Goal: Task Accomplishment & Management: Complete application form

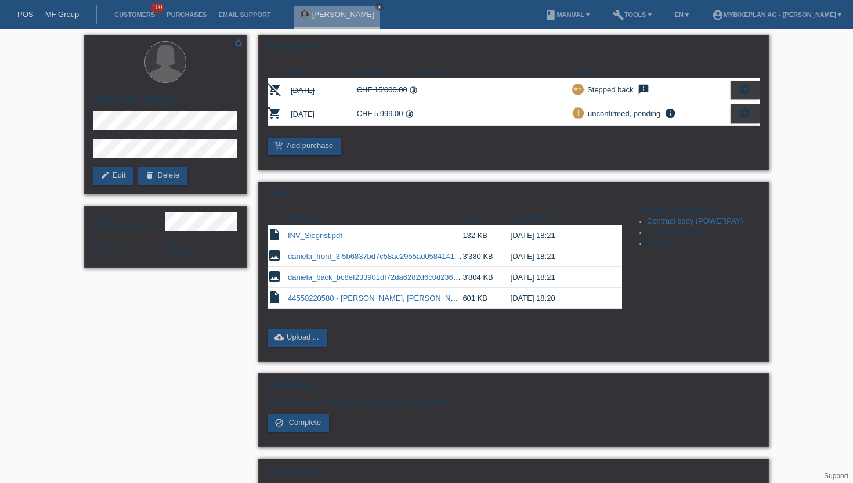
scroll to position [54, 0]
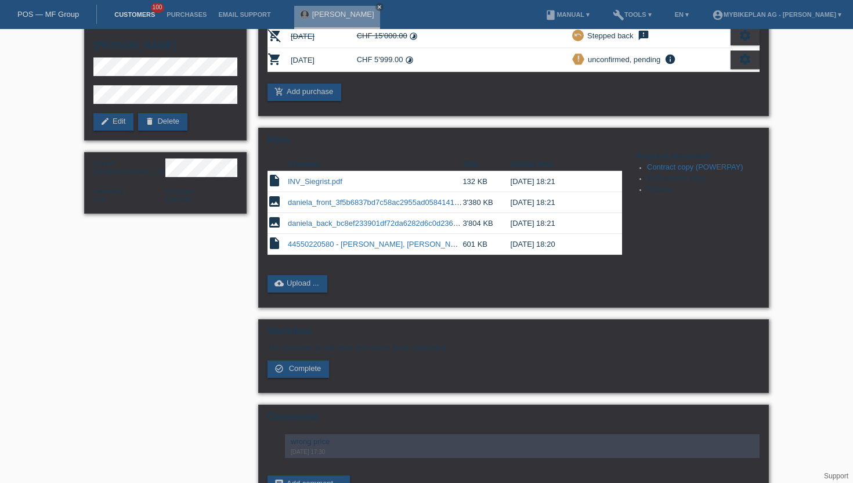
click at [150, 13] on link "Customers" at bounding box center [135, 14] width 52 height 7
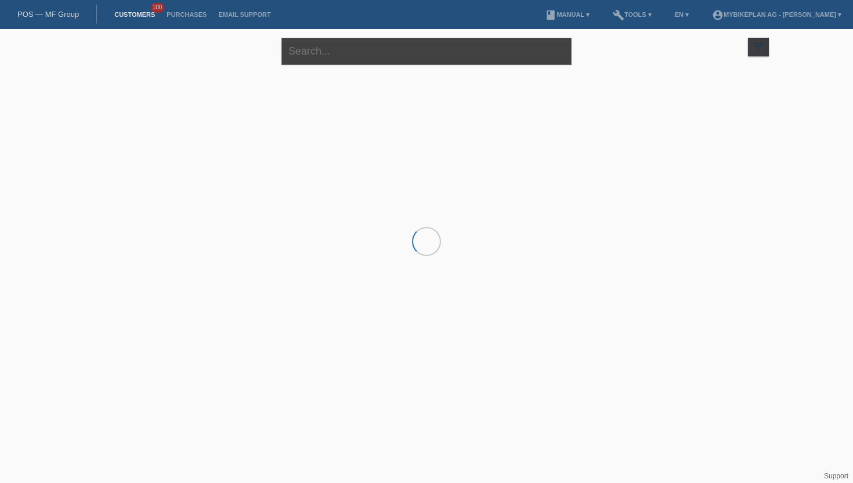
click at [351, 56] on input "text" at bounding box center [426, 51] width 290 height 27
paste input "Kylian BENOIT"
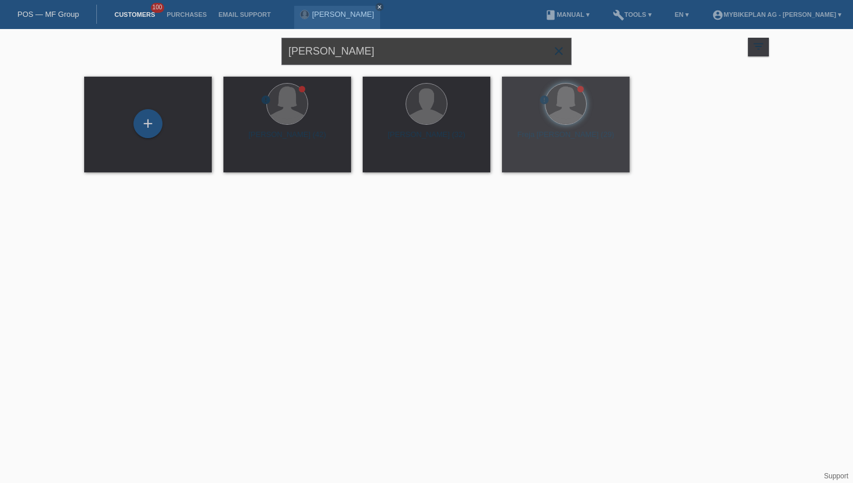
type input "Kylian BENOIT"
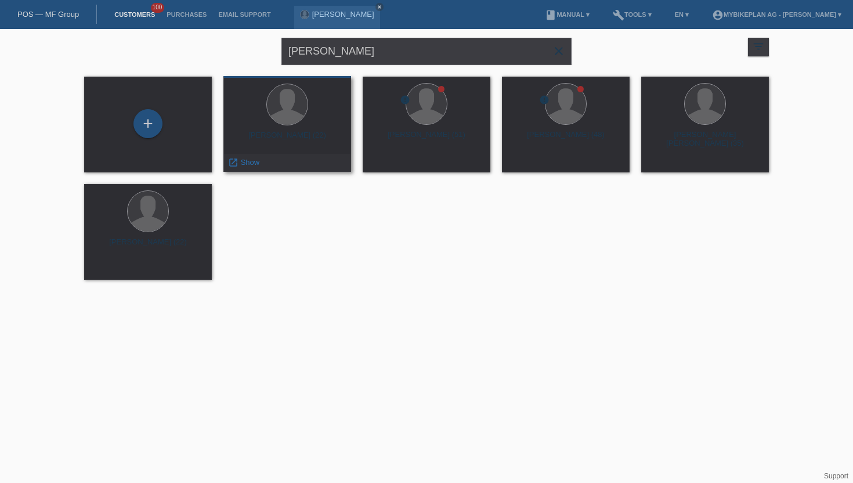
click at [249, 161] on span "Show" at bounding box center [250, 162] width 19 height 9
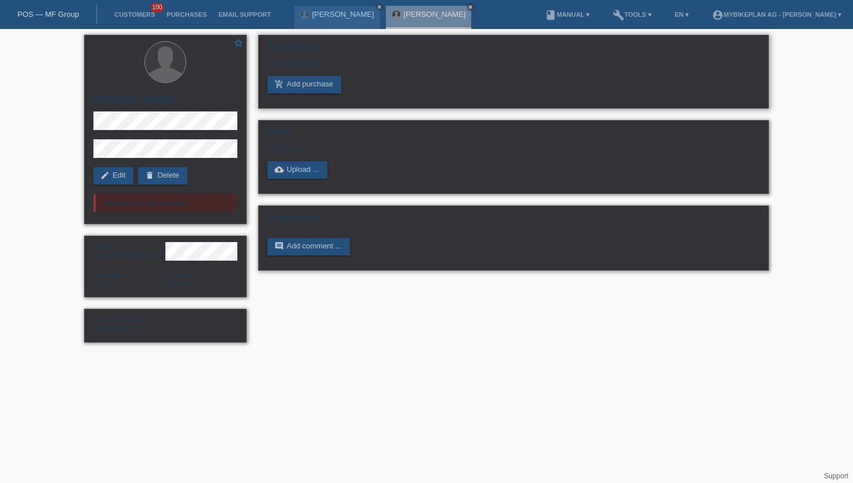
click at [302, 74] on div "No purchases yet" at bounding box center [514, 67] width 492 height 17
click at [301, 83] on link "add_shopping_cart Add purchase" at bounding box center [305, 84] width 74 height 17
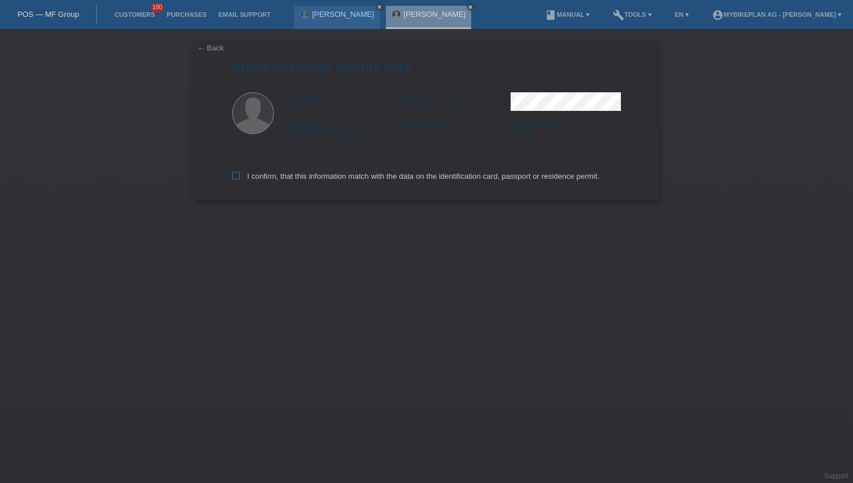
click at [238, 180] on label "I confirm, that this information match with the data on the identification card…" at bounding box center [415, 176] width 367 height 9
click at [238, 179] on input "I confirm, that this information match with the data on the identification card…" at bounding box center [236, 176] width 8 height 8
checkbox input "true"
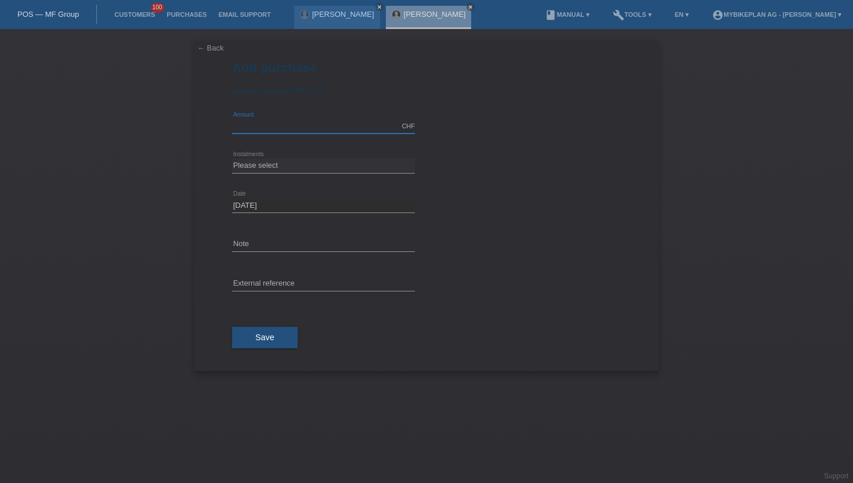
click at [258, 127] on input "text" at bounding box center [323, 126] width 183 height 15
type input "9999.00"
click at [287, 174] on div "Please select 6 instalments 12 instalments 18 instalments 24 instalments 36 ins…" at bounding box center [323, 165] width 183 height 39
click at [287, 171] on select "Please select 6 instalments 12 instalments 18 instalments 24 instalments 36 ins…" at bounding box center [323, 165] width 183 height 14
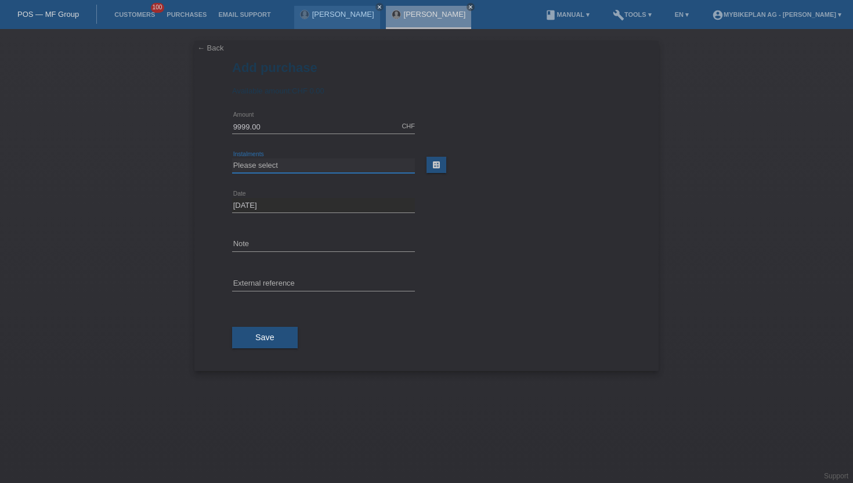
select select "488"
click at [232, 159] on select "Please select 6 instalments 12 instalments 18 instalments 24 instalments 36 ins…" at bounding box center [323, 165] width 183 height 14
click at [266, 344] on button "Save" at bounding box center [265, 338] width 66 height 22
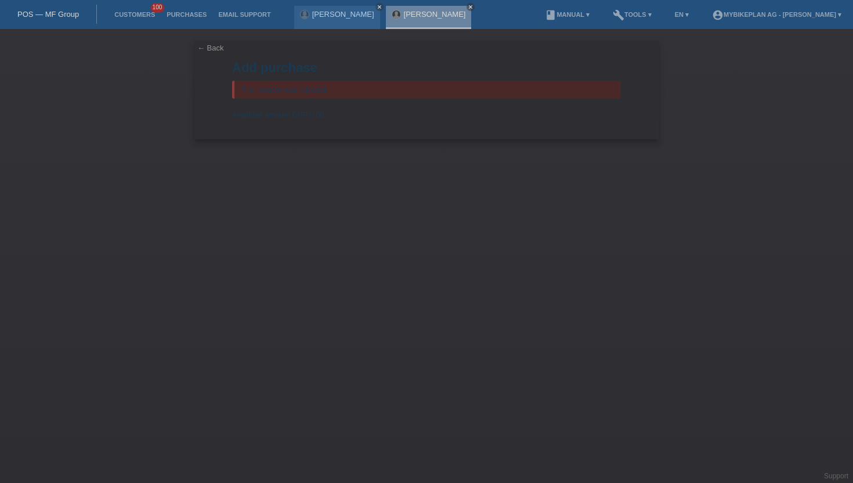
click at [64, 18] on link "POS — MF Group" at bounding box center [48, 14] width 62 height 9
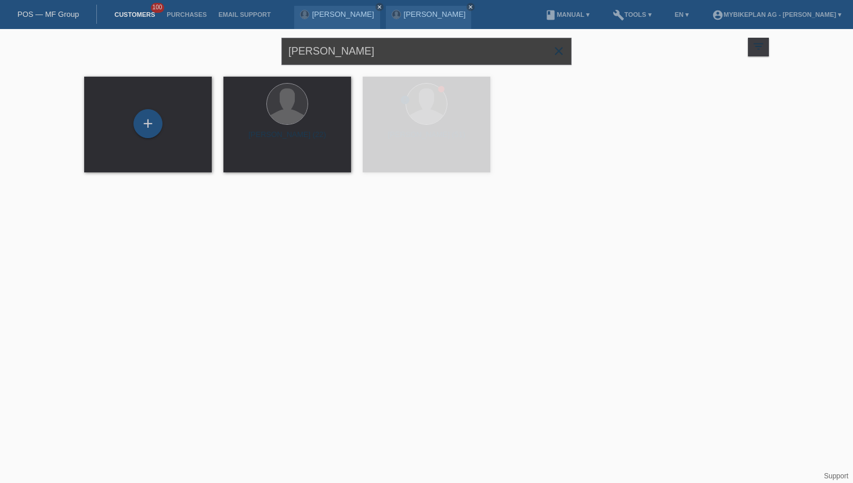
click at [374, 60] on input "Kylian BENOIT" at bounding box center [426, 51] width 290 height 27
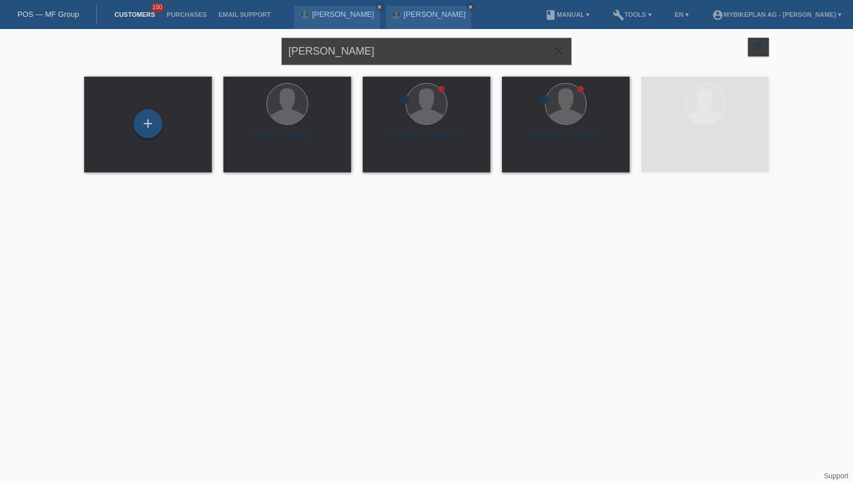
click at [374, 60] on input "Kylian BENOIT" at bounding box center [426, 51] width 290 height 27
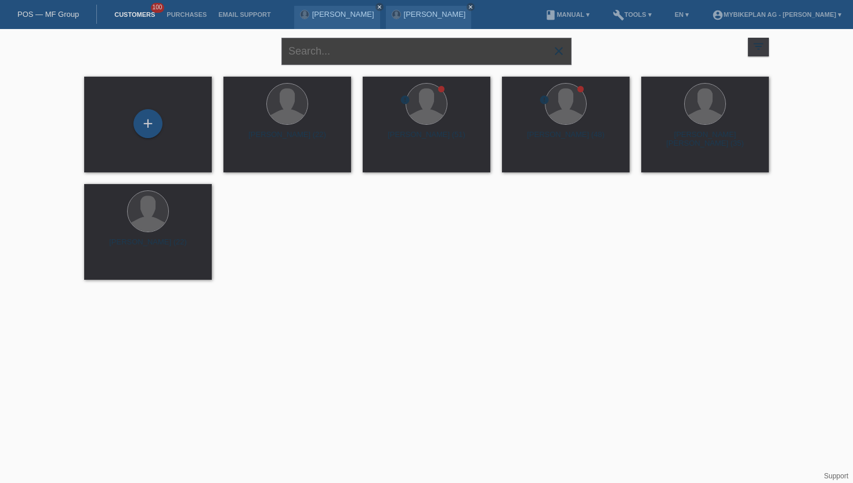
paste input "Matteo Pellegrini"
type input "Matteo Pellegrini"
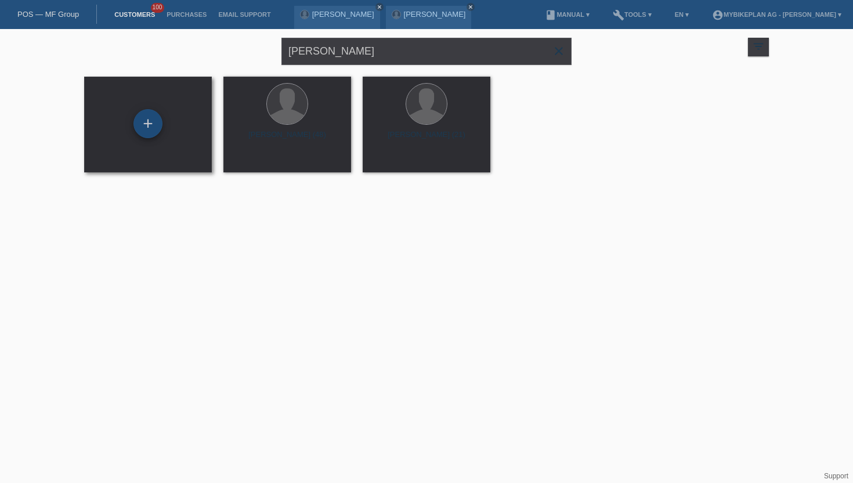
click at [150, 124] on div "+" at bounding box center [147, 123] width 29 height 29
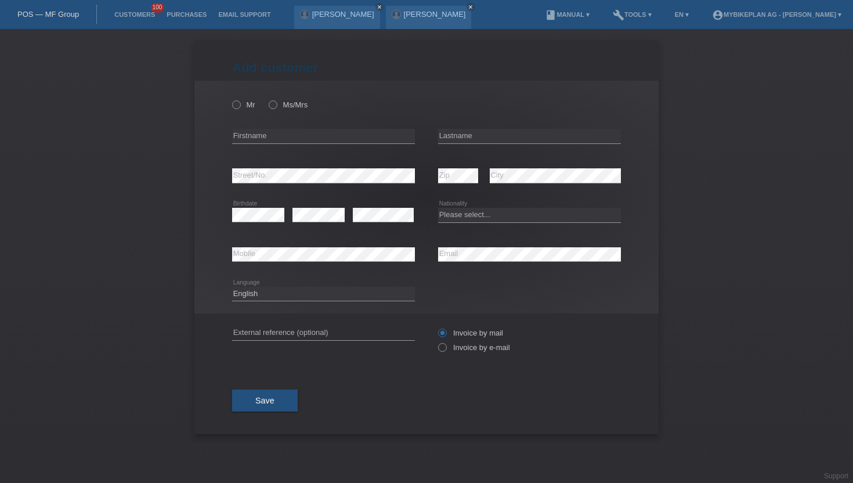
click at [271, 146] on div "error Firstname" at bounding box center [323, 136] width 183 height 39
click at [275, 140] on input "text" at bounding box center [323, 136] width 183 height 15
paste input "Matteo Pellegrini"
click at [268, 140] on input "Matteo Pellegrini" at bounding box center [323, 136] width 183 height 15
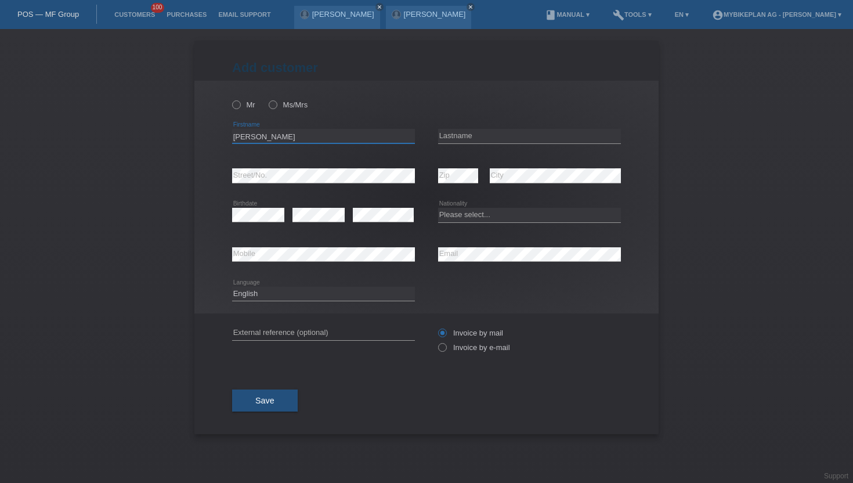
type input "Matteo"
click at [455, 139] on input "text" at bounding box center [529, 136] width 183 height 15
paste input "Pellegrini"
type input "Pellegrini"
click at [230, 99] on icon at bounding box center [230, 99] width 0 height 0
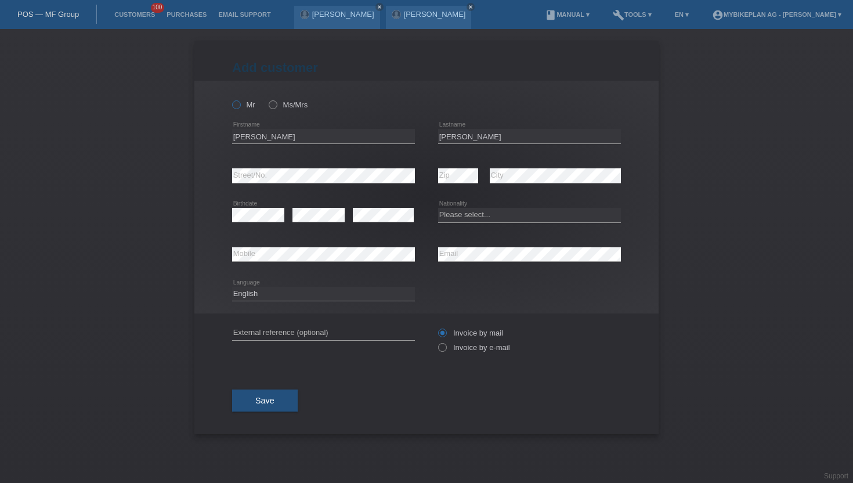
click at [235, 103] on input "Mr" at bounding box center [236, 104] width 8 height 8
radio input "true"
click at [436, 341] on icon at bounding box center [436, 341] width 0 height 0
click at [444, 353] on input "Invoice by e-mail" at bounding box center [442, 350] width 8 height 15
radio input "true"
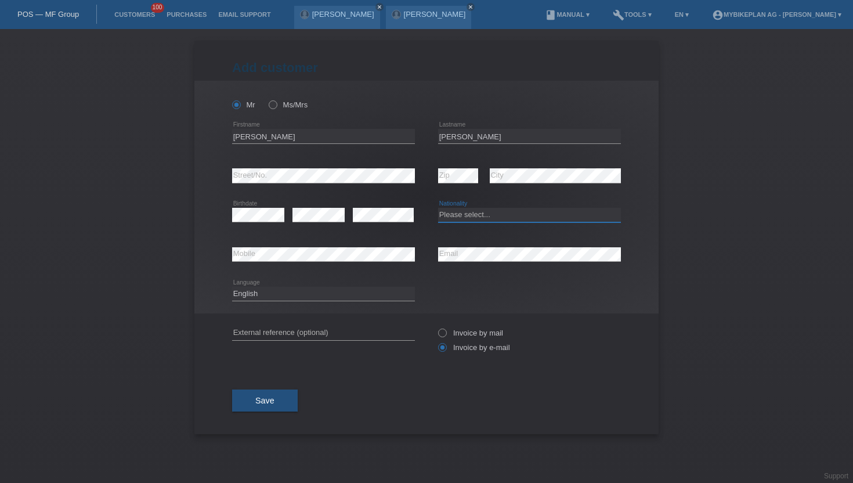
click at [466, 214] on select "Please select... Switzerland Austria Germany Liechtenstein ------------ Afghani…" at bounding box center [529, 215] width 183 height 14
select select "CH"
click at [438, 208] on select "Please select... Switzerland Austria Germany Liechtenstein ------------ Afghani…" at bounding box center [529, 215] width 183 height 14
click at [293, 286] on div "Deutsch Français Italiano English error Language" at bounding box center [323, 294] width 183 height 39
click at [293, 291] on select "Deutsch Français Italiano English" at bounding box center [323, 294] width 183 height 14
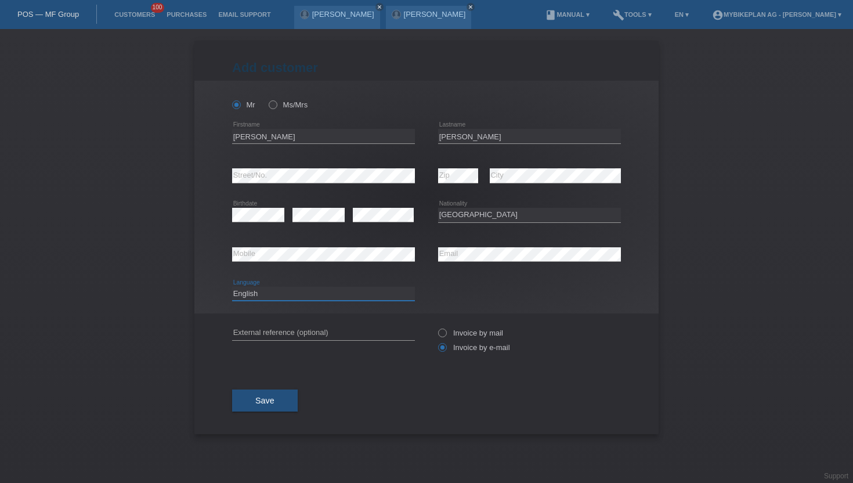
select select "de"
click at [232, 287] on select "Deutsch Français Italiano English" at bounding box center [323, 294] width 183 height 14
click at [251, 402] on button "Save" at bounding box center [265, 400] width 66 height 22
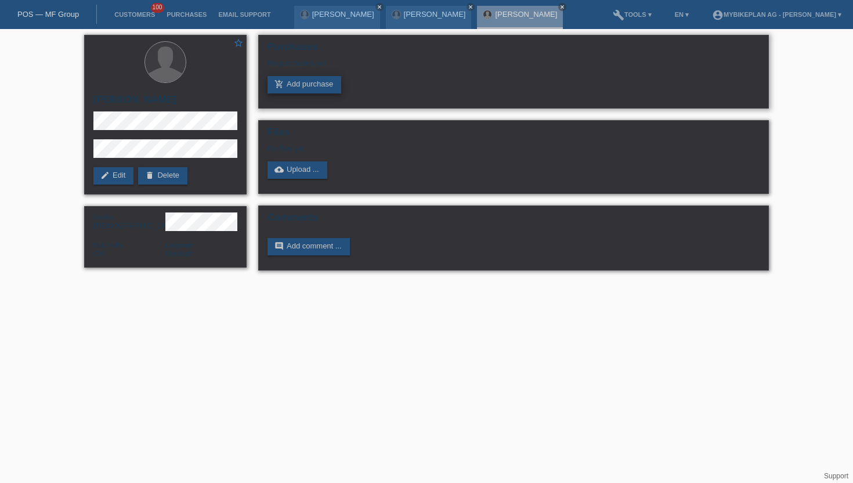
click at [296, 82] on link "add_shopping_cart Add purchase" at bounding box center [305, 84] width 74 height 17
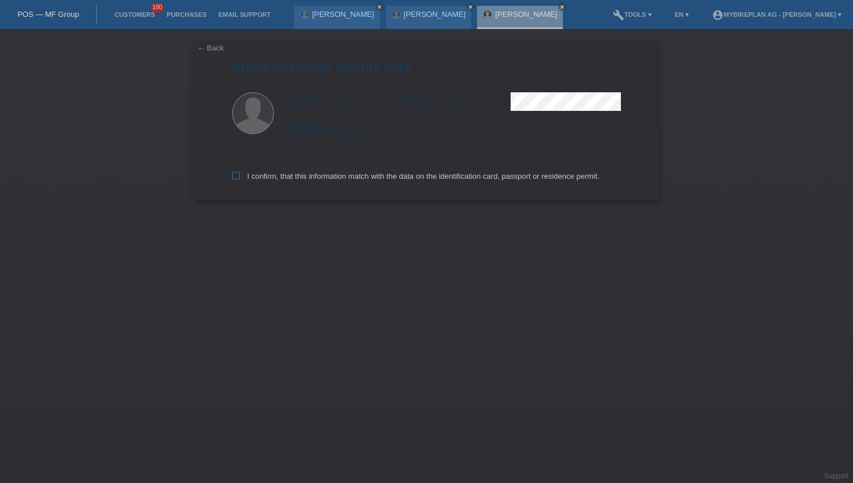
click at [237, 178] on icon at bounding box center [236, 176] width 8 height 8
click at [237, 178] on input "I confirm, that this information match with the data on the identification card…" at bounding box center [236, 176] width 8 height 8
checkbox input "true"
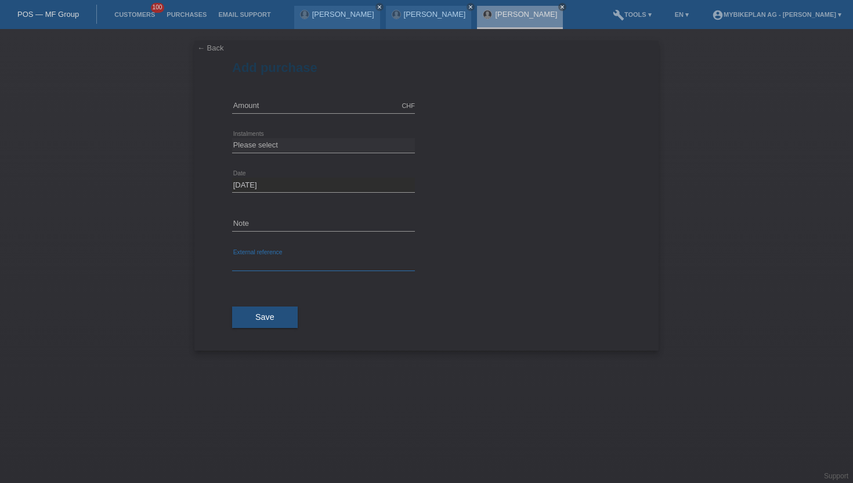
click at [262, 263] on input "text" at bounding box center [323, 264] width 183 height 15
paste input "44610230347"
type input "44610230347"
click at [263, 111] on input "text" at bounding box center [323, 106] width 183 height 15
type input "3699.00"
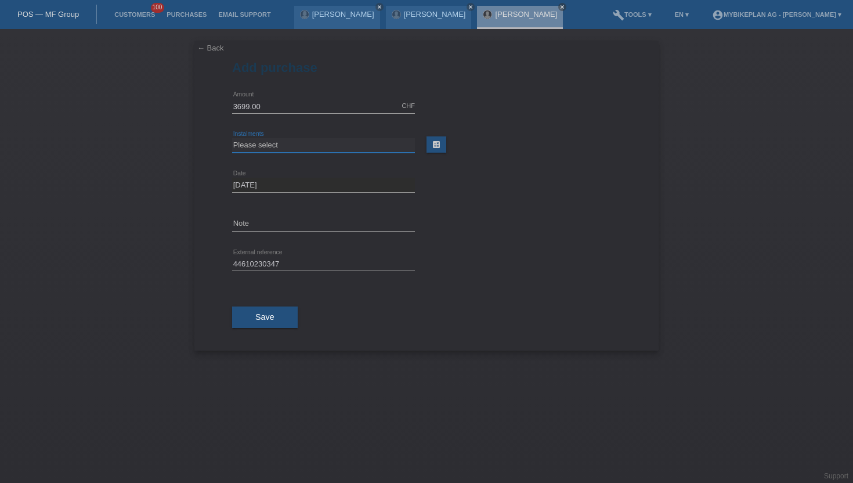
click at [276, 143] on select "Please select 6 instalments 12 instalments 18 instalments 24 instalments 36 ins…" at bounding box center [323, 145] width 183 height 14
click at [232, 138] on select "Please select 6 instalments 12 instalments 18 instalments 24 instalments 36 ins…" at bounding box center [323, 145] width 183 height 14
click at [268, 150] on select "Please select 6 instalments 12 instalments 18 instalments 24 instalments 36 ins…" at bounding box center [323, 145] width 183 height 14
select select "487"
click at [232, 138] on select "Please select 6 instalments 12 instalments 18 instalments 24 instalments 36 ins…" at bounding box center [323, 145] width 183 height 14
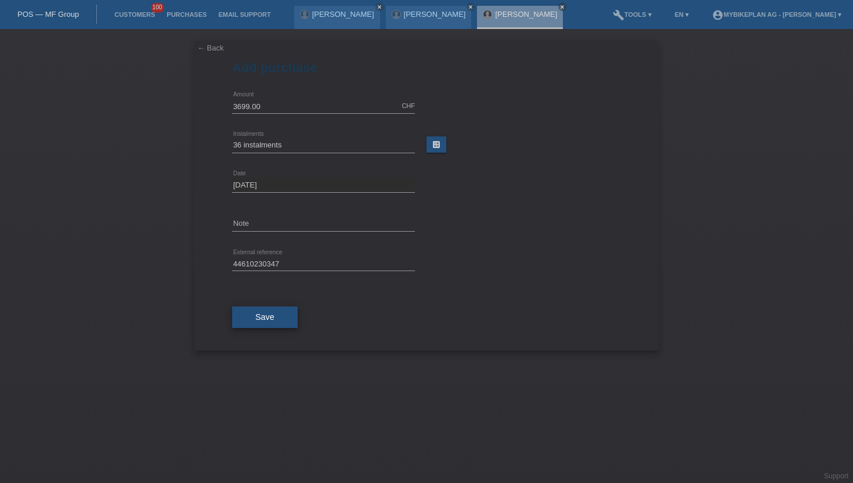
click at [262, 313] on span "Save" at bounding box center [264, 316] width 19 height 9
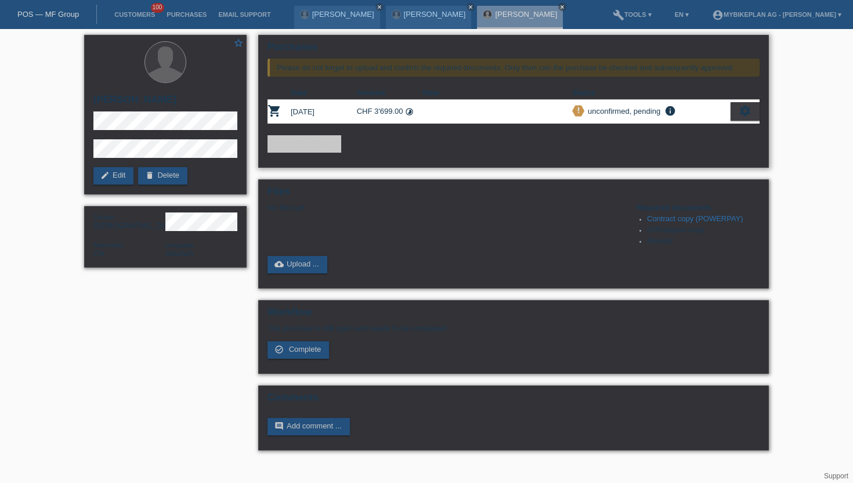
click at [749, 111] on icon "settings" at bounding box center [745, 110] width 13 height 13
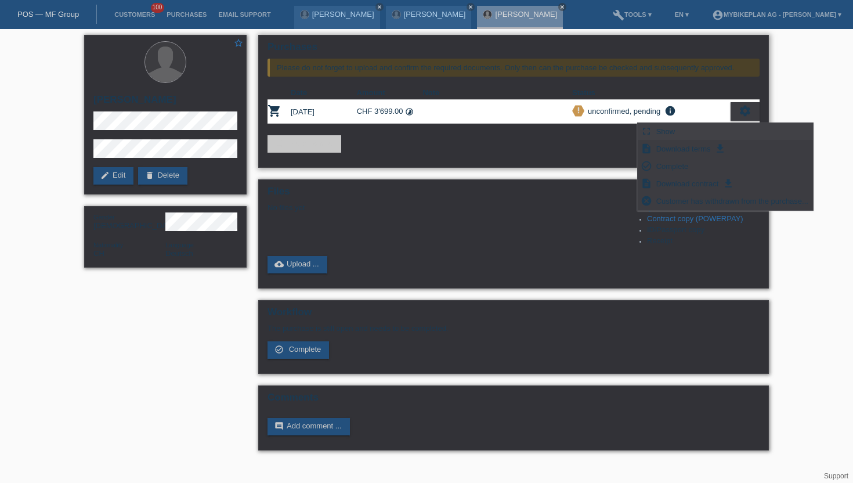
click at [692, 135] on div "fullscreen Show" at bounding box center [725, 131] width 175 height 17
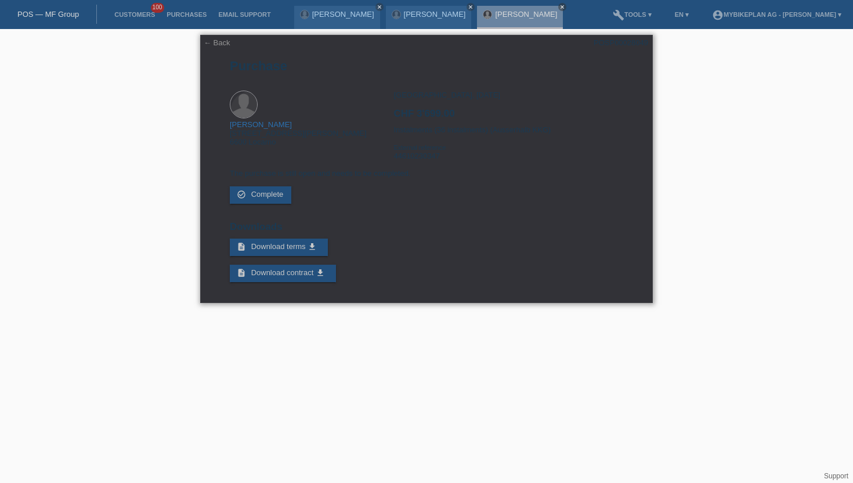
click at [610, 40] on div "POSP00028049" at bounding box center [621, 42] width 55 height 9
copy div "POSP00028049"
click at [129, 15] on link "Customers" at bounding box center [135, 14] width 52 height 7
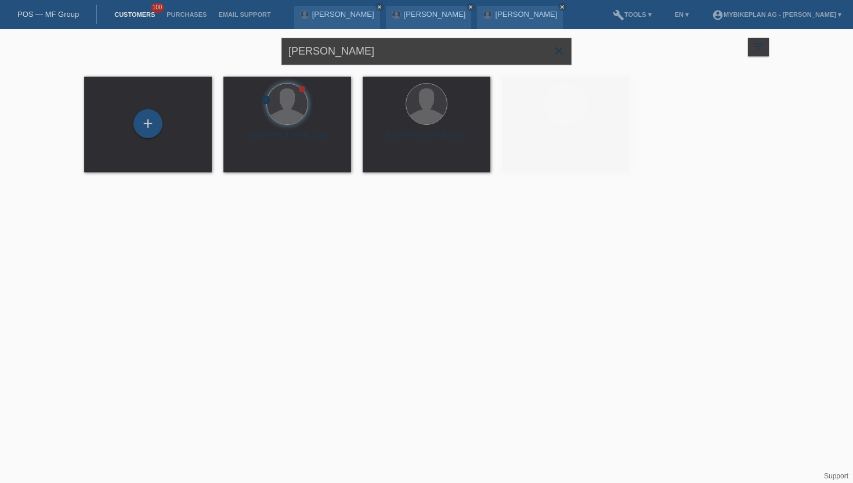
drag, startPoint x: 380, startPoint y: 46, endPoint x: 219, endPoint y: 45, distance: 161.3
click at [219, 45] on div "[PERSON_NAME] close filter_list view_module Show all customers star Show stared…" at bounding box center [426, 50] width 696 height 42
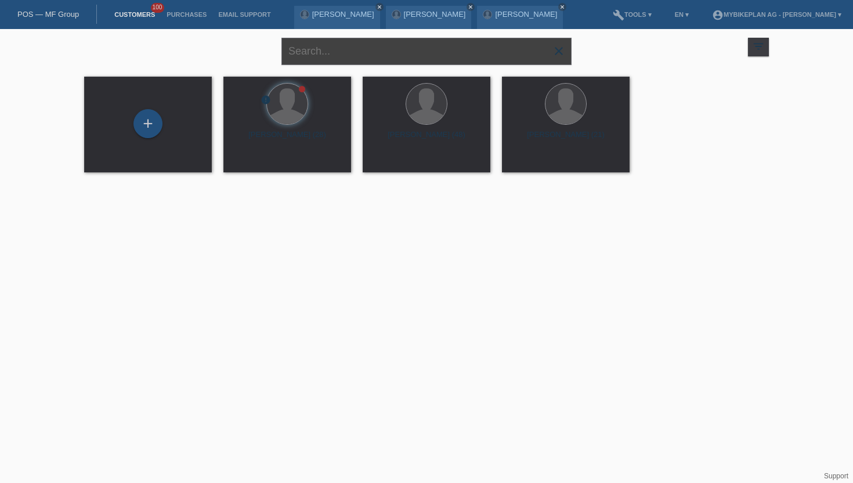
paste input "[PERSON_NAME]"
type input "[PERSON_NAME]"
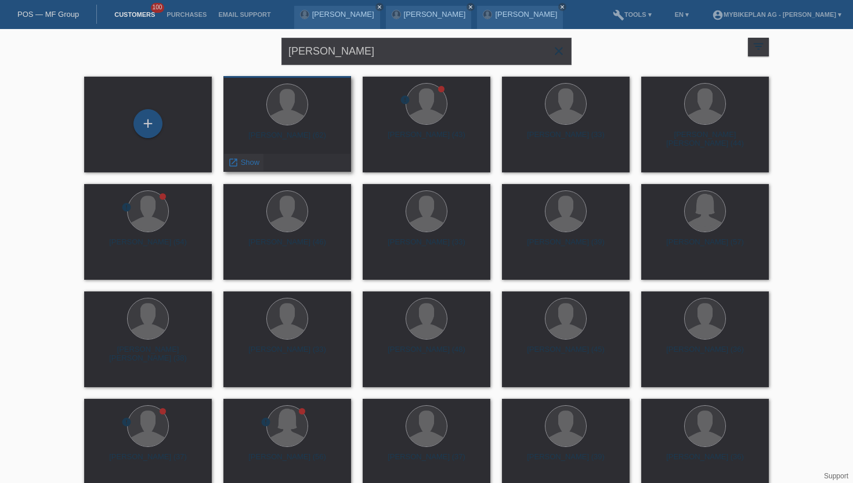
click at [256, 167] on span "Show" at bounding box center [250, 162] width 19 height 9
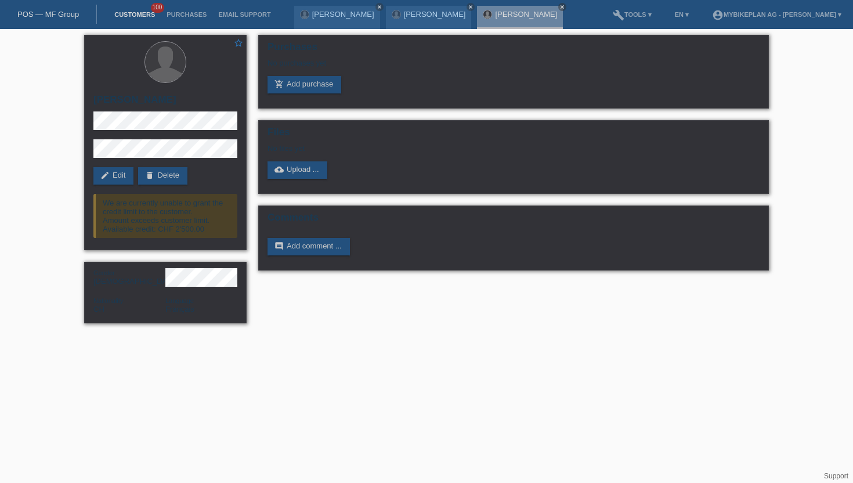
click at [114, 18] on link "Customers" at bounding box center [135, 14] width 52 height 7
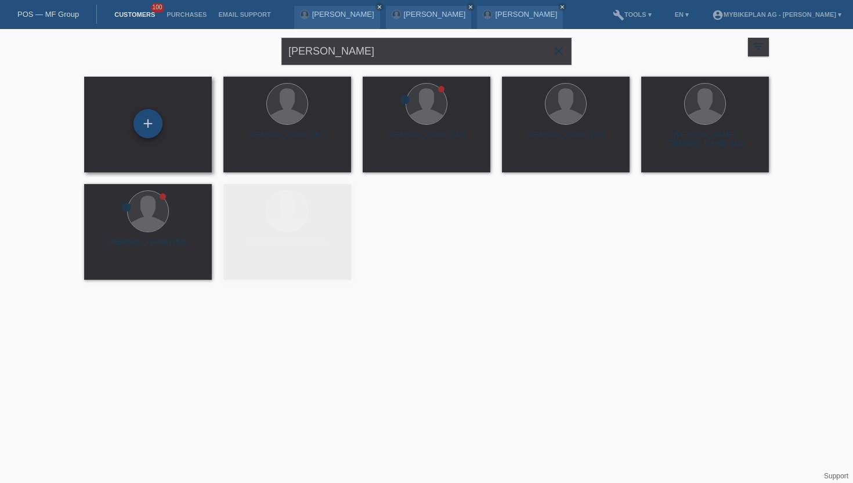
click at [145, 120] on div "+" at bounding box center [147, 123] width 29 height 29
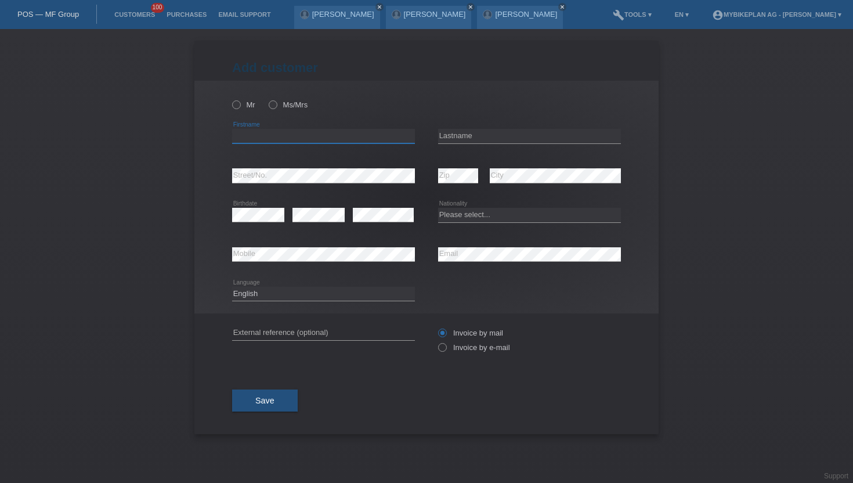
click at [243, 136] on input "text" at bounding box center [323, 136] width 183 height 15
paste input "[PERSON_NAME]"
click at [273, 139] on input "[PERSON_NAME]" at bounding box center [323, 136] width 183 height 15
type input "[PERSON_NAME]"
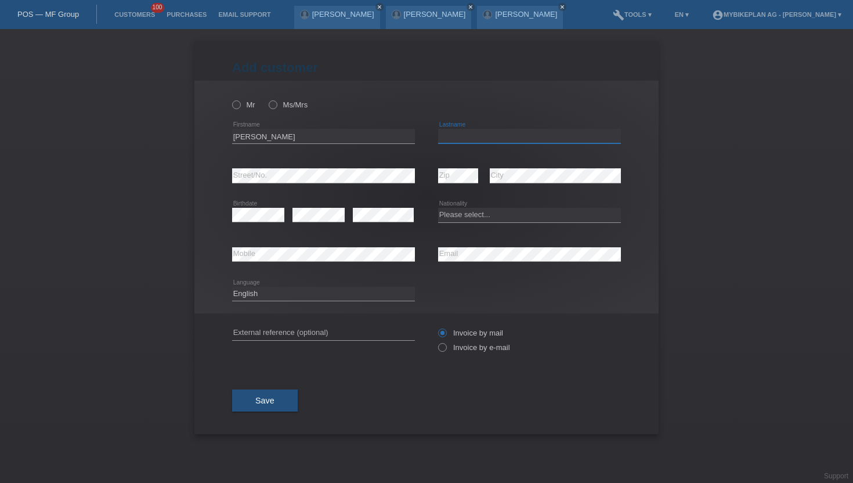
click at [456, 131] on input "text" at bounding box center [529, 136] width 183 height 15
paste input "Voutat"
type input "Voutat"
click at [230, 99] on icon at bounding box center [230, 99] width 0 height 0
click at [236, 104] on input "Mr" at bounding box center [236, 104] width 8 height 8
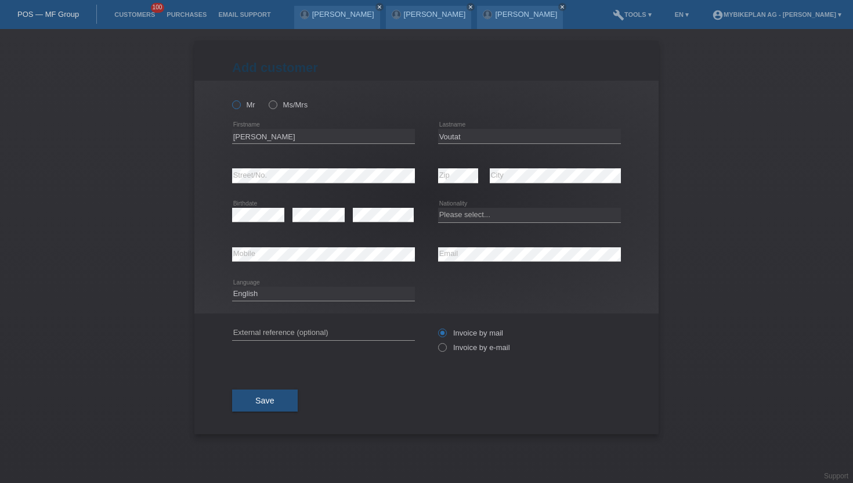
radio input "true"
click at [496, 243] on div "error Email" at bounding box center [529, 254] width 183 height 39
click at [438, 351] on input "Invoice by e-mail" at bounding box center [442, 350] width 8 height 15
radio input "true"
click at [452, 214] on select "Please select... Switzerland Austria Germany Liechtenstein ------------ Afghani…" at bounding box center [529, 215] width 183 height 14
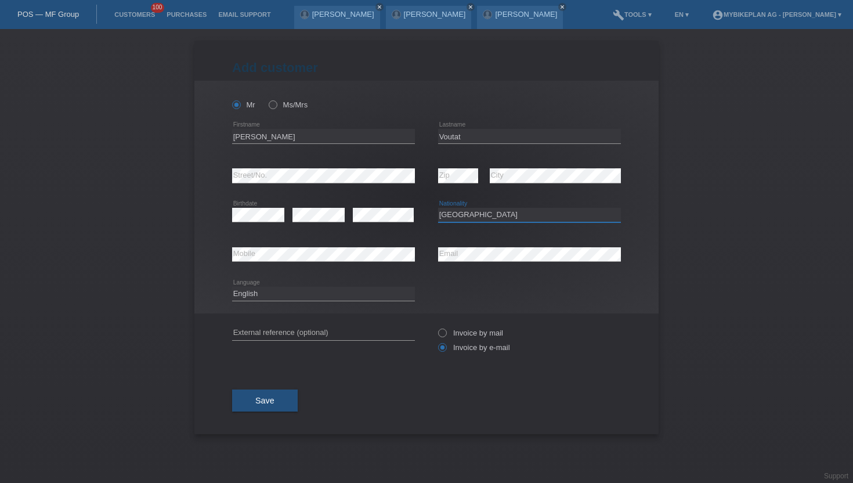
click at [438, 208] on select "Please select... Switzerland Austria Germany Liechtenstein ------------ Afghani…" at bounding box center [529, 215] width 183 height 14
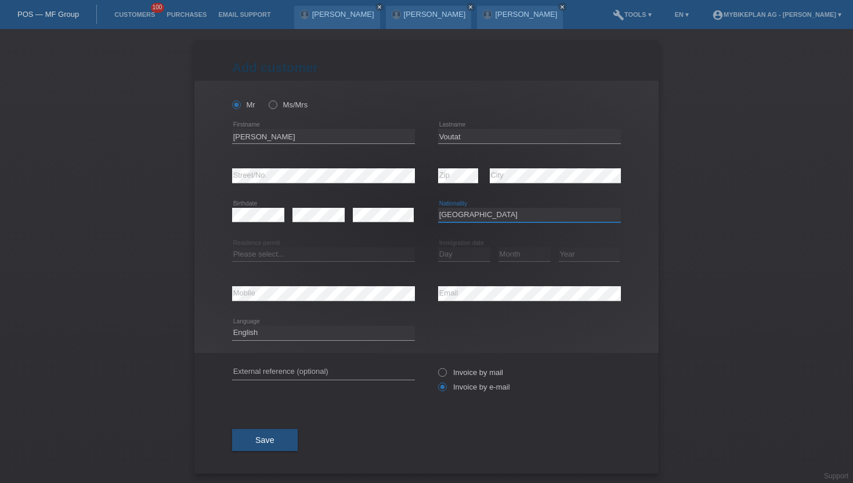
click at [460, 219] on select "Please select... Switzerland Austria Germany Liechtenstein ------------ Afghani…" at bounding box center [529, 215] width 183 height 14
select select "CH"
click at [438, 208] on select "Please select... Switzerland Austria Germany Liechtenstein ------------ Afghani…" at bounding box center [529, 215] width 183 height 14
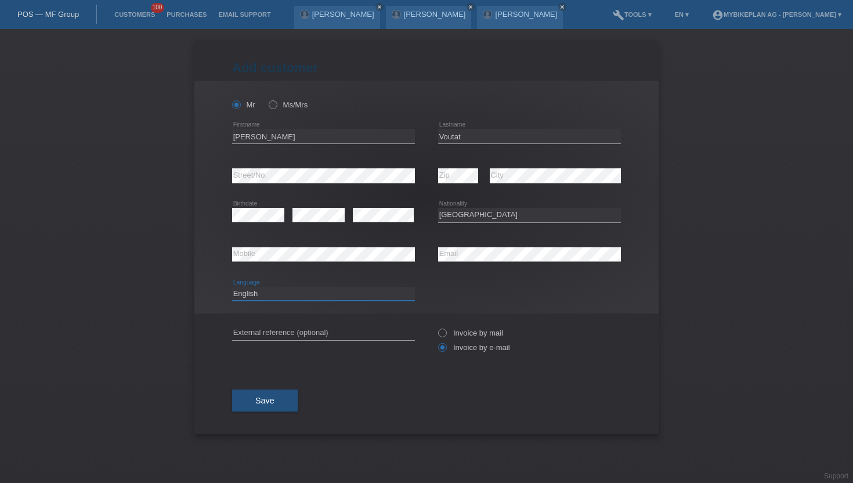
click at [302, 289] on select "Deutsch Français Italiano English" at bounding box center [323, 294] width 183 height 14
select select "fr"
click at [232, 287] on select "Deutsch Français Italiano English" at bounding box center [323, 294] width 183 height 14
click at [259, 401] on span "Save" at bounding box center [264, 400] width 19 height 9
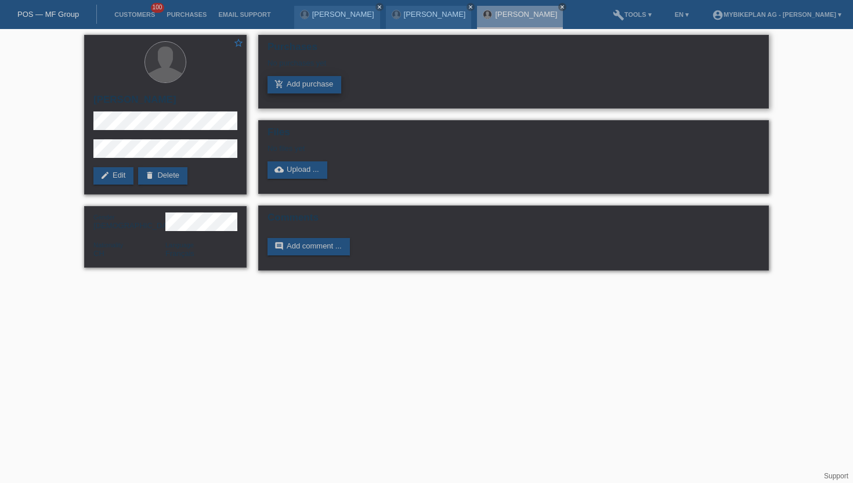
click at [313, 81] on link "add_shopping_cart Add purchase" at bounding box center [305, 84] width 74 height 17
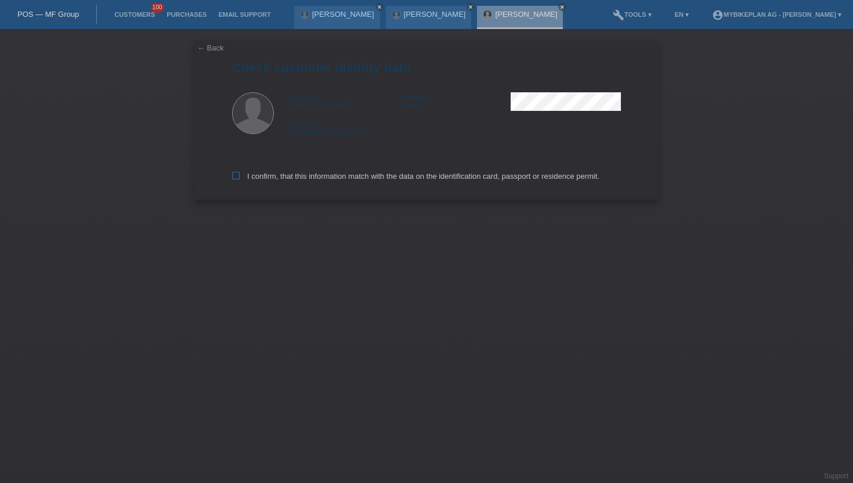
click at [239, 174] on icon at bounding box center [236, 176] width 8 height 8
click at [239, 174] on input "I confirm, that this information match with the data on the identification card…" at bounding box center [236, 176] width 8 height 8
checkbox input "true"
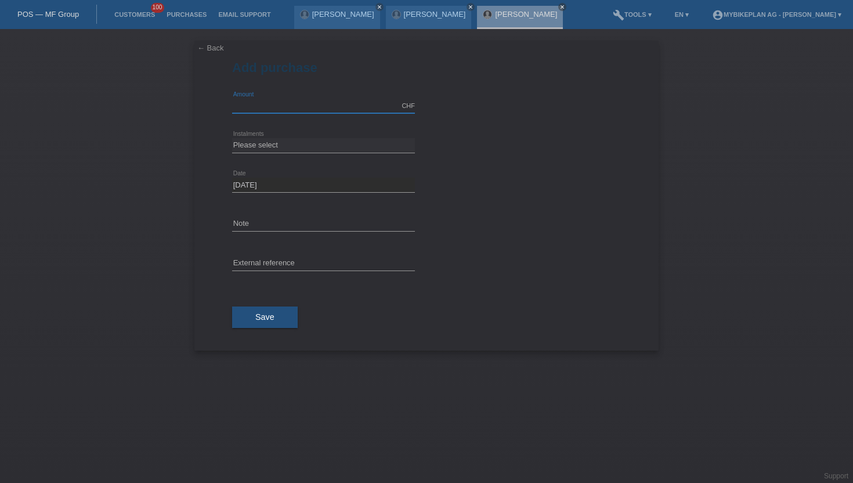
click at [280, 110] on input "text" at bounding box center [323, 106] width 183 height 15
click at [255, 258] on input "text" at bounding box center [323, 264] width 183 height 15
paste input "44630463870"
type input "44630463870"
click at [252, 110] on input "text" at bounding box center [323, 106] width 183 height 15
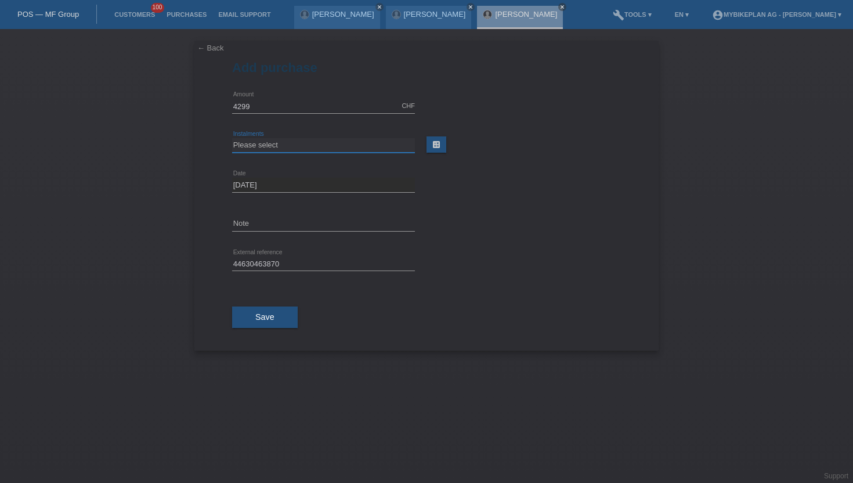
type input "4299.00"
click at [265, 145] on select "Please select 6 instalments 12 instalments 18 instalments 24 instalments 36 ins…" at bounding box center [323, 145] width 183 height 14
select select "487"
click at [232, 138] on select "Please select 6 instalments 12 instalments 18 instalments 24 instalments 36 ins…" at bounding box center [323, 145] width 183 height 14
click at [259, 311] on button "Save" at bounding box center [265, 317] width 66 height 22
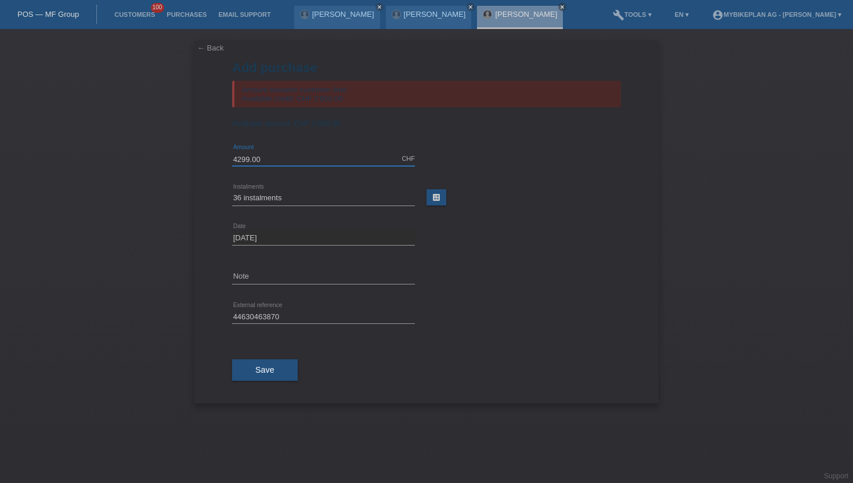
click at [258, 159] on input "4299.00" at bounding box center [323, 158] width 183 height 15
type input "4"
type input "1650.00"
click at [262, 367] on span "Save" at bounding box center [264, 369] width 19 height 9
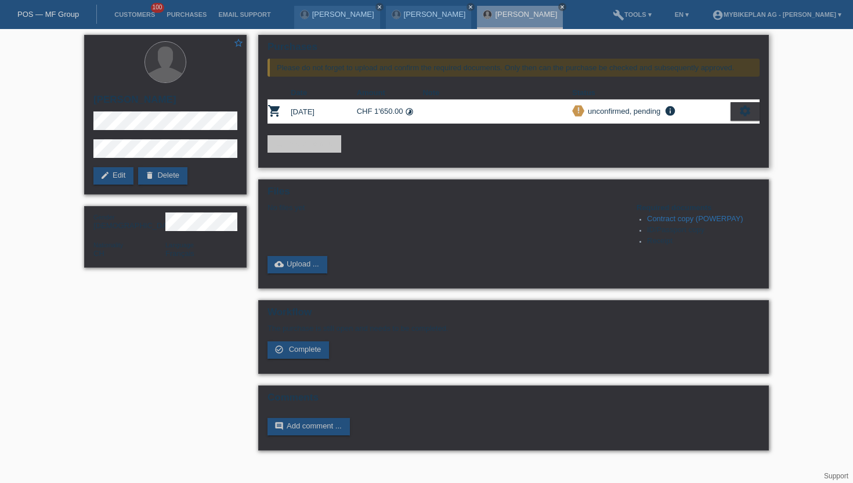
click at [755, 111] on div "settings" at bounding box center [745, 111] width 29 height 19
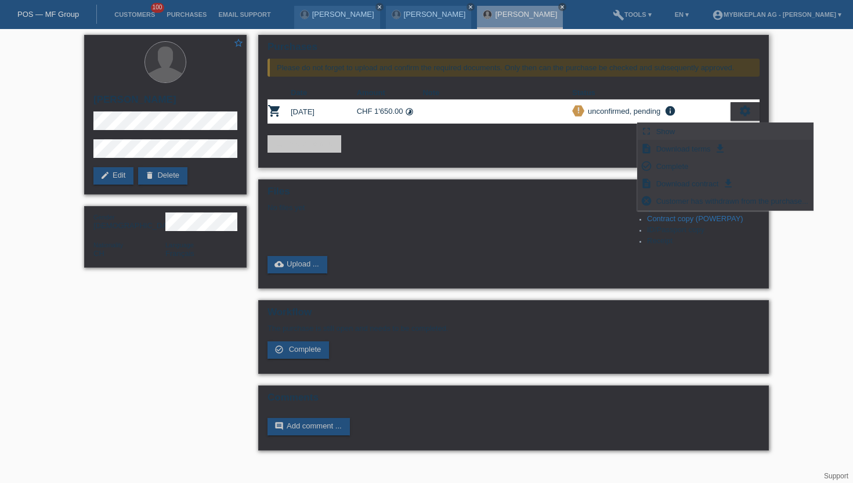
click at [677, 128] on span "Show" at bounding box center [666, 131] width 23 height 14
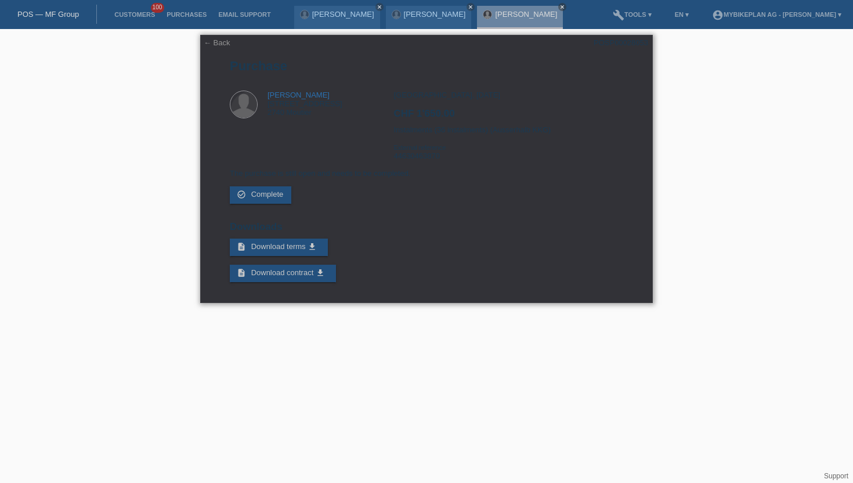
click at [600, 40] on div "POSP00028053" at bounding box center [621, 42] width 55 height 9
copy div "POSP00028053"
click at [116, 10] on li "Customers 100" at bounding box center [135, 15] width 52 height 30
click at [124, 15] on link "Customers" at bounding box center [135, 14] width 52 height 7
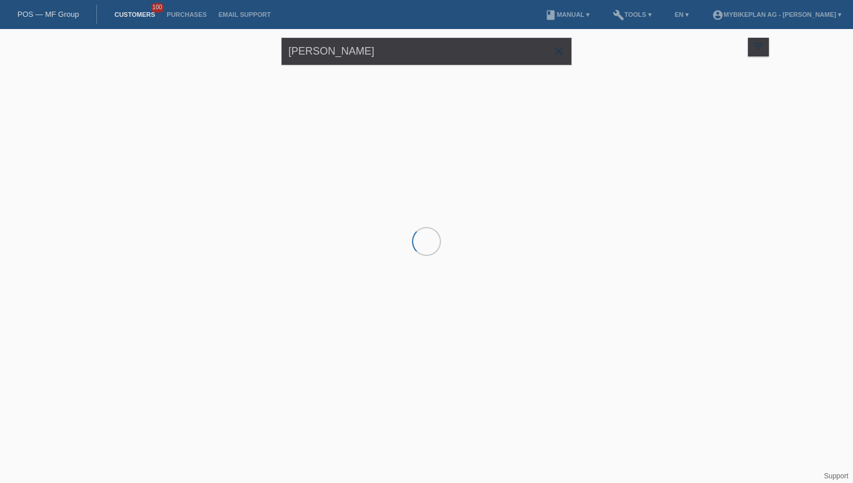
click at [315, 66] on div "Marco Voutat close" at bounding box center [426, 50] width 290 height 42
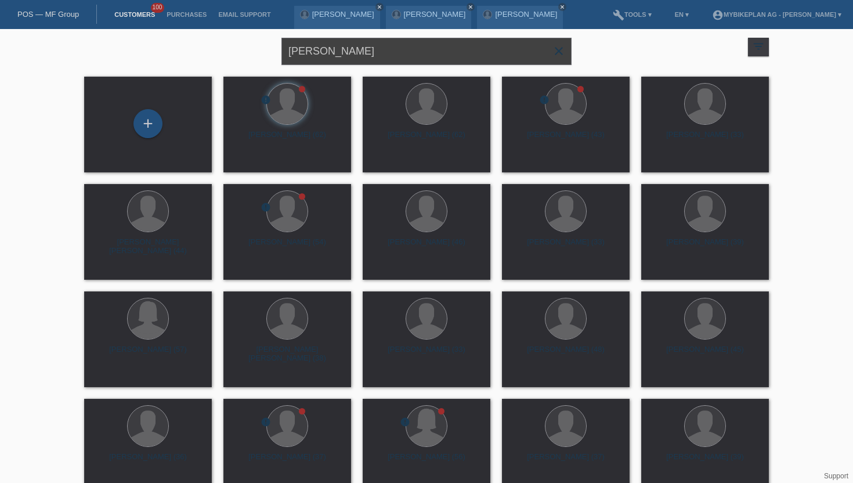
click at [326, 50] on input "[PERSON_NAME]" at bounding box center [426, 51] width 290 height 27
click at [326, 50] on input "outa" at bounding box center [426, 51] width 290 height 27
type input "o"
paste input "[PERSON_NAME]"
type input "[PERSON_NAME]"
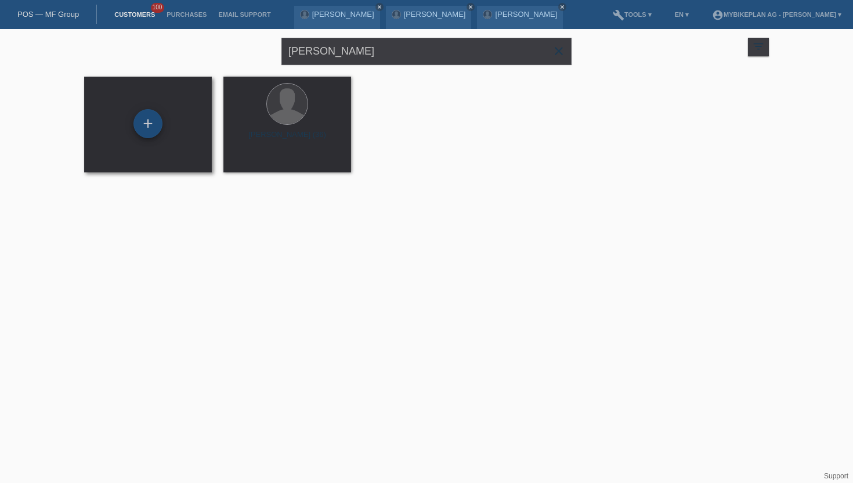
click at [155, 125] on div "+" at bounding box center [147, 123] width 29 height 29
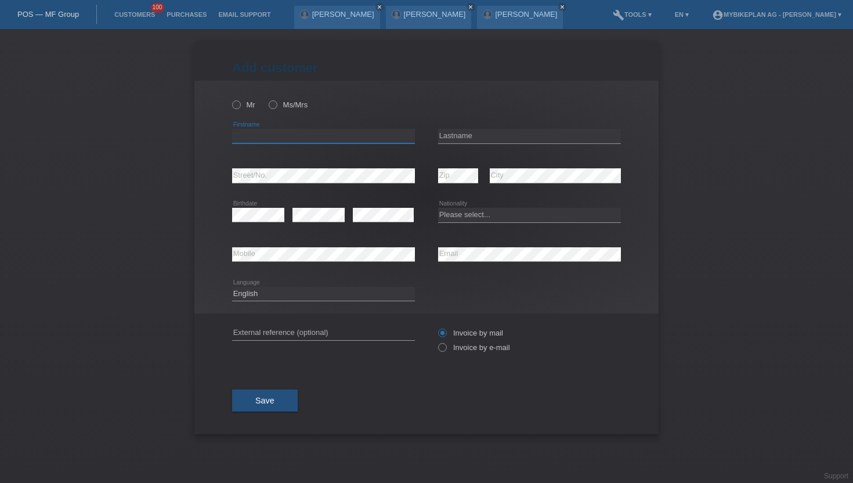
click at [252, 139] on input "text" at bounding box center [323, 136] width 183 height 15
paste input "[PERSON_NAME]"
click at [274, 139] on input "[PERSON_NAME]" at bounding box center [323, 136] width 183 height 15
type input "Ganija"
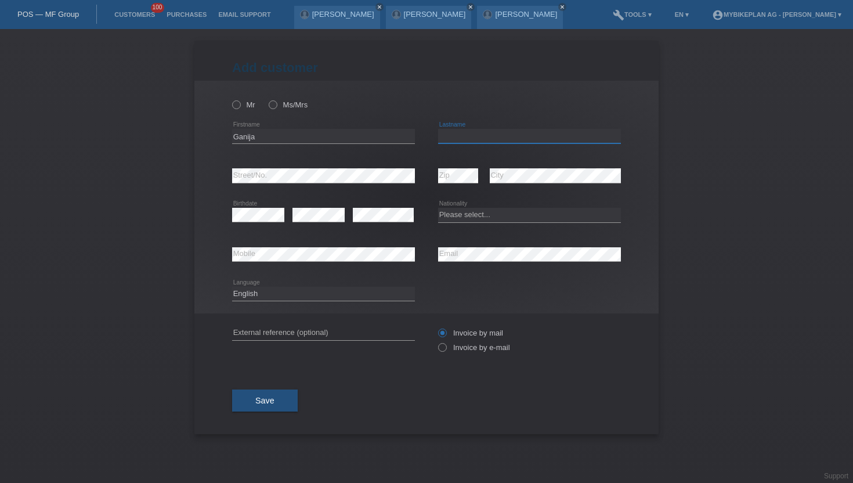
click at [460, 143] on input "text" at bounding box center [529, 136] width 183 height 15
paste input "Halimi"
type input "Halimi"
click at [267, 99] on icon at bounding box center [267, 99] width 0 height 0
click at [276, 107] on input "Ms/Mrs" at bounding box center [273, 104] width 8 height 8
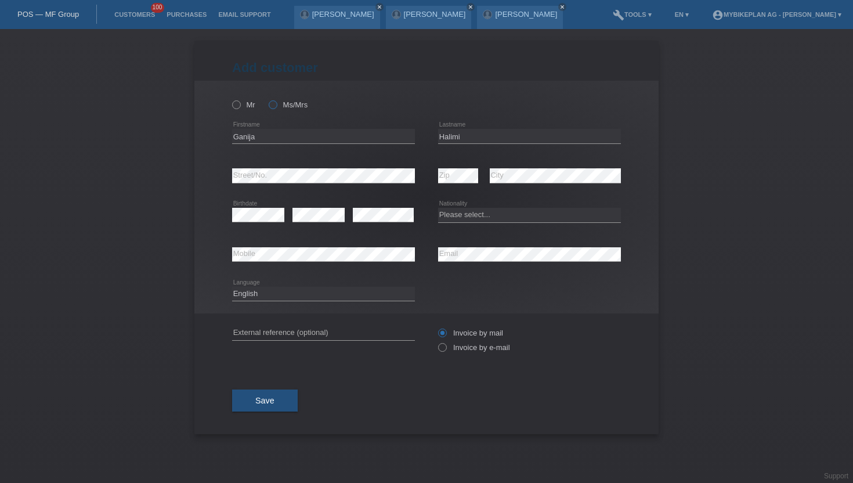
radio input "true"
click at [436, 341] on icon at bounding box center [436, 341] width 0 height 0
click at [443, 350] on input "Invoice by e-mail" at bounding box center [442, 350] width 8 height 15
radio input "true"
click at [448, 213] on select "Please select... [GEOGRAPHIC_DATA] [GEOGRAPHIC_DATA] [GEOGRAPHIC_DATA] [GEOGRAP…" at bounding box center [529, 215] width 183 height 14
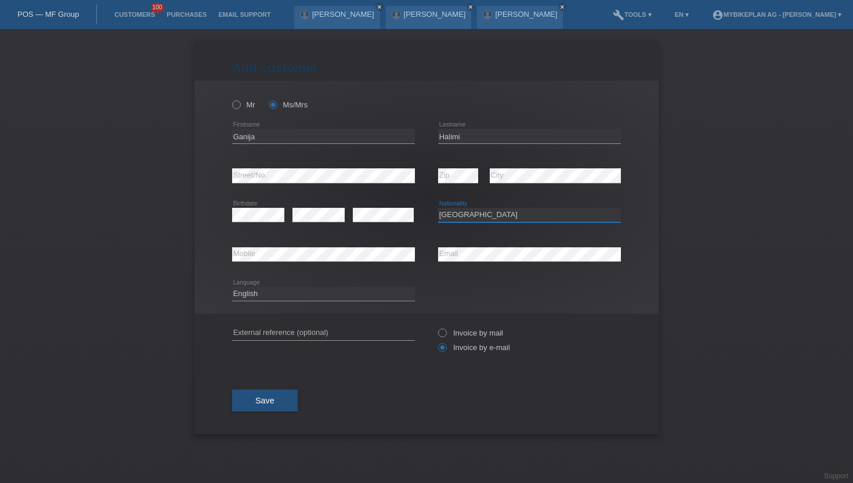
click at [438, 208] on select "Please select... [GEOGRAPHIC_DATA] [GEOGRAPHIC_DATA] [GEOGRAPHIC_DATA] [GEOGRAP…" at bounding box center [529, 215] width 183 height 14
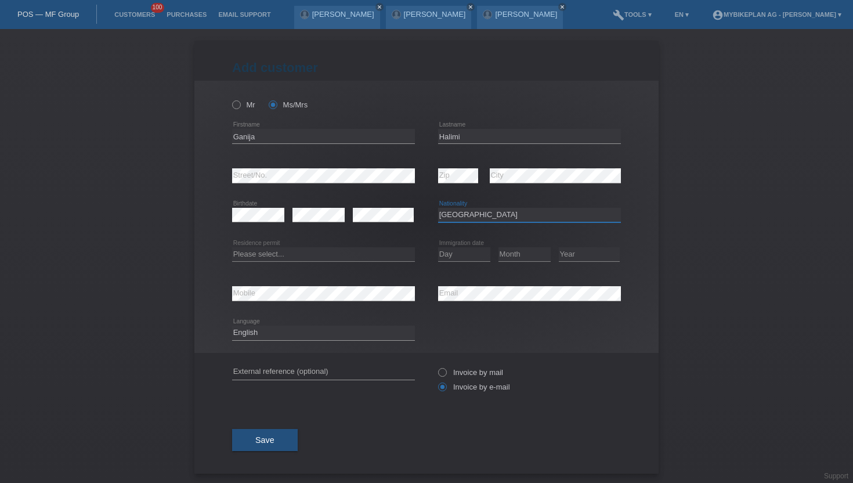
click at [457, 213] on select "Please select... [GEOGRAPHIC_DATA] [GEOGRAPHIC_DATA] [GEOGRAPHIC_DATA] [GEOGRAP…" at bounding box center [529, 215] width 183 height 14
select select "CH"
click at [438, 208] on select "Please select... [GEOGRAPHIC_DATA] [GEOGRAPHIC_DATA] [GEOGRAPHIC_DATA] [GEOGRAP…" at bounding box center [529, 215] width 183 height 14
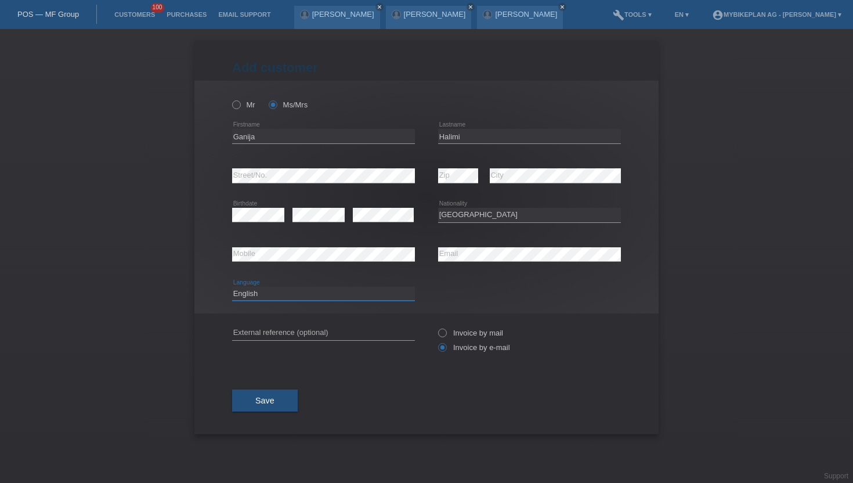
click at [288, 298] on select "Deutsch Français Italiano English" at bounding box center [323, 294] width 183 height 14
select select "de"
click at [232, 287] on select "Deutsch Français Italiano English" at bounding box center [323, 294] width 183 height 14
click at [263, 408] on button "Save" at bounding box center [265, 400] width 66 height 22
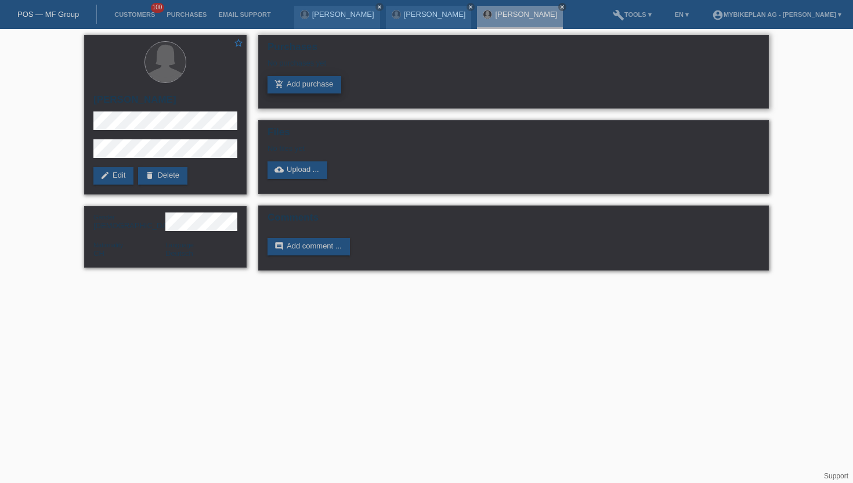
click at [290, 88] on link "add_shopping_cart Add purchase" at bounding box center [305, 84] width 74 height 17
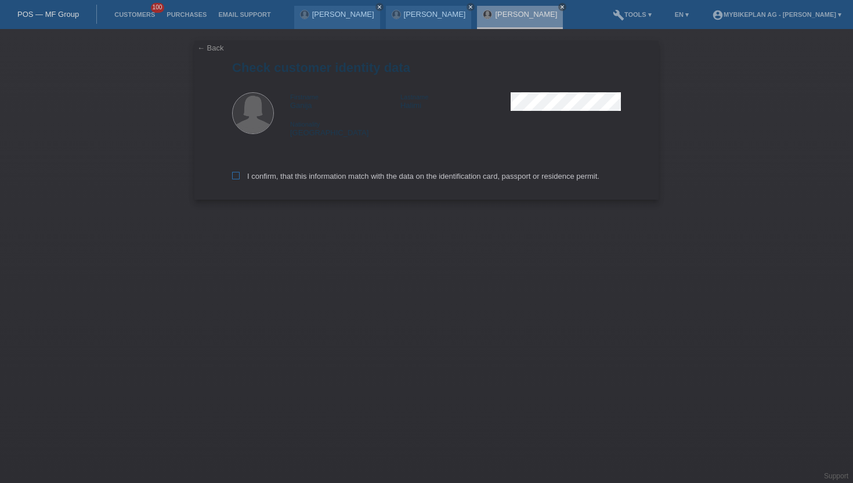
click at [237, 178] on icon at bounding box center [236, 176] width 8 height 8
click at [237, 178] on input "I confirm, that this information match with the data on the identification card…" at bounding box center [236, 176] width 8 height 8
checkbox input "true"
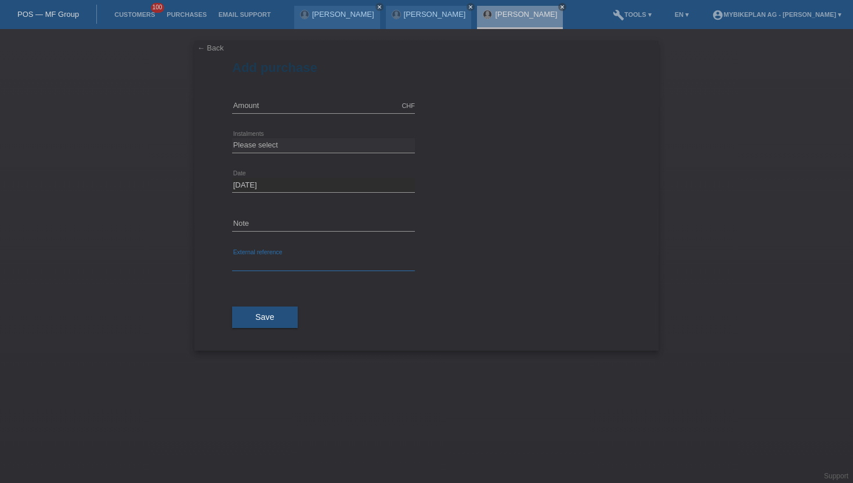
click at [251, 264] on input "text" at bounding box center [323, 264] width 183 height 15
paste input "44656993432"
type input "44656993432"
click at [254, 109] on input "text" at bounding box center [323, 106] width 183 height 15
type input "6699.00"
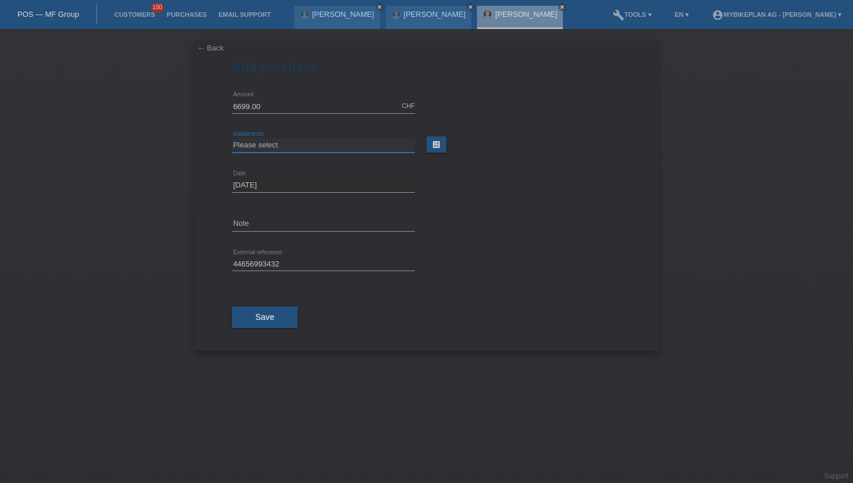
click at [283, 142] on select "Please select 6 instalments 12 instalments 18 instalments 24 instalments 36 ins…" at bounding box center [323, 145] width 183 height 14
select select "488"
click at [232, 138] on select "Please select 6 instalments 12 instalments 18 instalments 24 instalments 36 ins…" at bounding box center [323, 145] width 183 height 14
click at [257, 318] on span "Save" at bounding box center [264, 316] width 19 height 9
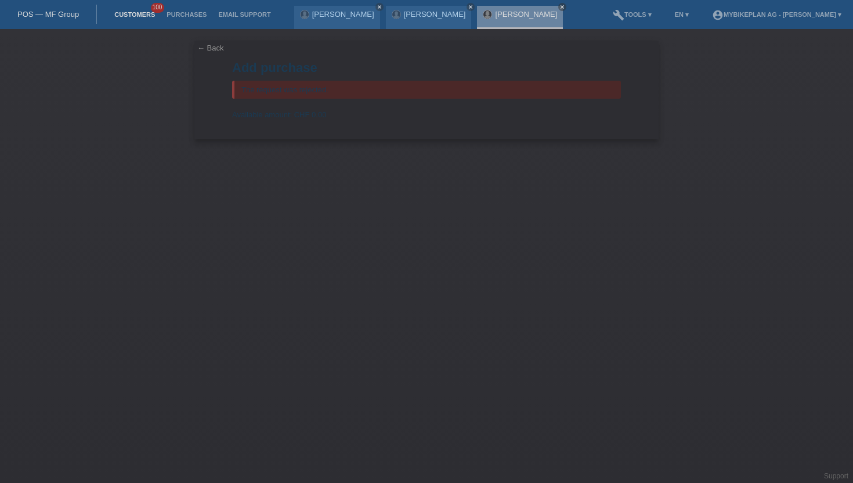
click at [122, 14] on link "Customers" at bounding box center [135, 14] width 52 height 7
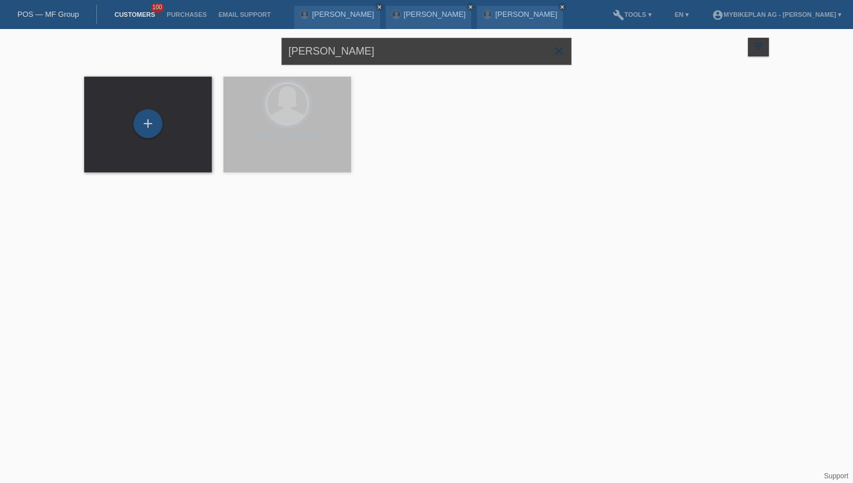
drag, startPoint x: 363, startPoint y: 51, endPoint x: 243, endPoint y: 40, distance: 120.1
click at [243, 40] on div "Ganija Halimi close filter_list view_module Show all customers star Show stared…" at bounding box center [426, 50] width 696 height 42
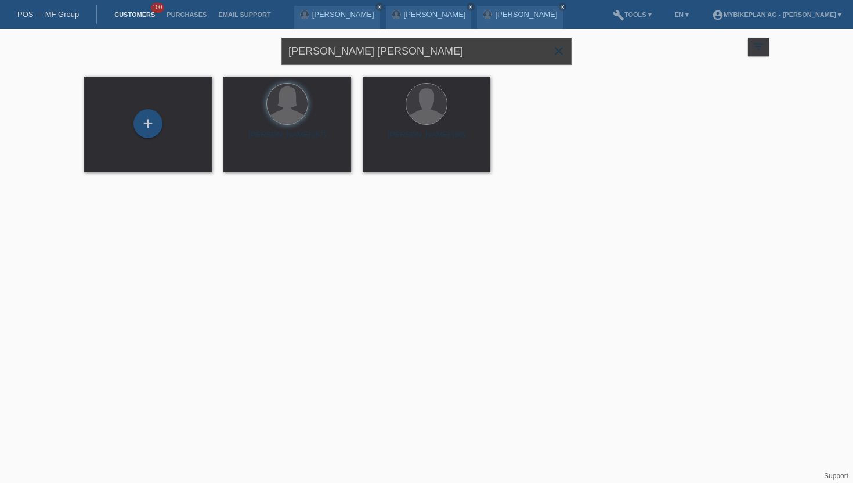
type input "[PERSON_NAME] [PERSON_NAME]"
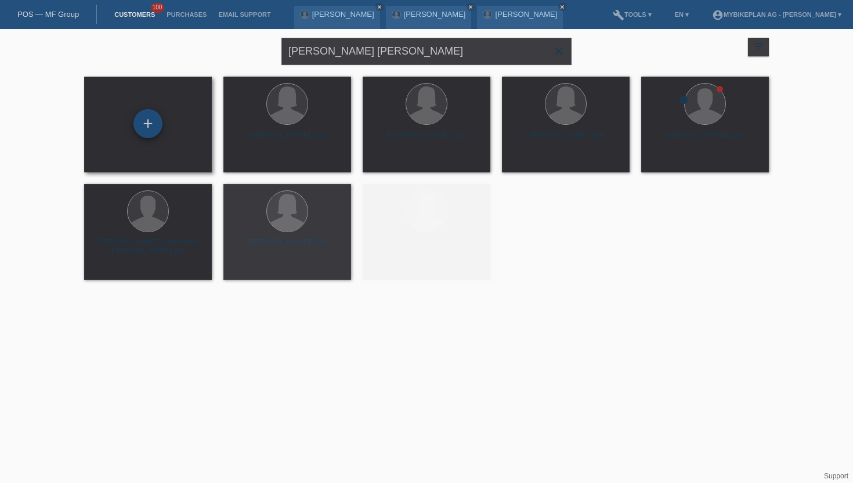
click at [151, 125] on div "+" at bounding box center [147, 123] width 29 height 29
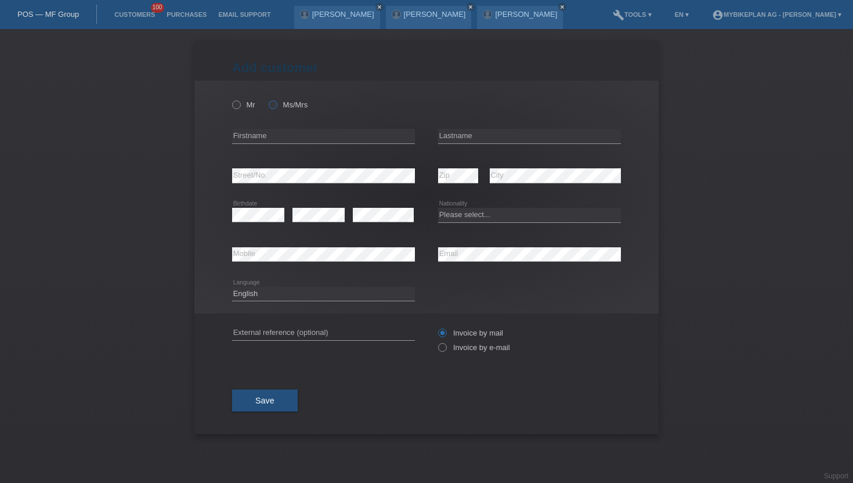
click at [267, 99] on icon at bounding box center [267, 99] width 0 height 0
click at [275, 106] on input "Ms/Mrs" at bounding box center [273, 104] width 8 height 8
radio input "true"
click at [257, 139] on input "text" at bounding box center [323, 136] width 183 height 15
type input "[PERSON_NAME] [PERSON_NAME]"
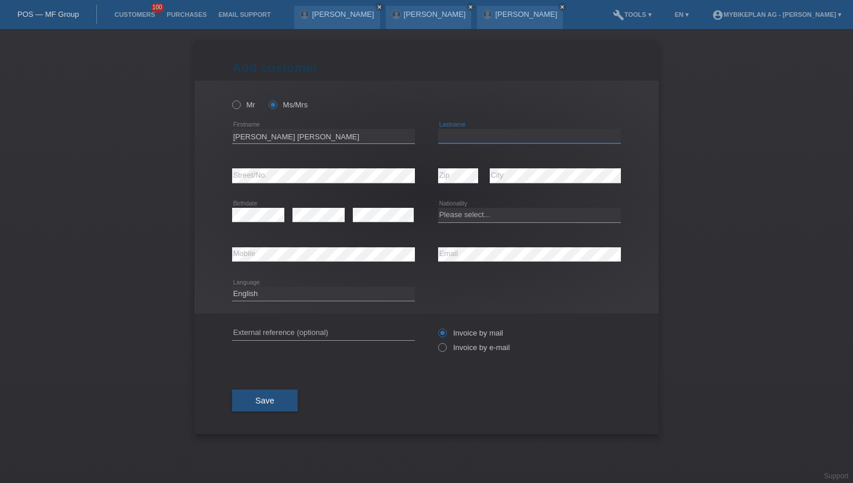
click at [497, 138] on input "text" at bounding box center [529, 136] width 183 height 15
type input "Love"
click at [436, 341] on icon at bounding box center [436, 341] width 0 height 0
click at [444, 349] on input "Invoice by e-mail" at bounding box center [442, 350] width 8 height 15
radio input "true"
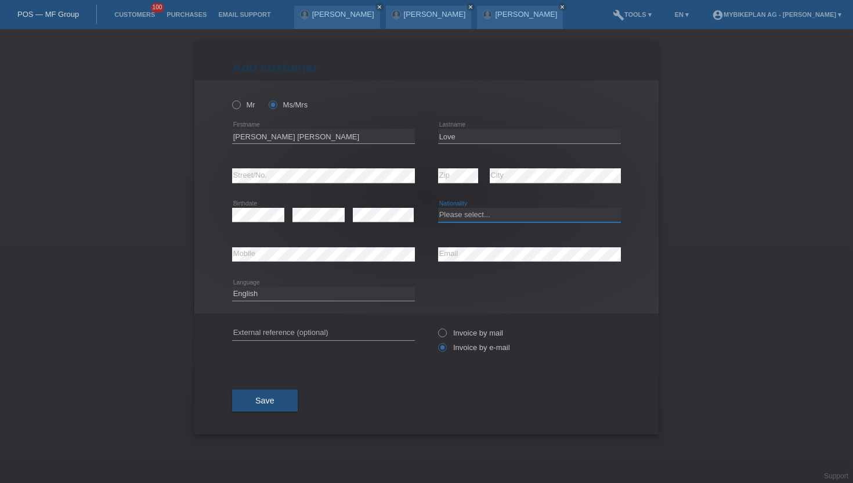
click at [462, 210] on select "Please select... [GEOGRAPHIC_DATA] [GEOGRAPHIC_DATA] [GEOGRAPHIC_DATA] [GEOGRAP…" at bounding box center [529, 215] width 183 height 14
select select "CH"
click at [438, 208] on select "Please select... [GEOGRAPHIC_DATA] [GEOGRAPHIC_DATA] [GEOGRAPHIC_DATA] [GEOGRAP…" at bounding box center [529, 215] width 183 height 14
click at [377, 298] on select "Deutsch Français Italiano English" at bounding box center [323, 294] width 183 height 14
select select "de"
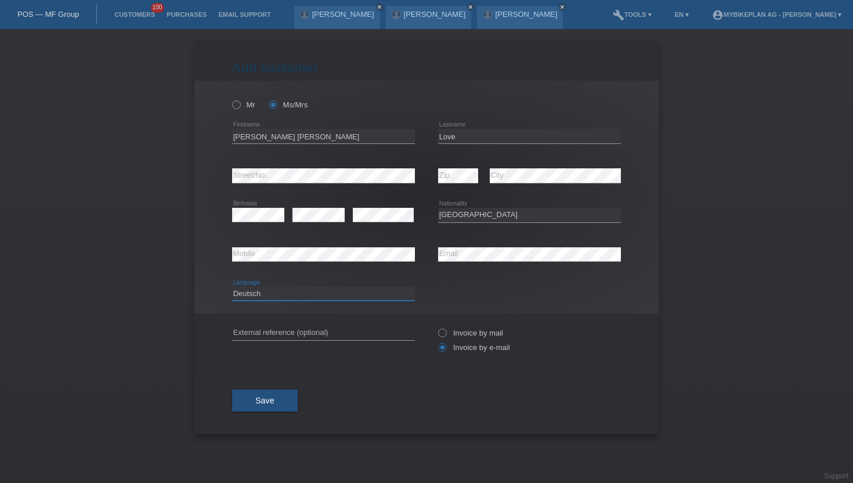
click at [232, 287] on select "Deutsch Français Italiano English" at bounding box center [323, 294] width 183 height 14
click at [250, 404] on button "Save" at bounding box center [265, 400] width 66 height 22
click at [282, 402] on button "Save" at bounding box center [265, 400] width 66 height 22
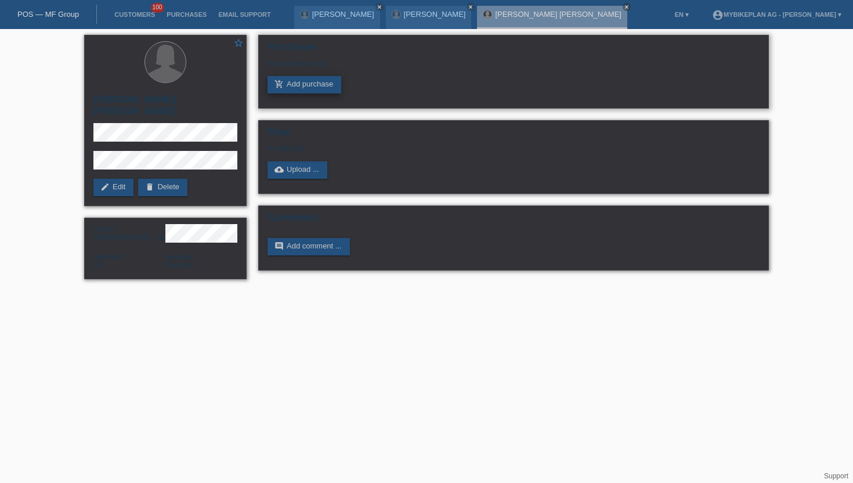
click at [296, 84] on link "add_shopping_cart Add purchase" at bounding box center [305, 84] width 74 height 17
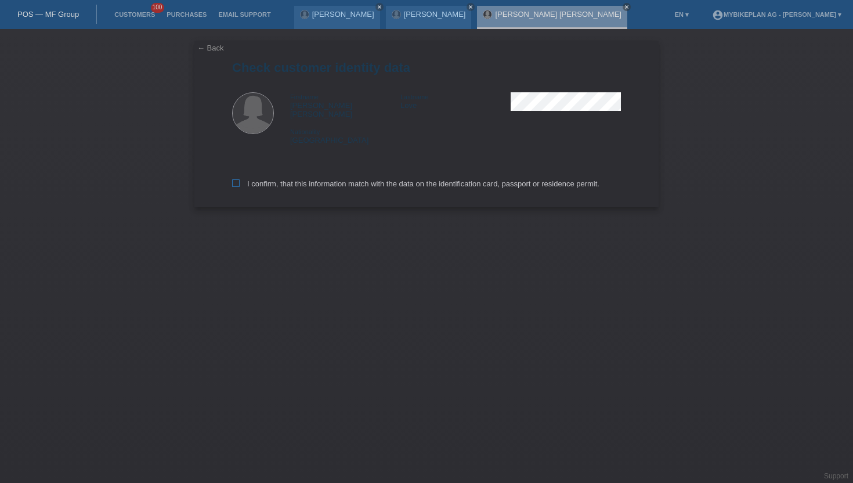
click at [233, 179] on icon at bounding box center [236, 183] width 8 height 8
click at [233, 179] on input "I confirm, that this information match with the data on the identification card…" at bounding box center [236, 183] width 8 height 8
checkbox input "true"
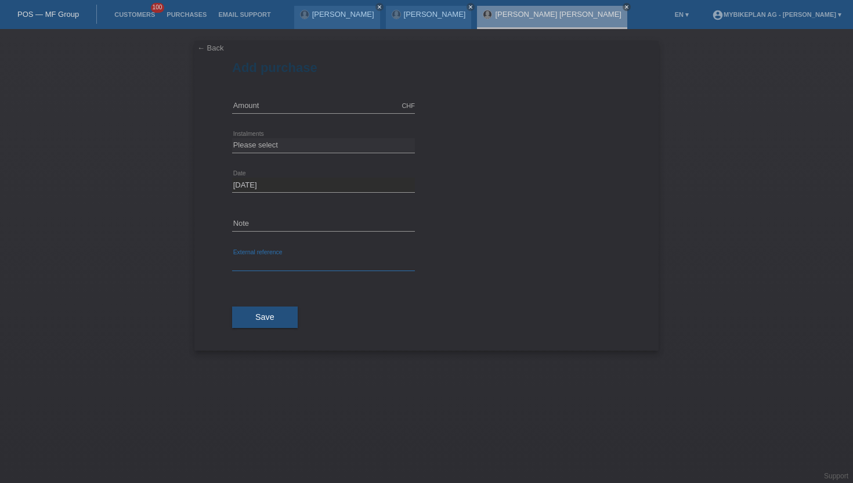
click at [271, 263] on input "text" at bounding box center [323, 264] width 183 height 15
paste input "44642698890"
type input "44642698890"
click at [250, 100] on input "text" at bounding box center [323, 106] width 183 height 15
type input "6999.00"
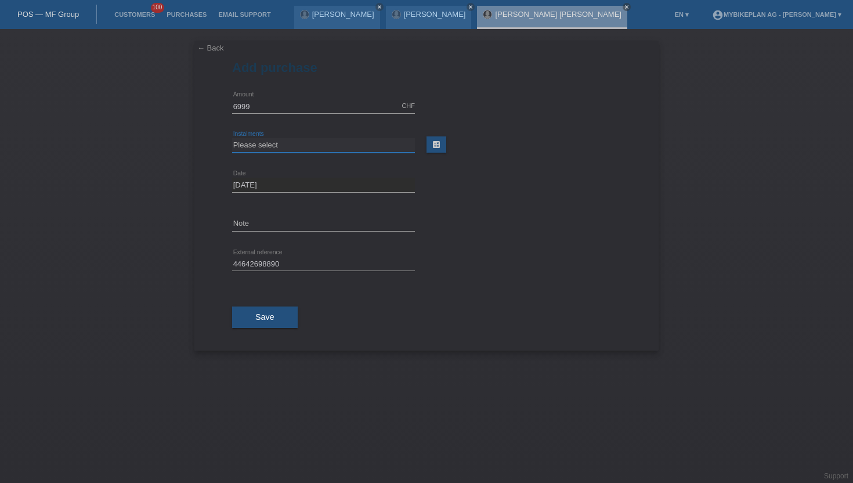
click at [248, 142] on select "Please select 6 instalments 12 instalments 18 instalments 24 instalments 36 ins…" at bounding box center [323, 145] width 183 height 14
select select "487"
click at [232, 138] on select "Please select 6 instalments 12 instalments 18 instalments 24 instalments 36 ins…" at bounding box center [323, 145] width 183 height 14
click at [259, 319] on span "Save" at bounding box center [264, 316] width 19 height 9
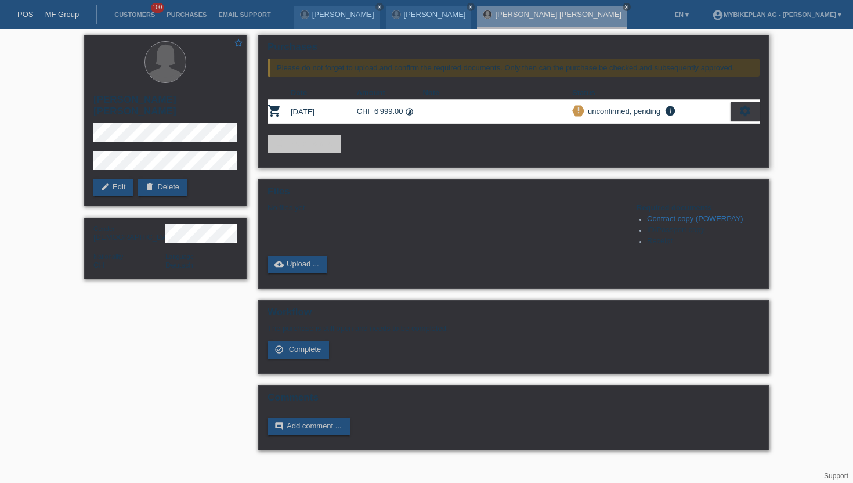
click at [756, 111] on div "settings" at bounding box center [745, 111] width 29 height 19
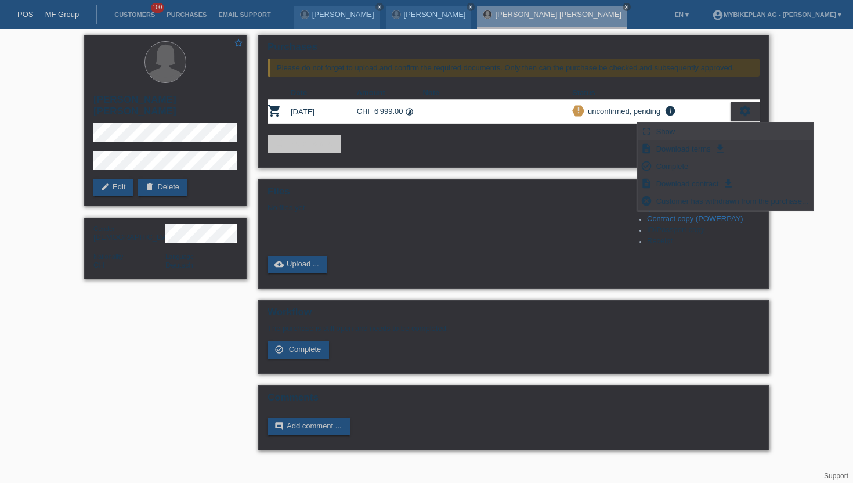
click at [678, 136] on div "fullscreen Show" at bounding box center [725, 131] width 175 height 17
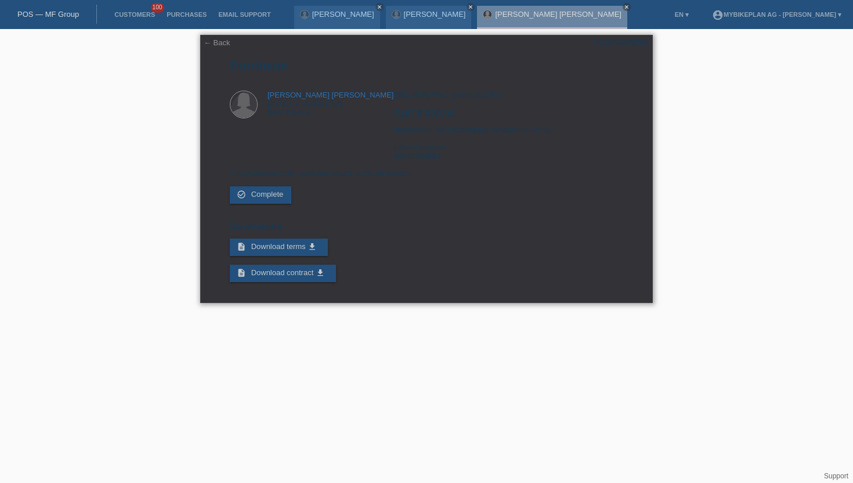
click at [640, 44] on div "POSP00028058" at bounding box center [621, 42] width 55 height 9
copy div "POSP00028058"
click at [132, 14] on link "Customers" at bounding box center [135, 14] width 52 height 7
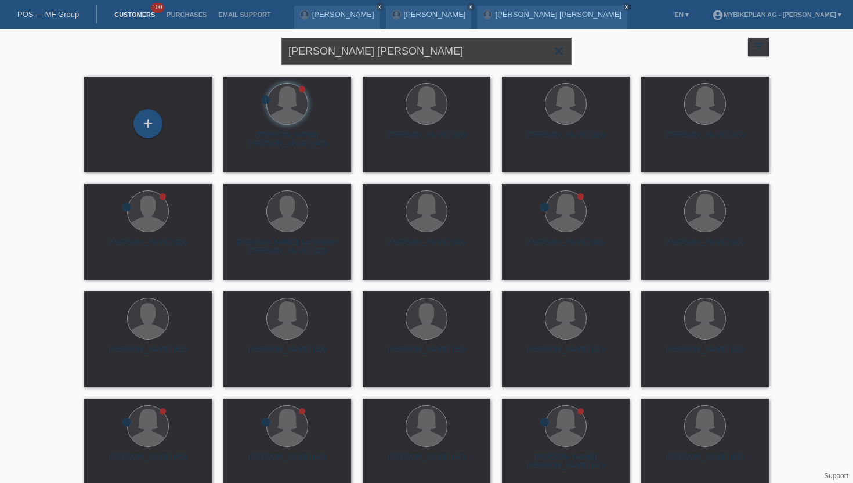
drag, startPoint x: 372, startPoint y: 53, endPoint x: 177, endPoint y: 50, distance: 195.0
click at [177, 50] on div "[PERSON_NAME] [PERSON_NAME] close filter_list view_module Show all customers st…" at bounding box center [426, 50] width 696 height 42
click at [147, 121] on div "+" at bounding box center [147, 123] width 29 height 29
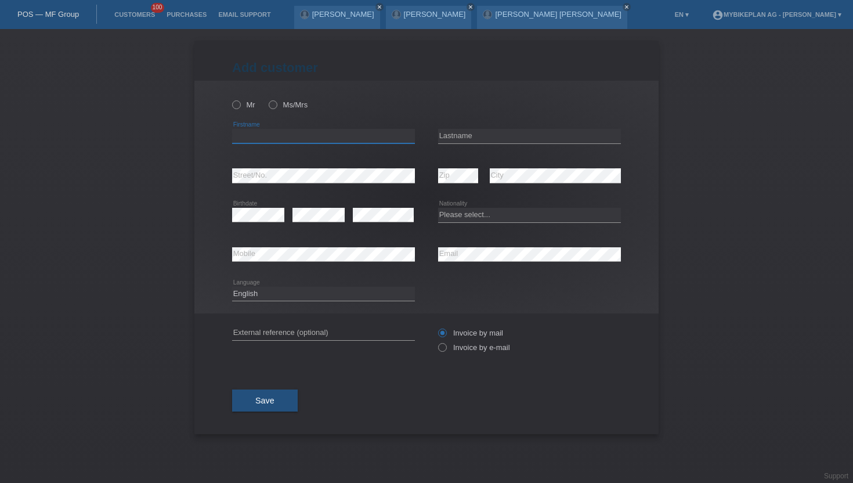
click at [268, 136] on input "text" at bounding box center [323, 136] width 183 height 15
paste input "[PERSON_NAME]"
click at [293, 138] on input "[PERSON_NAME]" at bounding box center [323, 136] width 183 height 15
type input "[PERSON_NAME]"
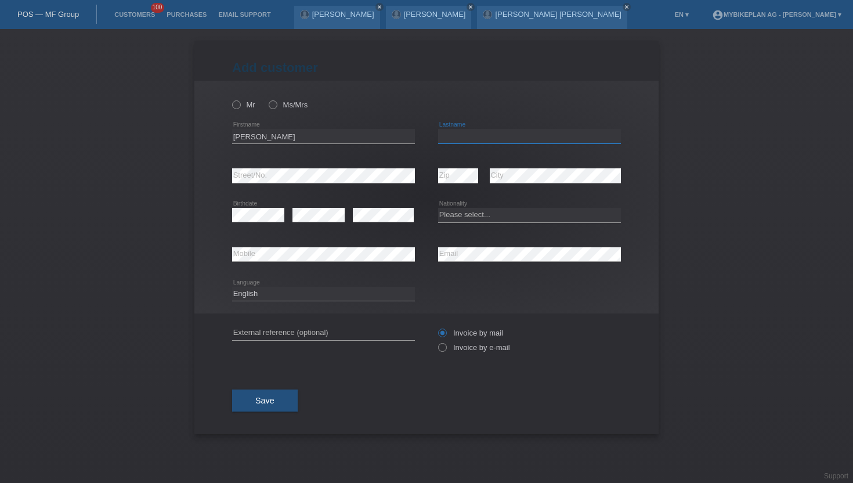
click at [475, 141] on input "text" at bounding box center [529, 136] width 183 height 15
paste input "Psycharakis"
type input "Psycharakis"
click at [230, 99] on icon at bounding box center [230, 99] width 0 height 0
click at [233, 102] on input "Mr" at bounding box center [236, 104] width 8 height 8
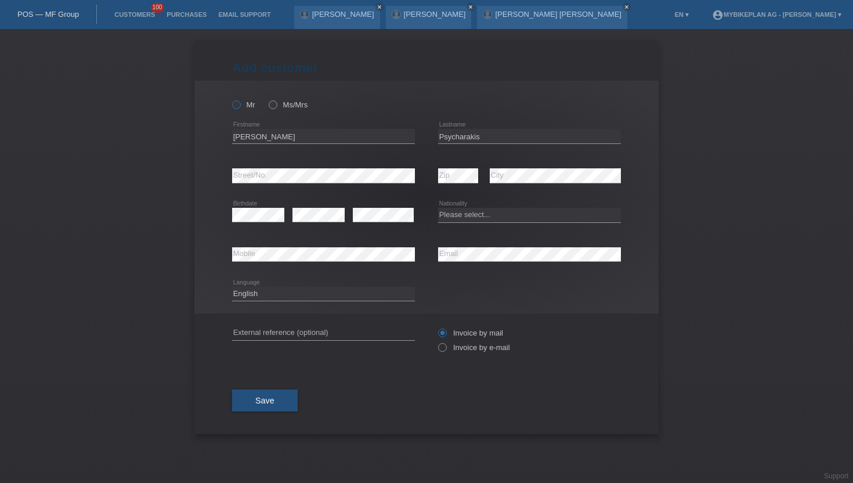
radio input "true"
click at [458, 211] on select "Please select... [GEOGRAPHIC_DATA] [GEOGRAPHIC_DATA] [GEOGRAPHIC_DATA] [GEOGRAP…" at bounding box center [529, 215] width 183 height 14
select select "CH"
click at [438, 208] on select "Please select... [GEOGRAPHIC_DATA] [GEOGRAPHIC_DATA] [GEOGRAPHIC_DATA] [GEOGRAP…" at bounding box center [529, 215] width 183 height 14
click at [142, 19] on li "Customers 100" at bounding box center [135, 15] width 52 height 30
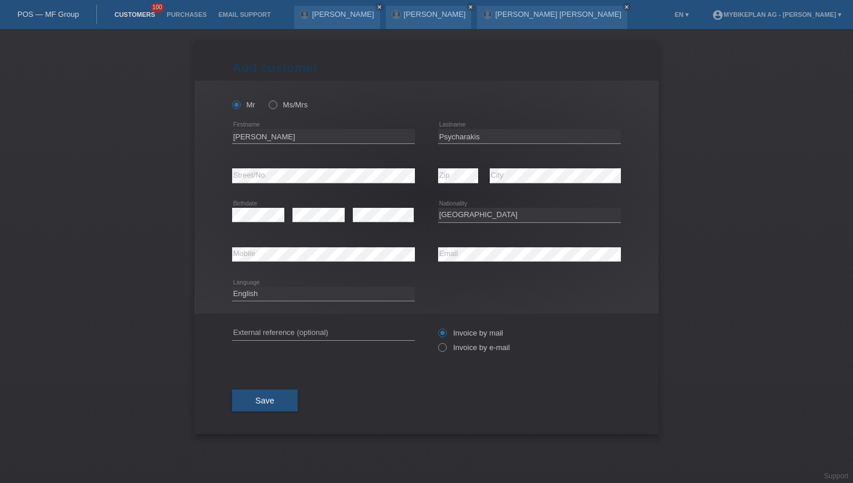
click at [133, 13] on link "Customers" at bounding box center [135, 14] width 52 height 7
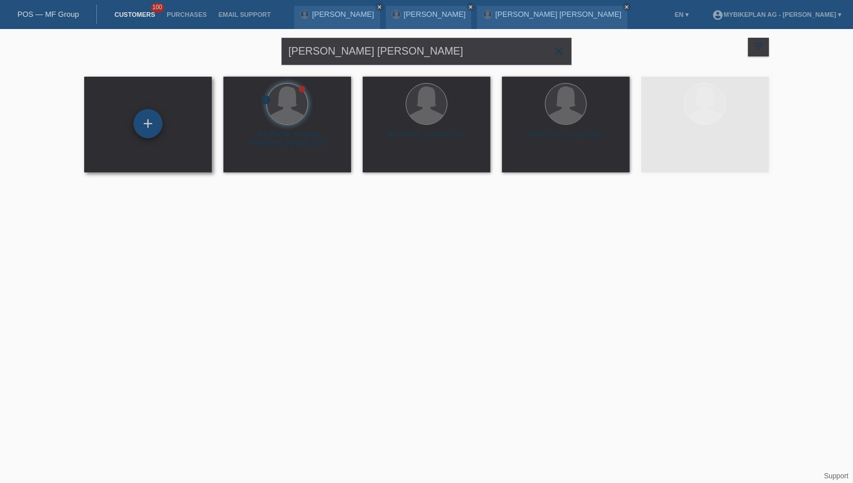
click at [147, 138] on div "+" at bounding box center [147, 123] width 29 height 29
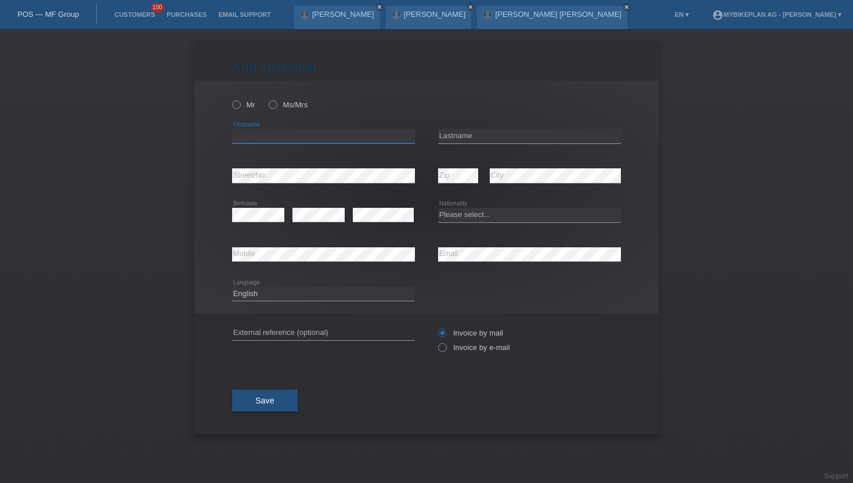
click at [270, 131] on input "text" at bounding box center [323, 136] width 183 height 15
paste input "[PERSON_NAME]"
click at [273, 139] on input "[PERSON_NAME]" at bounding box center [323, 136] width 183 height 15
type input "[PERSON_NAME]"
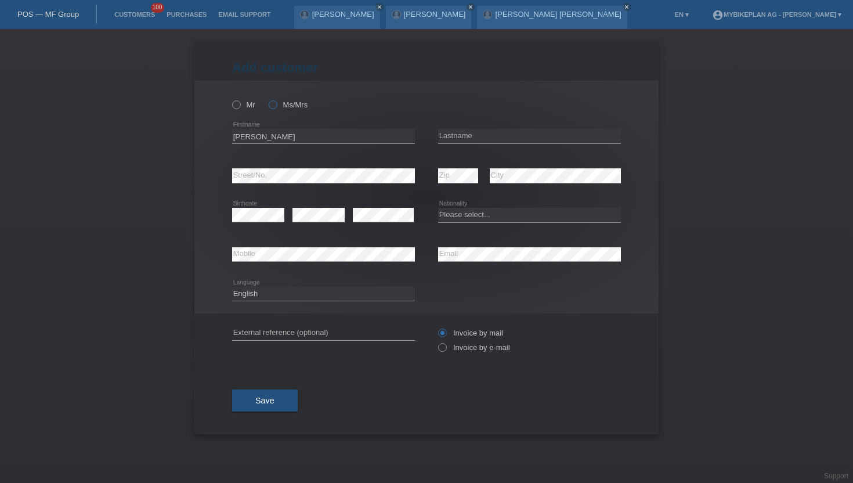
click at [267, 99] on icon at bounding box center [267, 99] width 0 height 0
click at [275, 106] on input "Ms/Mrs" at bounding box center [273, 104] width 8 height 8
radio input "true"
click at [448, 133] on input "text" at bounding box center [529, 136] width 183 height 15
paste input "[PERSON_NAME]"
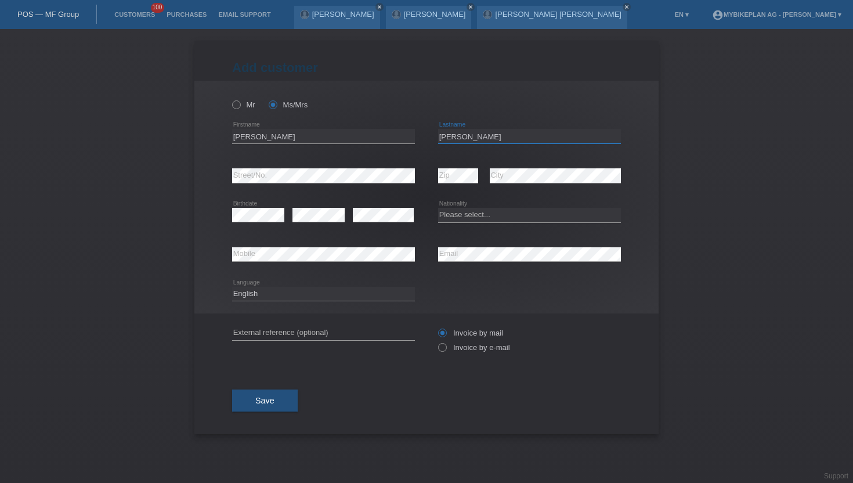
type input "[PERSON_NAME]"
click at [460, 220] on select "Please select... [GEOGRAPHIC_DATA] [GEOGRAPHIC_DATA] [GEOGRAPHIC_DATA] [GEOGRAP…" at bounding box center [529, 215] width 183 height 14
select select "CH"
click at [438, 208] on select "Please select... [GEOGRAPHIC_DATA] [GEOGRAPHIC_DATA] [GEOGRAPHIC_DATA] [GEOGRAP…" at bounding box center [529, 215] width 183 height 14
click at [436, 341] on icon at bounding box center [436, 341] width 0 height 0
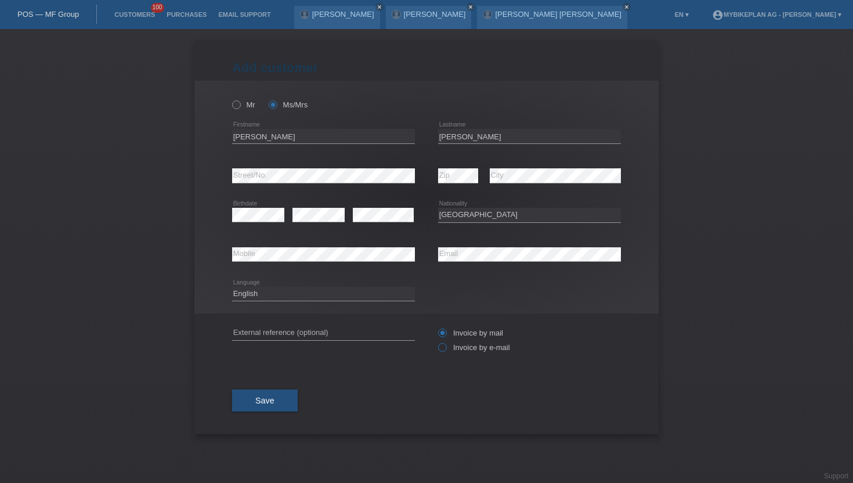
click at [443, 346] on input "Invoice by e-mail" at bounding box center [442, 350] width 8 height 15
radio input "true"
click at [251, 298] on select "Deutsch Français Italiano English" at bounding box center [323, 294] width 183 height 14
select select "de"
click at [232, 287] on select "Deutsch Français Italiano English" at bounding box center [323, 294] width 183 height 14
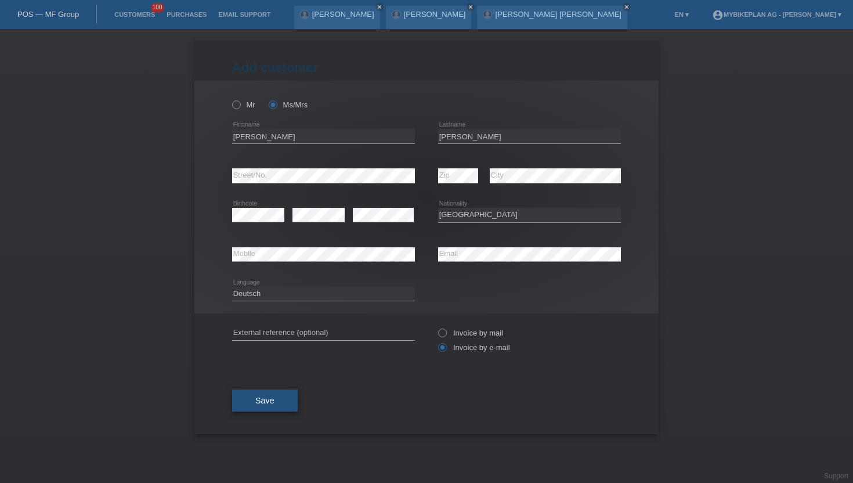
click at [252, 398] on button "Save" at bounding box center [265, 400] width 66 height 22
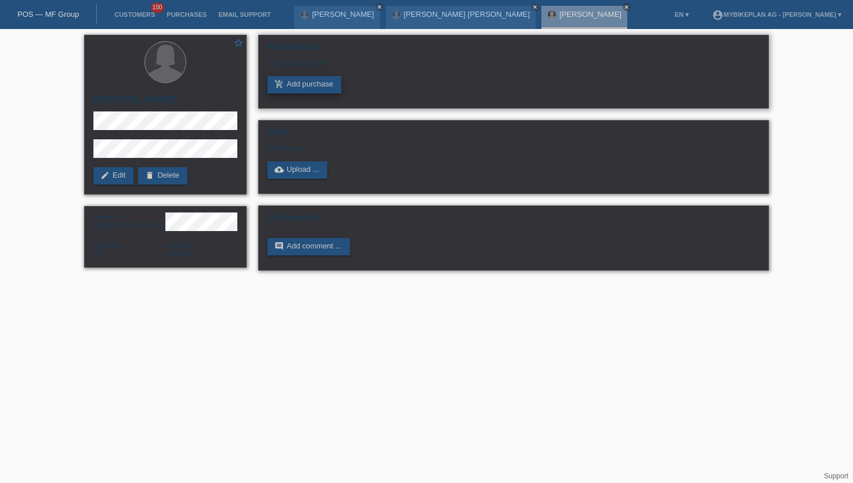
click at [324, 79] on link "add_shopping_cart Add purchase" at bounding box center [305, 84] width 74 height 17
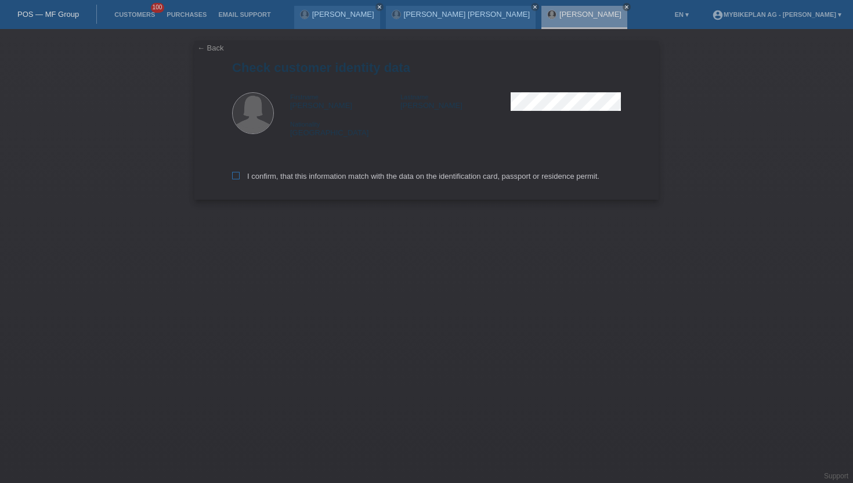
click at [236, 174] on icon at bounding box center [236, 176] width 8 height 8
click at [236, 174] on input "I confirm, that this information match with the data on the identification card…" at bounding box center [236, 176] width 8 height 8
checkbox input "true"
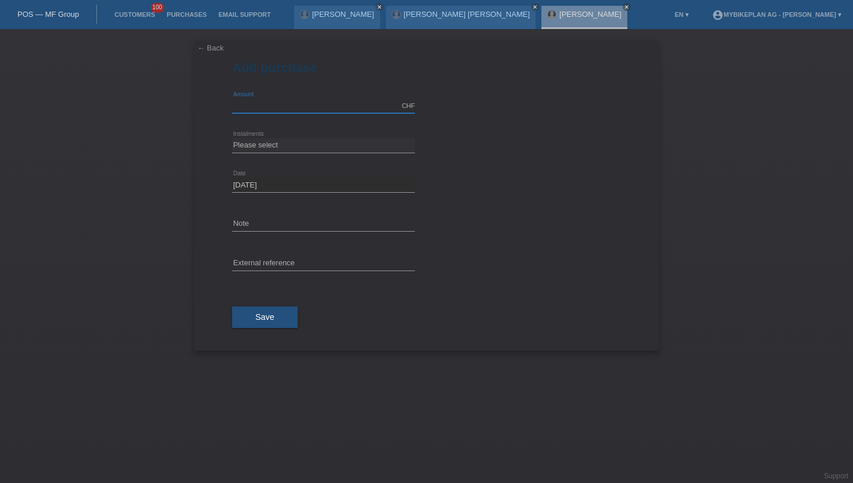
click at [261, 106] on input "text" at bounding box center [323, 106] width 183 height 15
type input "15000.00"
click at [265, 143] on select "Please select 6 instalments 12 instalments 18 instalments 24 instalments 36 ins…" at bounding box center [323, 145] width 183 height 14
select select "488"
click at [232, 138] on select "Please select 6 instalments 12 instalments 18 instalments 24 instalments 36 ins…" at bounding box center [323, 145] width 183 height 14
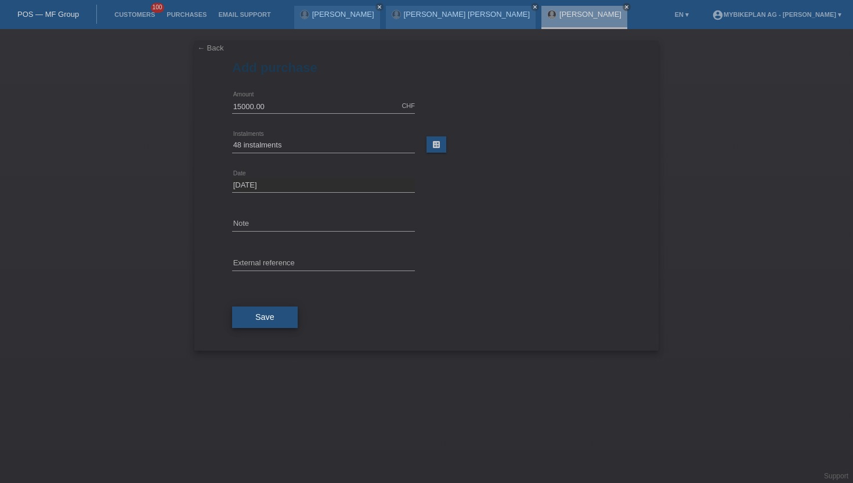
click at [251, 317] on button "Save" at bounding box center [265, 317] width 66 height 22
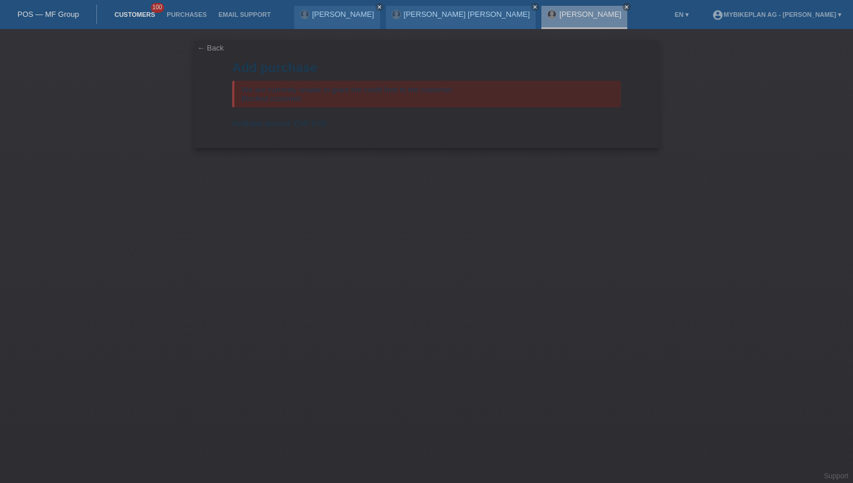
click at [121, 15] on link "Customers" at bounding box center [135, 14] width 52 height 7
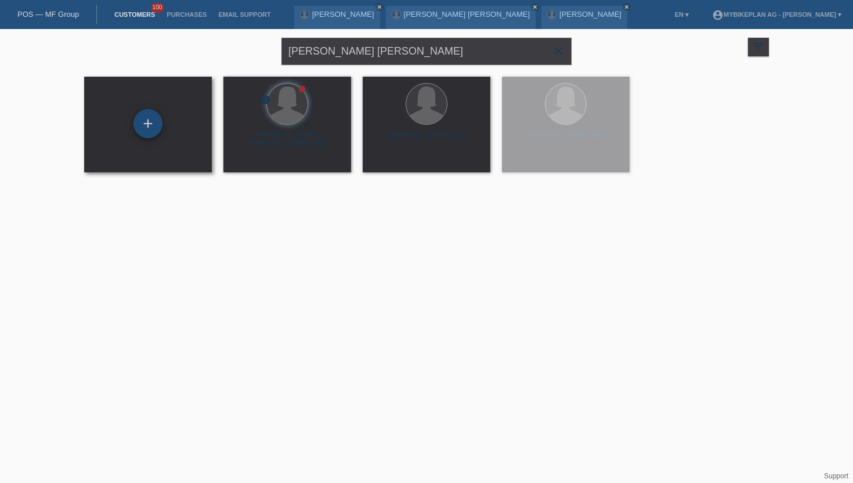
click at [147, 120] on div "+" at bounding box center [147, 123] width 29 height 29
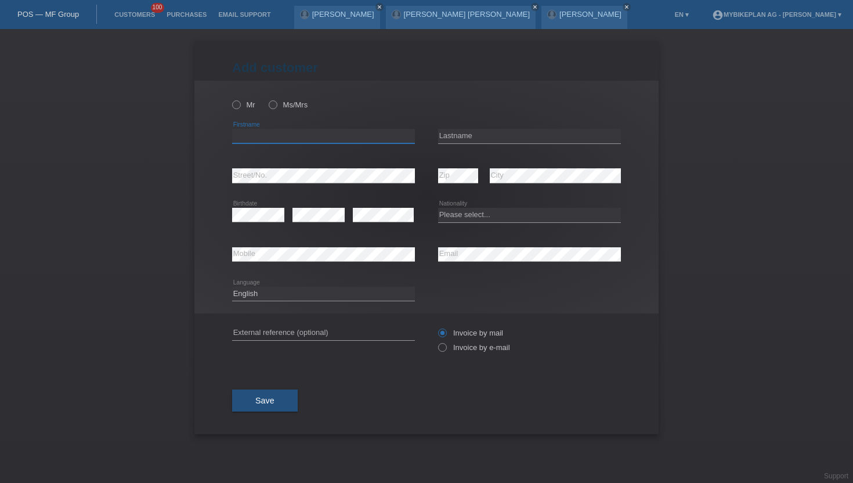
click at [248, 135] on input "text" at bounding box center [323, 136] width 183 height 15
paste input "[PERSON_NAME]"
click at [289, 134] on input "[PERSON_NAME]" at bounding box center [323, 136] width 183 height 15
type input "[PERSON_NAME] [PERSON_NAME]"
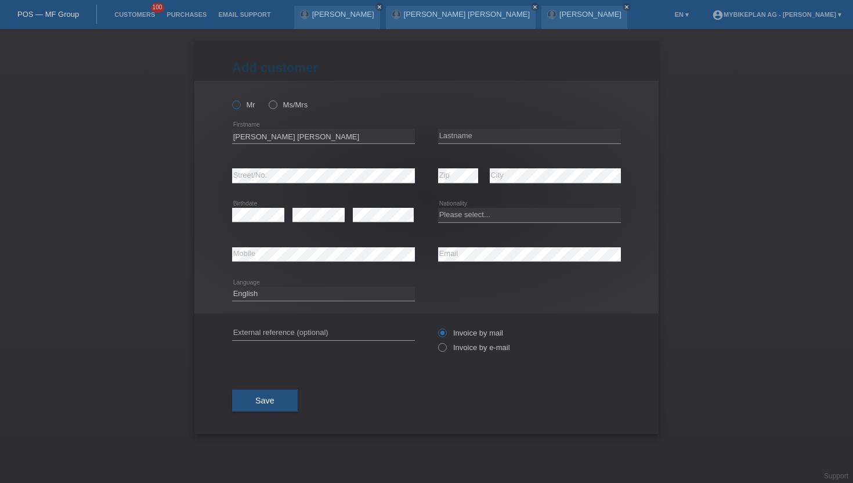
click at [230, 99] on icon at bounding box center [230, 99] width 0 height 0
click at [238, 100] on input "Mr" at bounding box center [236, 104] width 8 height 8
radio input "true"
click at [451, 131] on input "text" at bounding box center [529, 136] width 183 height 15
paste input "[PERSON_NAME]"
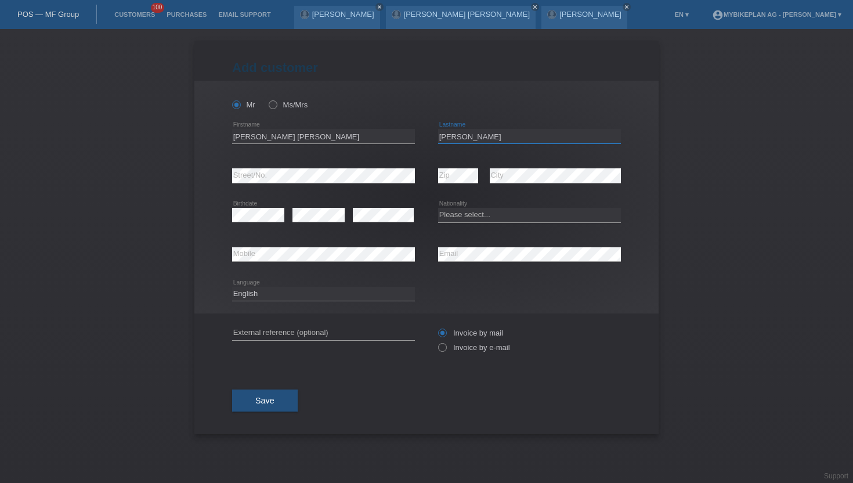
type input "[PERSON_NAME]"
click at [453, 215] on select "Please select... Switzerland Austria Germany Liechtenstein ------------ Afghani…" at bounding box center [529, 215] width 183 height 14
select select "CH"
click at [438, 208] on select "Please select... Switzerland Austria Germany Liechtenstein ------------ Afghani…" at bounding box center [529, 215] width 183 height 14
click at [436, 341] on icon at bounding box center [436, 341] width 0 height 0
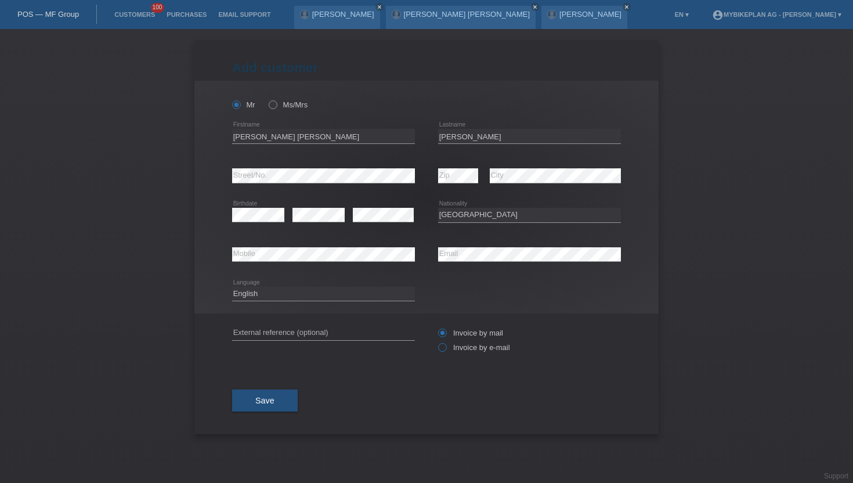
click at [443, 345] on input "Invoice by e-mail" at bounding box center [442, 350] width 8 height 15
radio input "true"
click at [248, 402] on button "Save" at bounding box center [265, 400] width 66 height 22
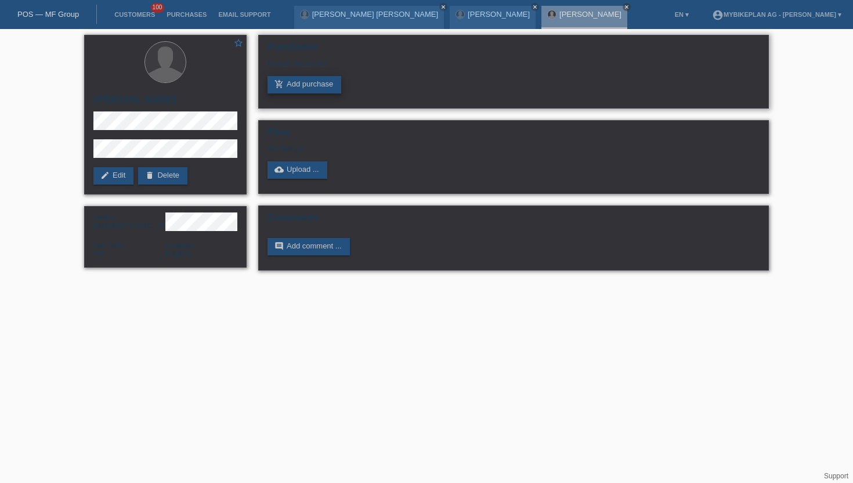
click at [298, 86] on link "add_shopping_cart Add purchase" at bounding box center [305, 84] width 74 height 17
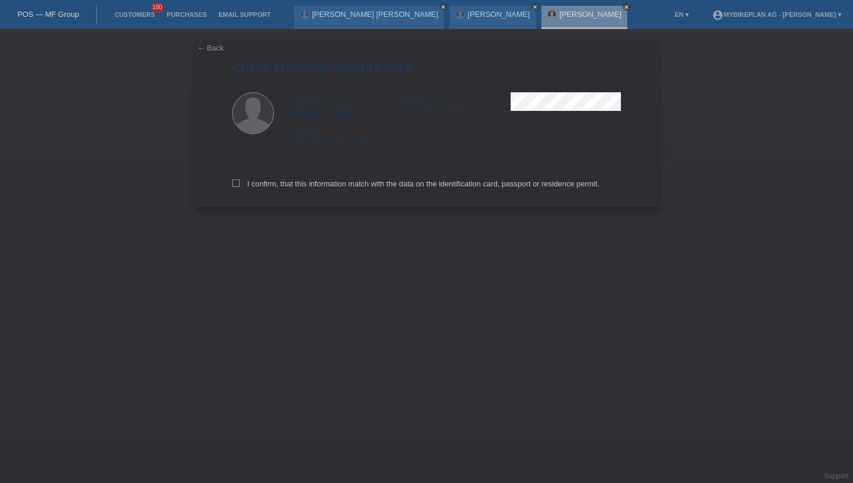
click at [236, 171] on div "I confirm, that this information match with the data on the identification card…" at bounding box center [426, 181] width 389 height 51
click at [236, 179] on icon at bounding box center [236, 183] width 8 height 8
click at [236, 179] on input "I confirm, that this information match with the data on the identification card…" at bounding box center [236, 183] width 8 height 8
checkbox input "true"
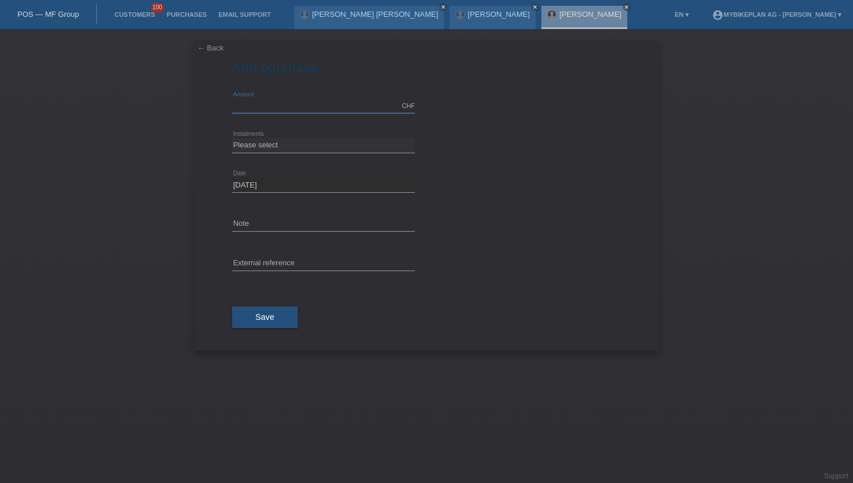
click at [261, 101] on input "text" at bounding box center [323, 106] width 183 height 15
type input "15000.00"
click at [286, 134] on div "Please select 6 instalments 12 instalments 18 instalments 24 instalments 36 ins…" at bounding box center [323, 145] width 183 height 39
click at [285, 142] on select "Please select 6 instalments 12 instalments 18 instalments 24 instalments 36 ins…" at bounding box center [323, 145] width 183 height 14
select select "488"
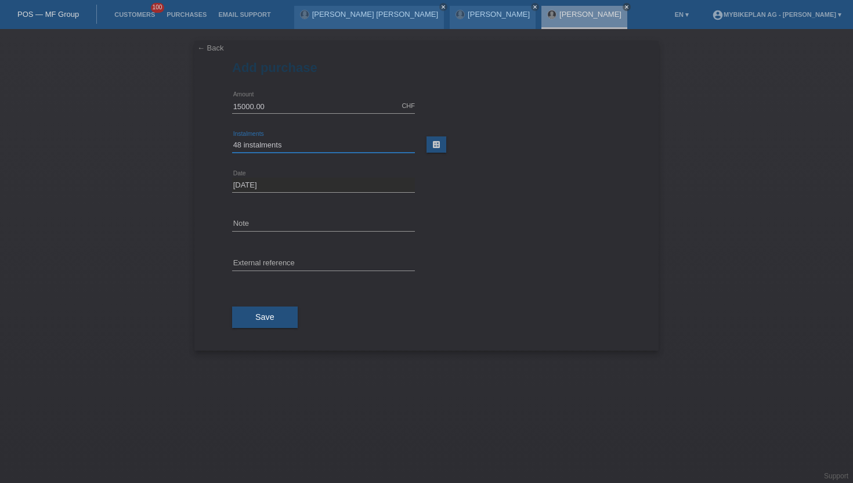
click at [232, 138] on select "Please select 6 instalments 12 instalments 18 instalments 24 instalments 36 ins…" at bounding box center [323, 145] width 183 height 14
click at [261, 320] on span "Save" at bounding box center [264, 316] width 19 height 9
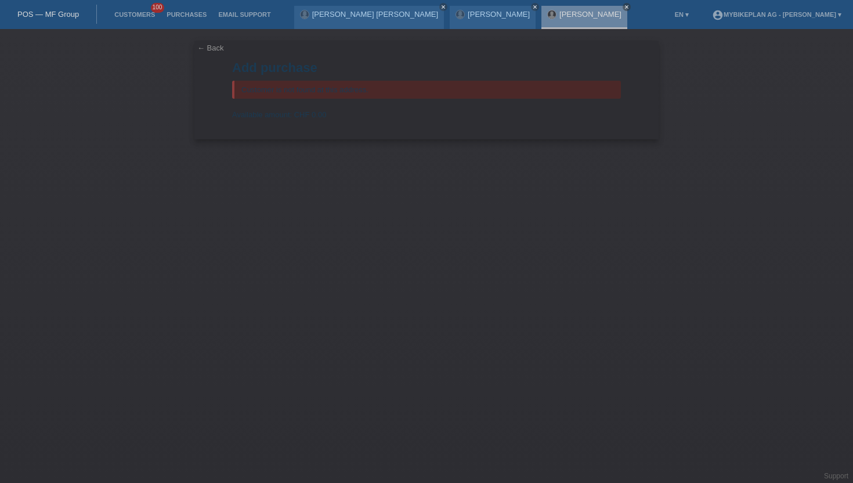
click at [60, 12] on link "POS — MF Group" at bounding box center [48, 14] width 62 height 9
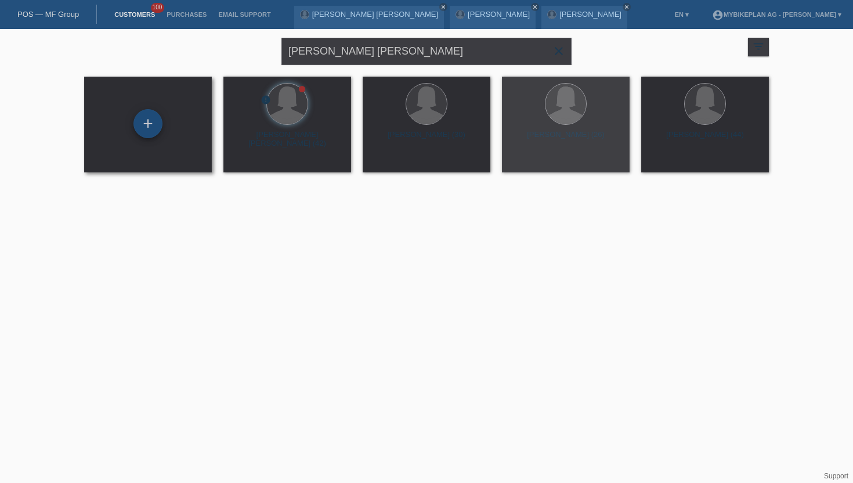
click at [151, 122] on div "+" at bounding box center [147, 123] width 29 height 29
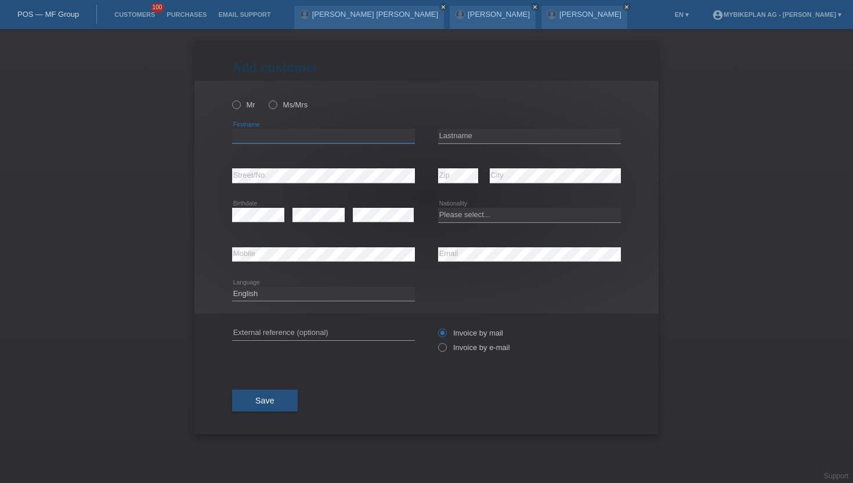
click at [273, 130] on input "text" at bounding box center [323, 136] width 183 height 15
paste input "[PERSON_NAME]"
click at [267, 142] on input "[PERSON_NAME]" at bounding box center [323, 136] width 183 height 15
type input "Urban"
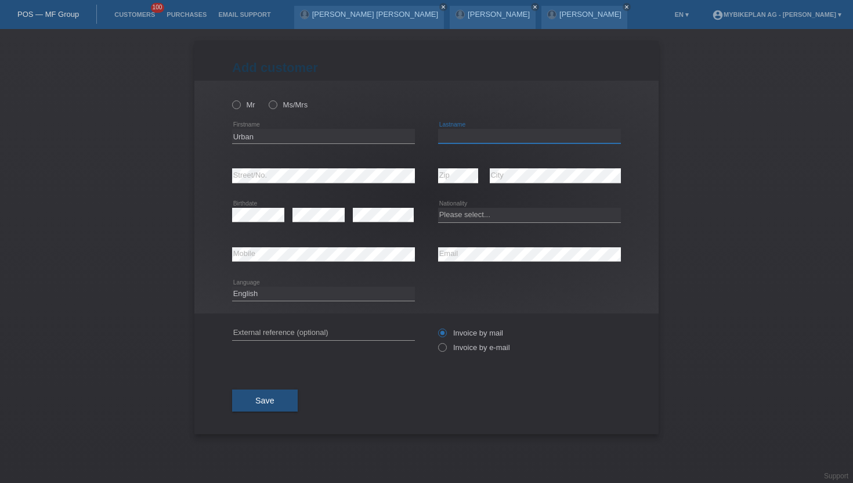
paste input "[PERSON_NAME]"
click at [453, 134] on input "text" at bounding box center [529, 136] width 183 height 15
type input "[PERSON_NAME]"
click at [230, 99] on icon at bounding box center [230, 99] width 0 height 0
click at [237, 108] on input "Mr" at bounding box center [236, 104] width 8 height 8
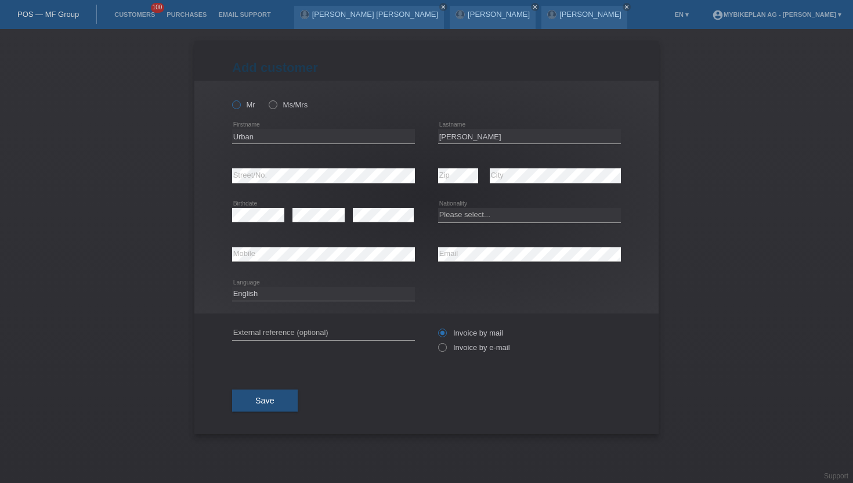
radio input "true"
click at [442, 354] on input "Invoice by e-mail" at bounding box center [442, 350] width 8 height 15
radio input "true"
click at [266, 196] on div "error Birthdate" at bounding box center [258, 215] width 52 height 39
click at [333, 295] on select "Deutsch Français Italiano English" at bounding box center [323, 294] width 183 height 14
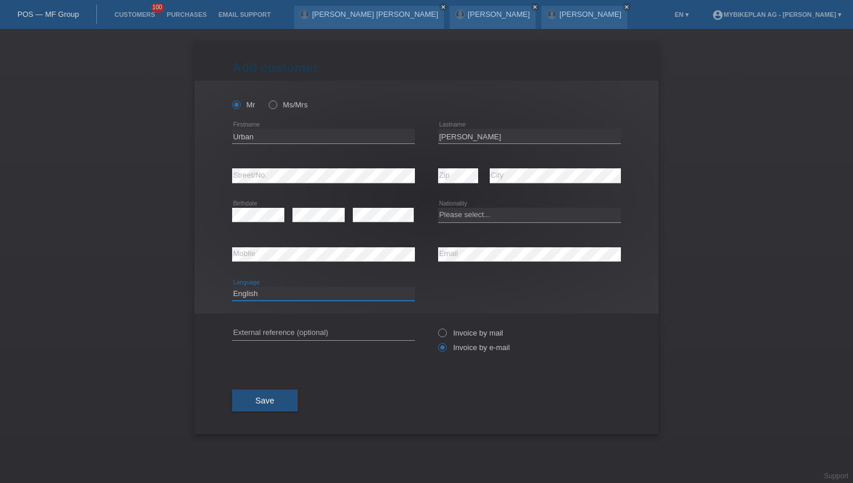
select select "de"
click at [232, 287] on select "Deutsch Français Italiano English" at bounding box center [323, 294] width 183 height 14
click at [260, 396] on button "Save" at bounding box center [265, 400] width 66 height 22
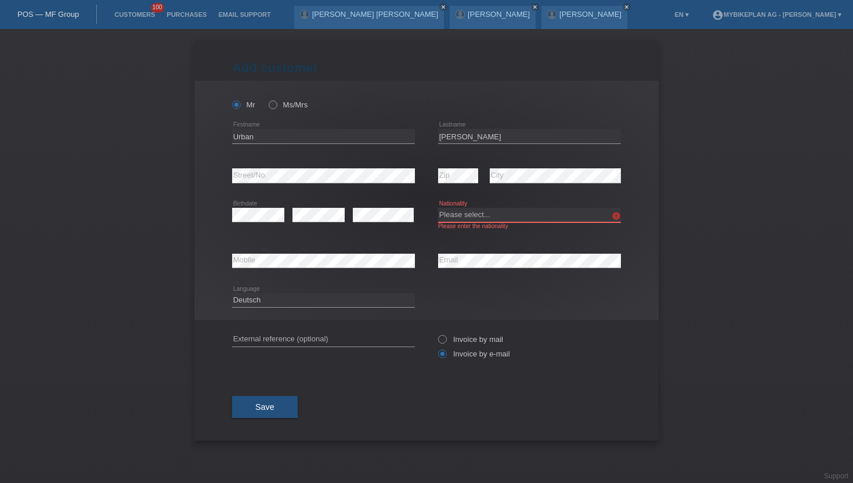
click at [463, 215] on select "Please select... [GEOGRAPHIC_DATA] [GEOGRAPHIC_DATA] [GEOGRAPHIC_DATA] [GEOGRAP…" at bounding box center [529, 215] width 183 height 14
select select "CH"
click at [438, 208] on select "Please select... [GEOGRAPHIC_DATA] [GEOGRAPHIC_DATA] [GEOGRAPHIC_DATA] [GEOGRAP…" at bounding box center [529, 215] width 183 height 14
click at [276, 409] on button "Save" at bounding box center [265, 407] width 66 height 22
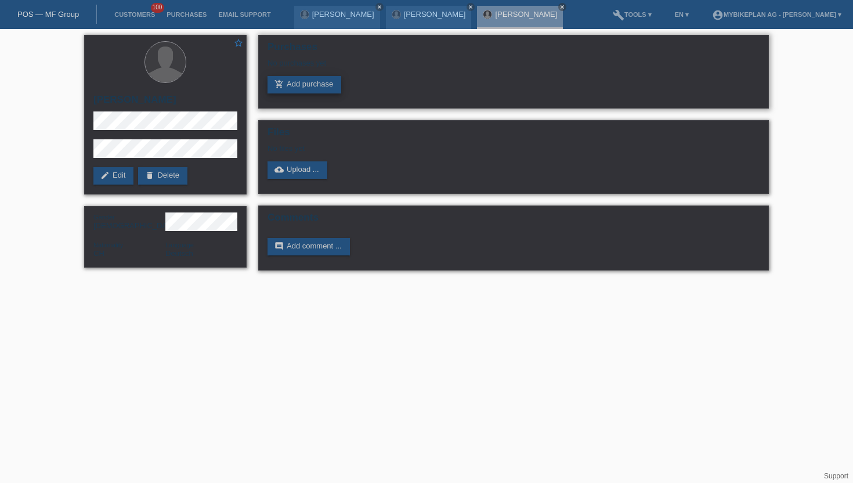
click at [309, 90] on link "add_shopping_cart Add purchase" at bounding box center [305, 84] width 74 height 17
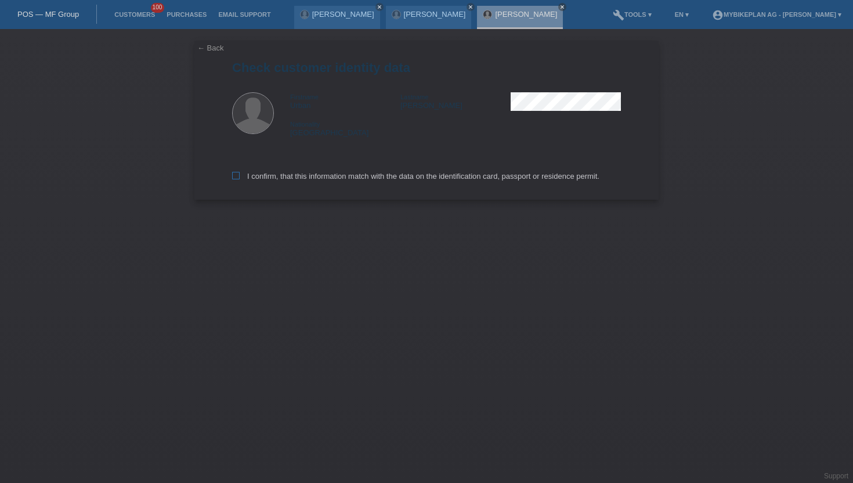
click at [243, 178] on label "I confirm, that this information match with the data on the identification card…" at bounding box center [415, 176] width 367 height 9
click at [240, 178] on input "I confirm, that this information match with the data on the identification card…" at bounding box center [236, 176] width 8 height 8
checkbox input "true"
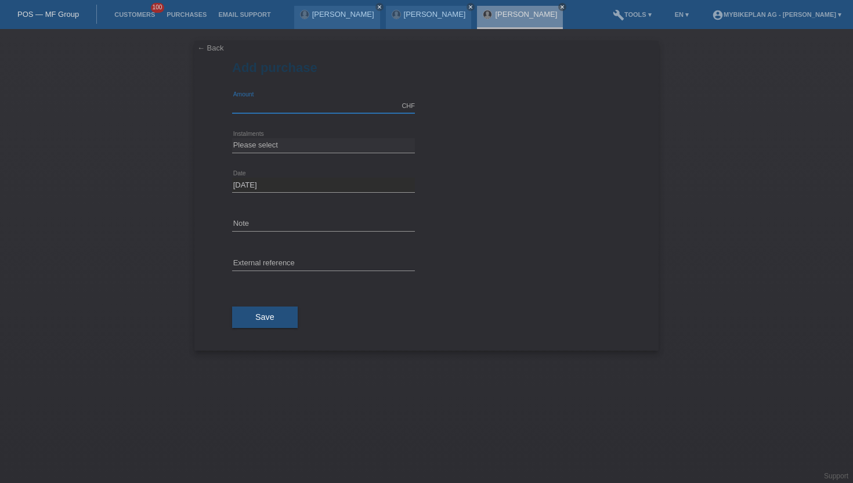
click at [297, 110] on input "text" at bounding box center [323, 106] width 183 height 15
type input "15000.00"
click at [275, 146] on select "Please select 6 instalments 12 instalments 18 instalments 24 instalments 36 ins…" at bounding box center [323, 145] width 183 height 14
select select "488"
click at [232, 138] on select "Please select 6 instalments 12 instalments 18 instalments 24 instalments 36 ins…" at bounding box center [323, 145] width 183 height 14
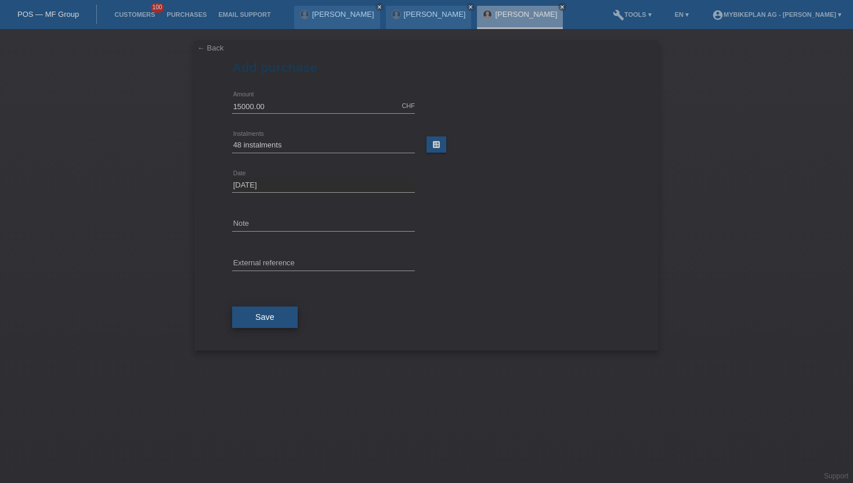
click at [253, 316] on button "Save" at bounding box center [265, 317] width 66 height 22
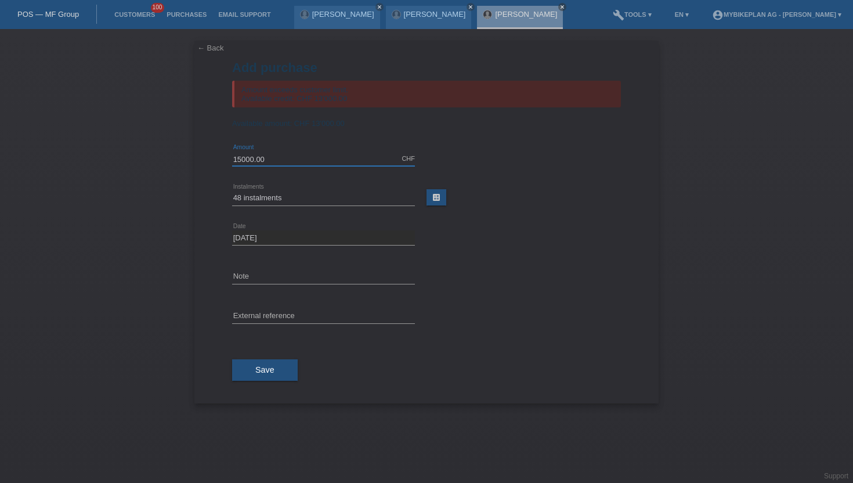
click at [265, 164] on input "15000.00" at bounding box center [323, 158] width 183 height 15
type input "13000.00"
click at [258, 369] on span "Save" at bounding box center [264, 369] width 19 height 9
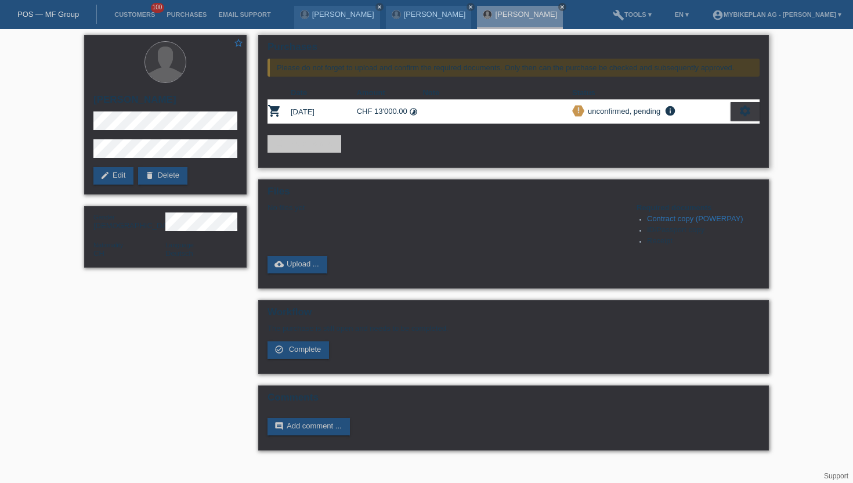
click at [743, 115] on icon "settings" at bounding box center [745, 110] width 13 height 13
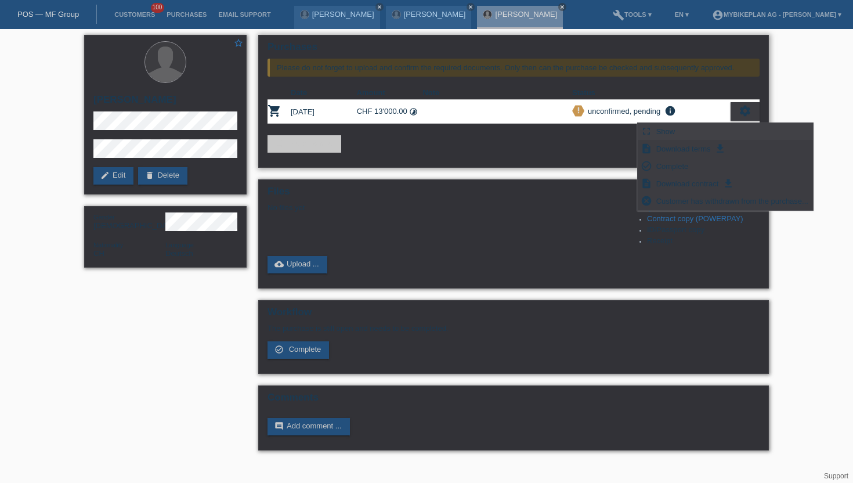
click at [682, 136] on div "fullscreen Show" at bounding box center [725, 131] width 175 height 17
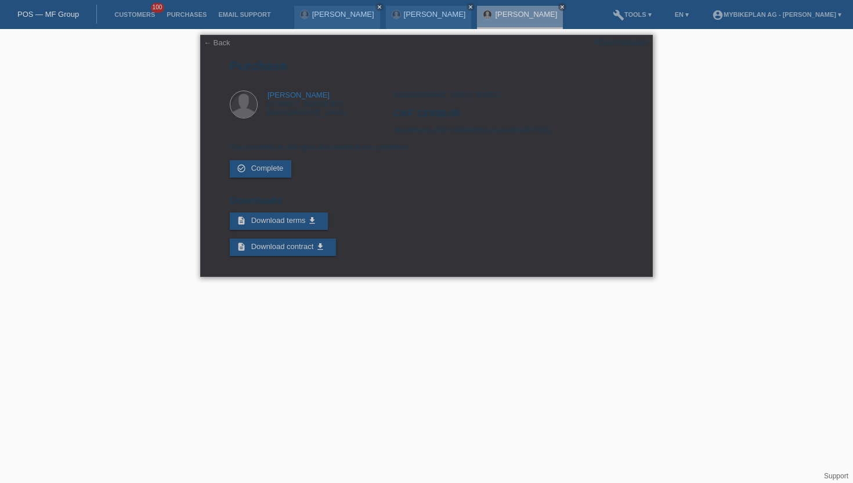
click at [606, 38] on div "← Back POSP00028063 [GEOGRAPHIC_DATA] [PERSON_NAME] [STREET_ADDRESS] CHF 13'000…" at bounding box center [426, 156] width 453 height 242
click at [605, 41] on div "POSP00028063" at bounding box center [621, 42] width 55 height 9
copy div "POSP00028063"
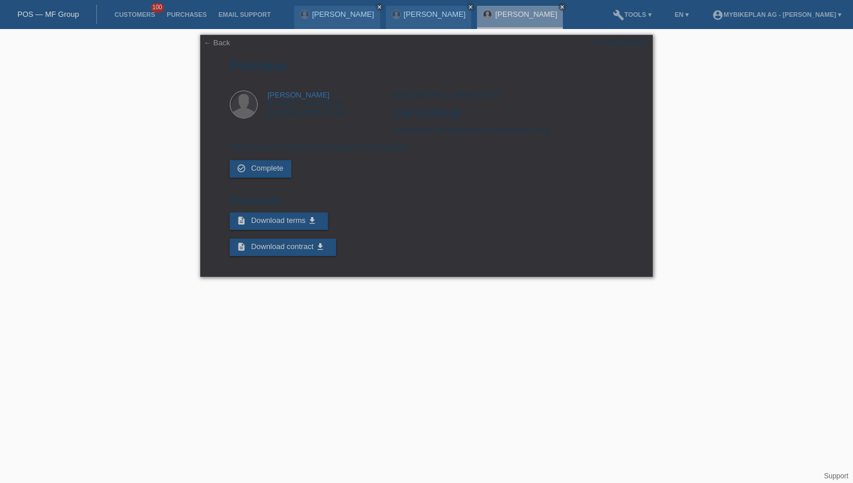
click at [127, 19] on li "Customers 100" at bounding box center [135, 15] width 52 height 30
click at [129, 18] on link "Customers" at bounding box center [135, 14] width 52 height 7
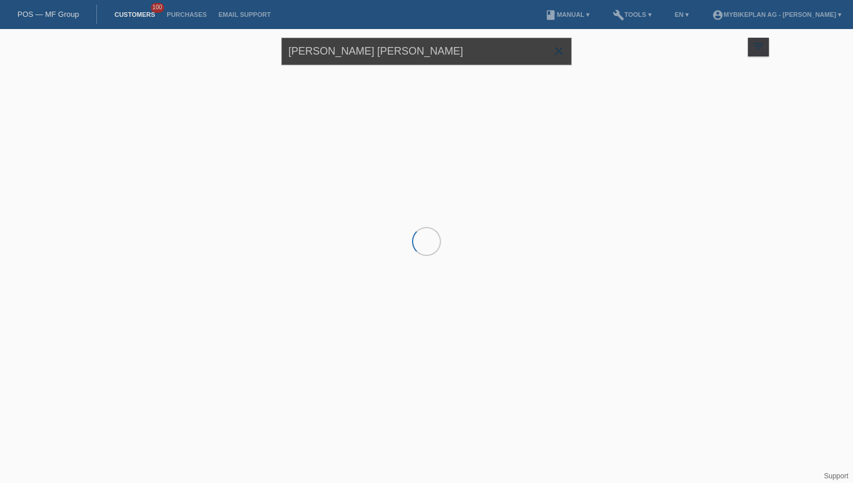
click at [384, 46] on input "[PERSON_NAME] [PERSON_NAME]" at bounding box center [426, 51] width 290 height 27
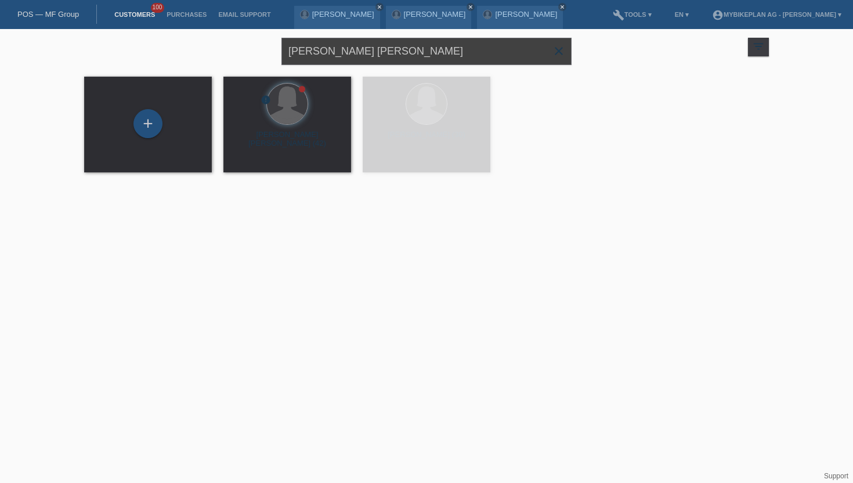
click at [384, 46] on input "[PERSON_NAME] [PERSON_NAME]" at bounding box center [426, 51] width 290 height 27
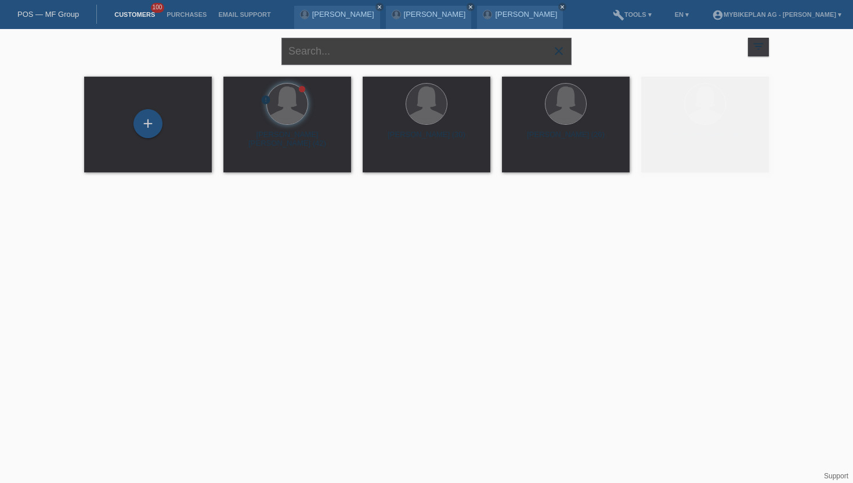
paste input "Egzon Rashiti"
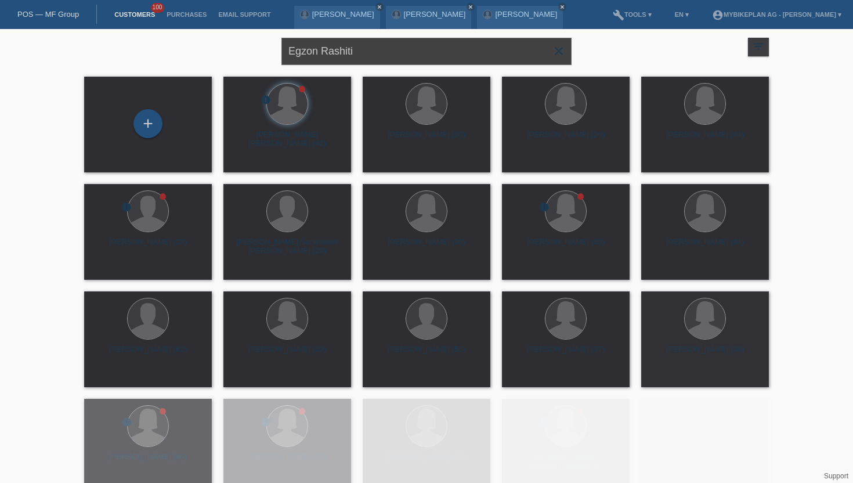
type input "Egzon Rashiti"
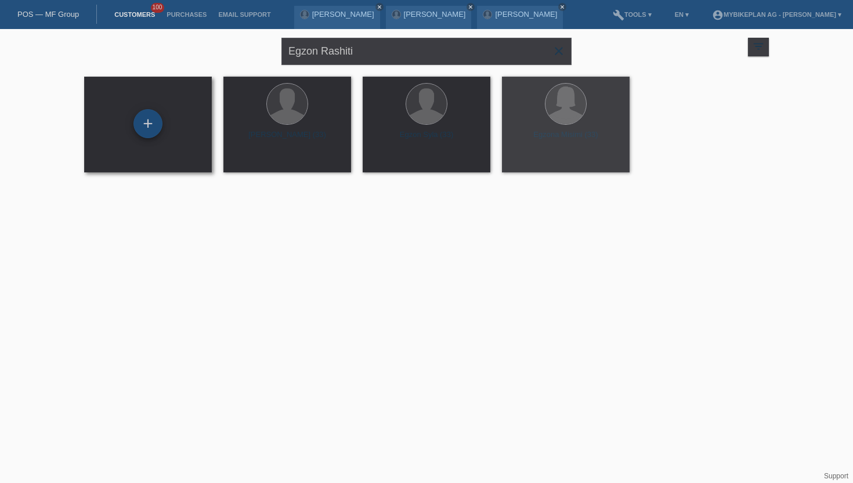
click at [150, 125] on div "+" at bounding box center [147, 123] width 29 height 29
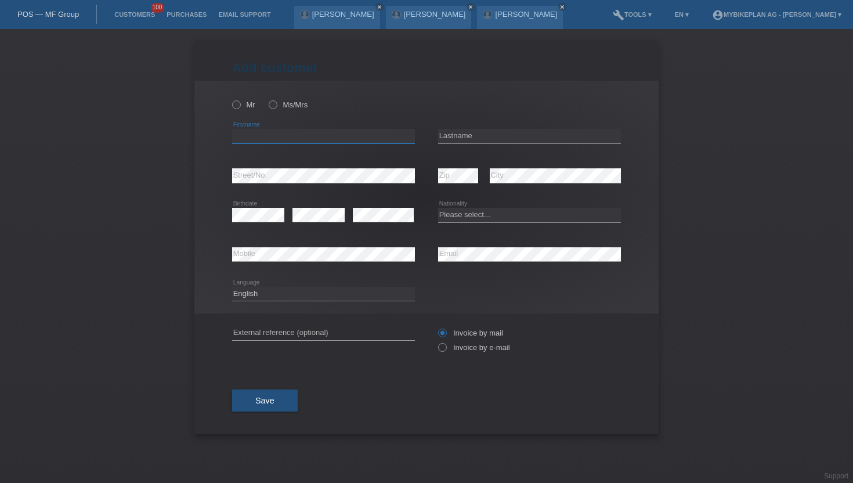
click at [259, 139] on input "text" at bounding box center [323, 136] width 183 height 15
paste input "Egzon Rashiti"
click at [275, 135] on input "Egzon Rashiti" at bounding box center [323, 136] width 183 height 15
type input "Egzon"
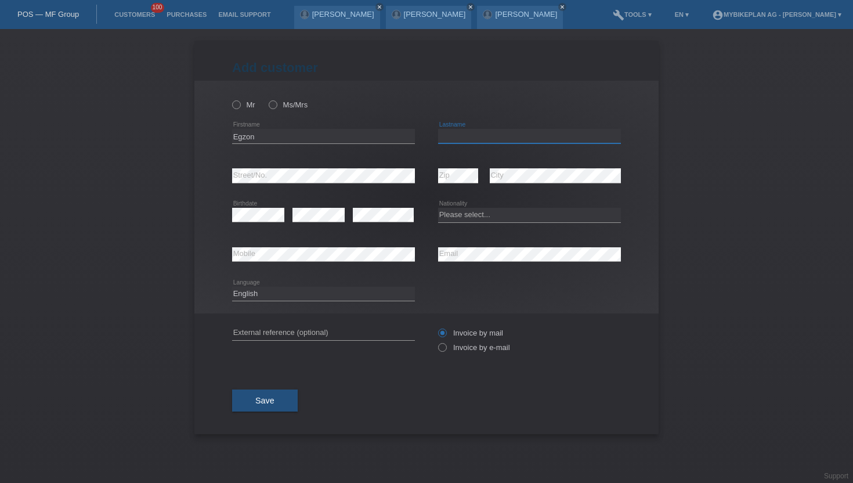
click at [465, 141] on input "text" at bounding box center [529, 136] width 183 height 15
paste input "Rashiti"
type input "Rashiti"
click at [230, 99] on icon at bounding box center [230, 99] width 0 height 0
click at [234, 103] on input "Mr" at bounding box center [236, 104] width 8 height 8
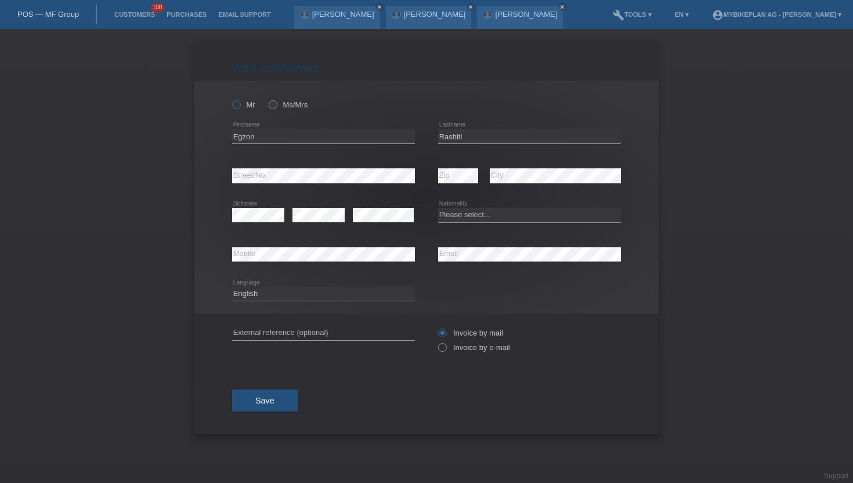
radio input "true"
click at [436, 341] on icon at bounding box center [436, 341] width 0 height 0
click at [440, 351] on input "Invoice by e-mail" at bounding box center [442, 350] width 8 height 15
radio input "true"
click at [280, 292] on select "Deutsch Français Italiano English" at bounding box center [323, 294] width 183 height 14
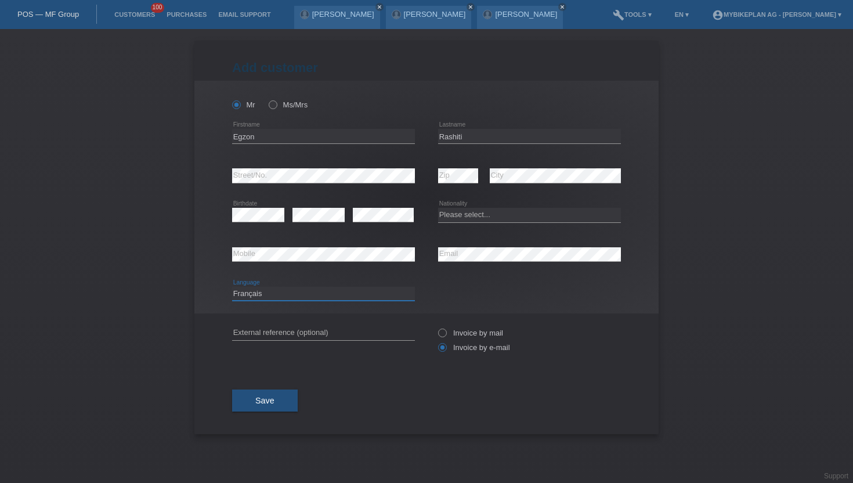
click at [232, 287] on select "Deutsch Français Italiano English" at bounding box center [323, 294] width 183 height 14
click at [259, 302] on div "Deutsch Français Italiano English error Language" at bounding box center [323, 294] width 183 height 39
click at [259, 298] on select "Deutsch Français Italiano English" at bounding box center [323, 294] width 183 height 14
select select "de"
click at [232, 287] on select "Deutsch Français Italiano English" at bounding box center [323, 294] width 183 height 14
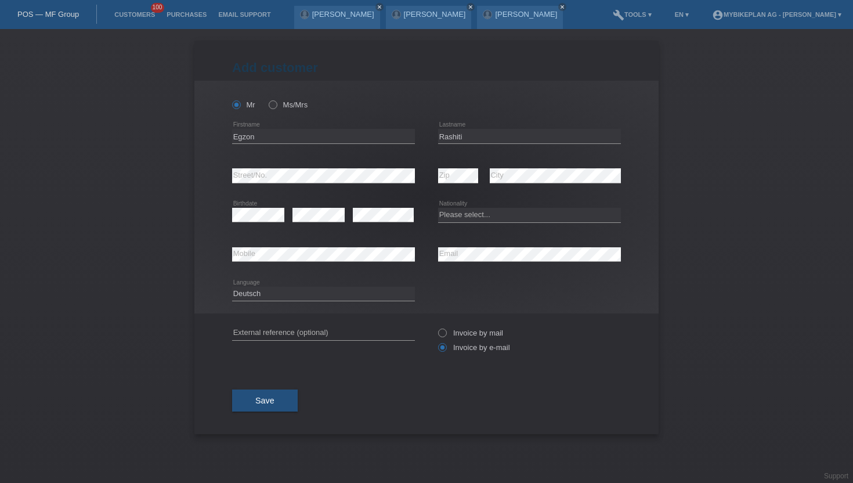
click at [306, 206] on div "error" at bounding box center [319, 215] width 52 height 39
click at [515, 221] on select "Please select... [GEOGRAPHIC_DATA] [GEOGRAPHIC_DATA] [GEOGRAPHIC_DATA] [GEOGRAP…" at bounding box center [529, 215] width 183 height 14
select select "CH"
click at [438, 208] on select "Please select... [GEOGRAPHIC_DATA] [GEOGRAPHIC_DATA] [GEOGRAPHIC_DATA] [GEOGRAP…" at bounding box center [529, 215] width 183 height 14
click at [275, 396] on button "Save" at bounding box center [265, 400] width 66 height 22
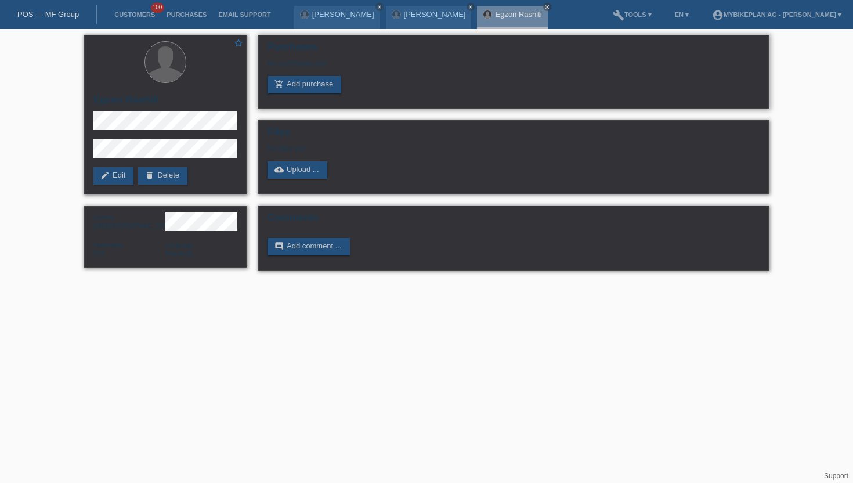
click at [309, 98] on div "Purchases No purchases yet add_shopping_cart Add purchase" at bounding box center [513, 72] width 511 height 74
click at [309, 91] on link "add_shopping_cart Add purchase" at bounding box center [305, 84] width 74 height 17
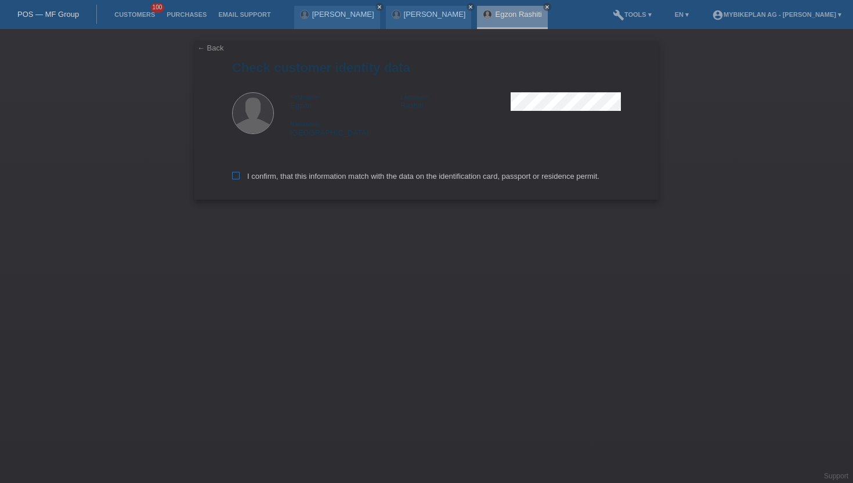
click at [237, 179] on icon at bounding box center [236, 176] width 8 height 8
click at [237, 179] on input "I confirm, that this information match with the data on the identification card…" at bounding box center [236, 176] width 8 height 8
checkbox input "true"
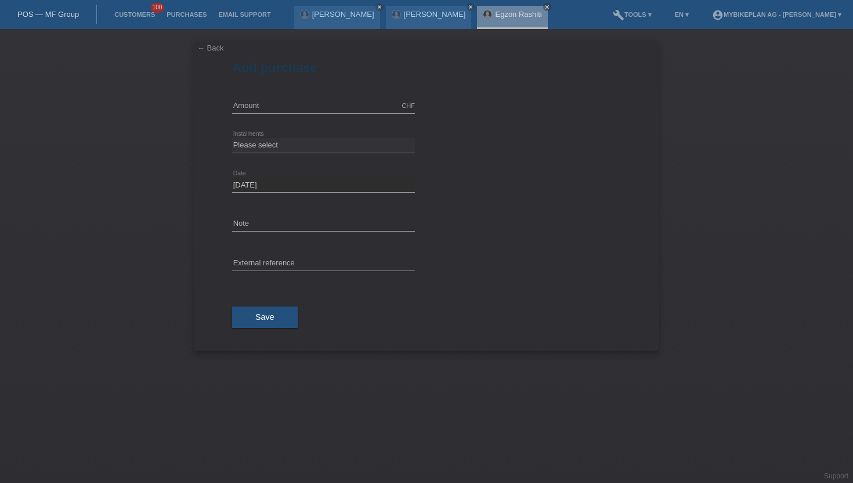
click at [270, 114] on div "CHF error Amount" at bounding box center [323, 105] width 183 height 39
click at [270, 111] on input "text" at bounding box center [323, 106] width 183 height 15
type input "15000.00"
click at [274, 139] on select "Please select 6 instalments 12 instalments 18 instalments 24 instalments 36 ins…" at bounding box center [323, 145] width 183 height 14
select select "488"
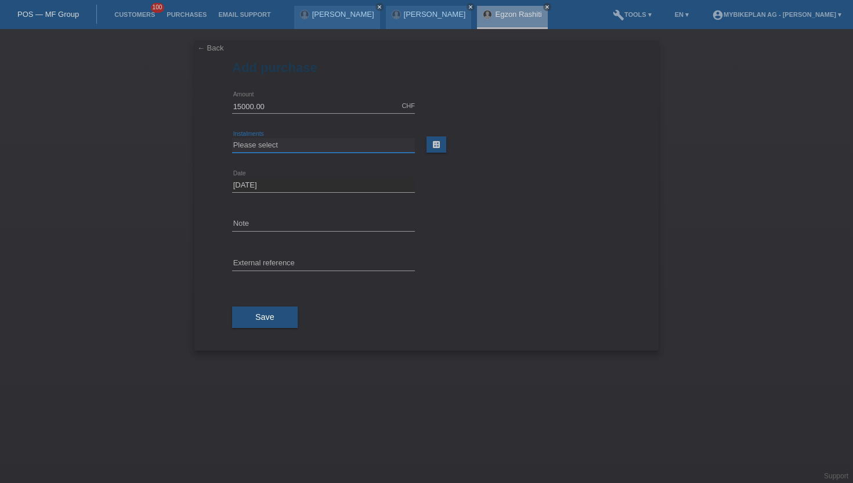
click at [232, 138] on select "Please select 6 instalments 12 instalments 18 instalments 24 instalments 36 ins…" at bounding box center [323, 145] width 183 height 14
click at [270, 313] on span "Save" at bounding box center [264, 316] width 19 height 9
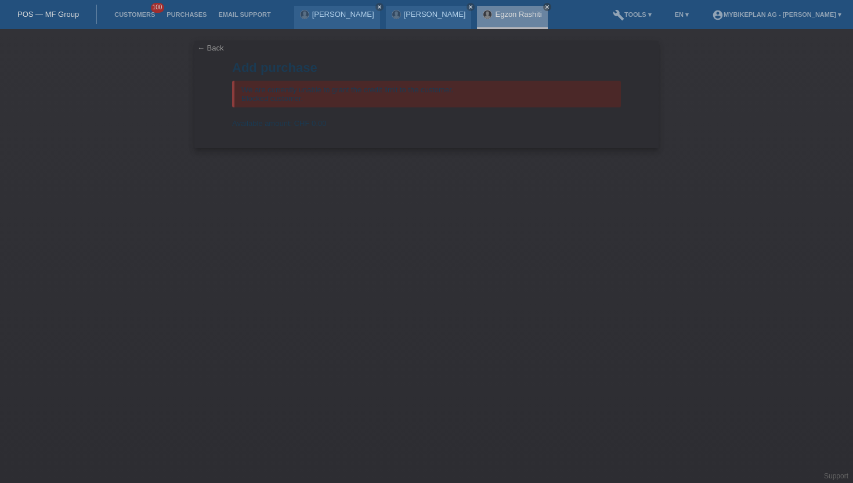
click at [491, 121] on div "Available amount: CHF 0.00" at bounding box center [426, 123] width 389 height 9
click at [141, 15] on link "Customers" at bounding box center [135, 14] width 52 height 7
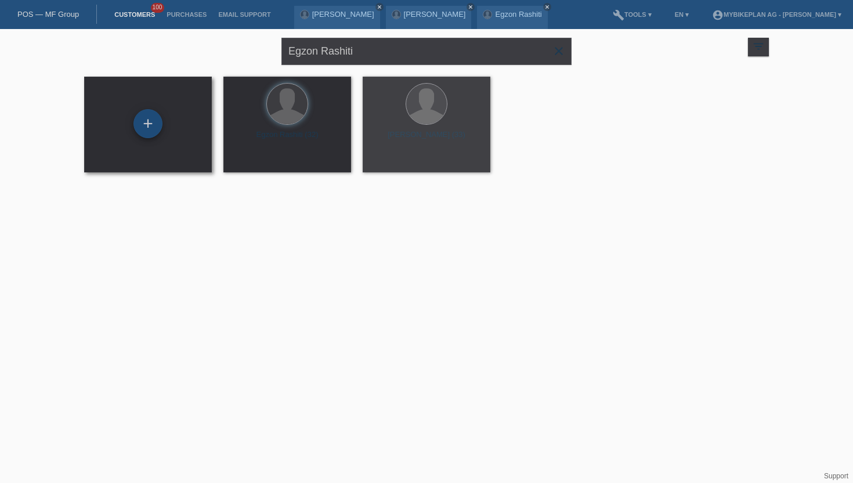
click at [148, 126] on div "+" at bounding box center [147, 123] width 29 height 29
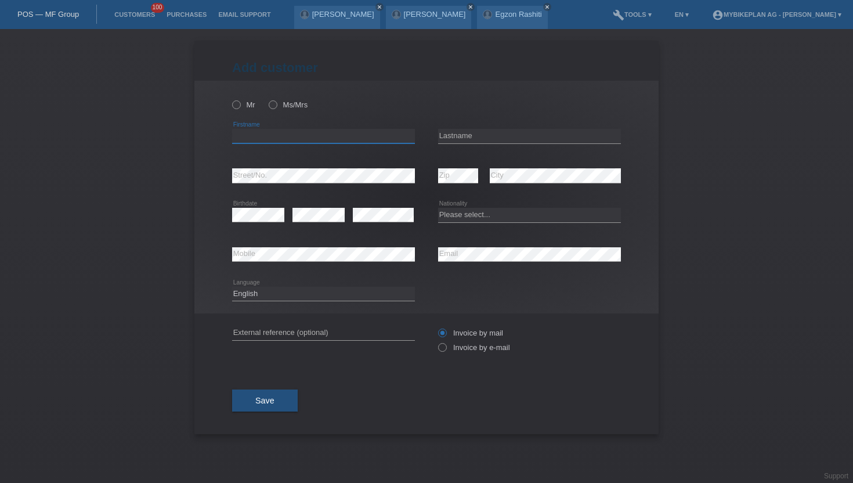
click at [283, 133] on input "text" at bounding box center [323, 136] width 183 height 15
paste input "[PERSON_NAME]"
click at [239, 138] on input "[PERSON_NAME]" at bounding box center [323, 136] width 183 height 15
type input "[PERSON_NAME]"
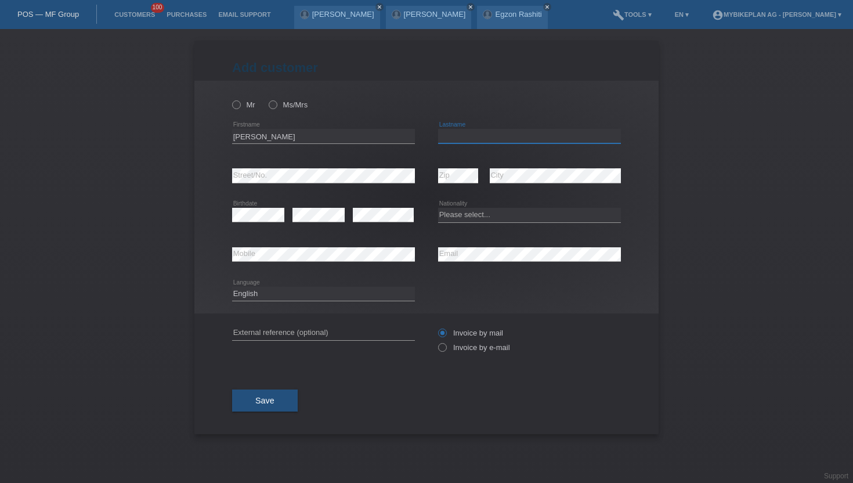
click at [480, 132] on input "text" at bounding box center [529, 136] width 183 height 15
paste input "Bor"
type input "Bor"
click at [272, 137] on input "[PERSON_NAME]" at bounding box center [323, 136] width 183 height 15
type input "[PERSON_NAME]"
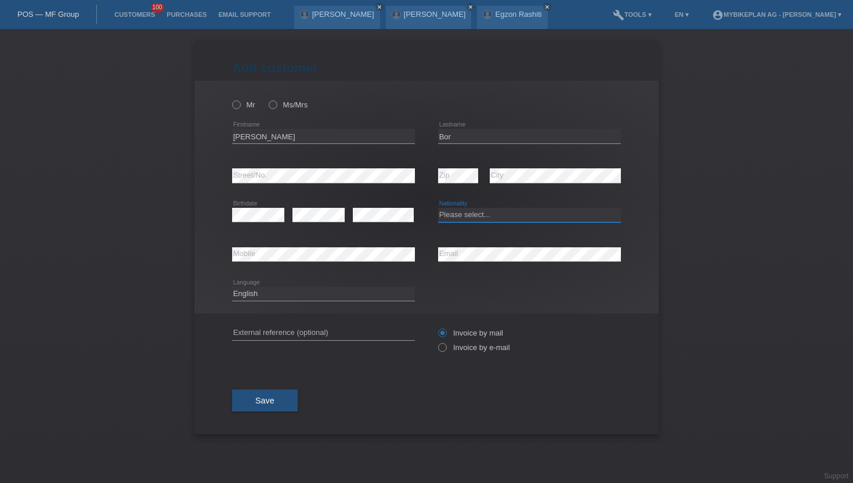
click at [451, 214] on select "Please select... [GEOGRAPHIC_DATA] [GEOGRAPHIC_DATA] [GEOGRAPHIC_DATA] [GEOGRAP…" at bounding box center [529, 215] width 183 height 14
select select "RO"
click at [438, 208] on select "Please select... [GEOGRAPHIC_DATA] [GEOGRAPHIC_DATA] [GEOGRAPHIC_DATA] [GEOGRAP…" at bounding box center [529, 215] width 183 height 14
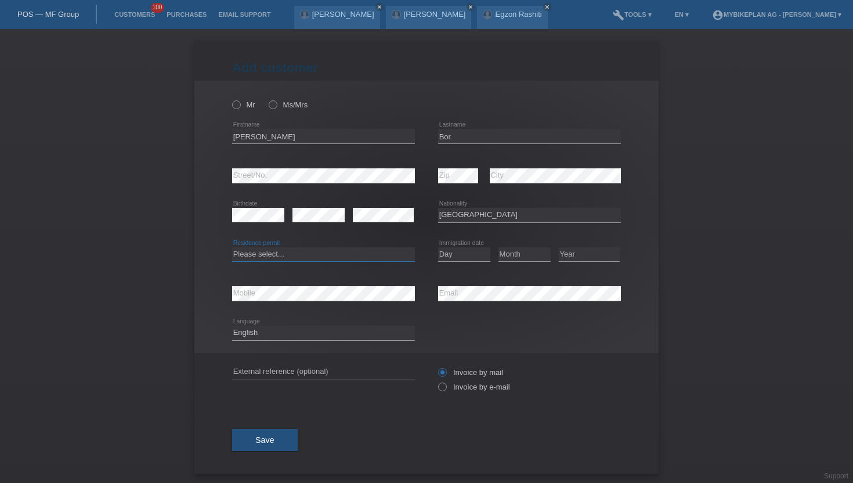
click at [333, 255] on select "Please select... C B B - Refugee status Other" at bounding box center [323, 254] width 183 height 14
click at [232, 247] on select "Please select... C B B - Refugee status Other" at bounding box center [323, 254] width 183 height 14
click at [297, 248] on select "Please select... C B B - Refugee status Other" at bounding box center [323, 254] width 183 height 14
select select "O"
click at [232, 247] on select "Please select... C B B - Refugee status Other" at bounding box center [323, 254] width 183 height 14
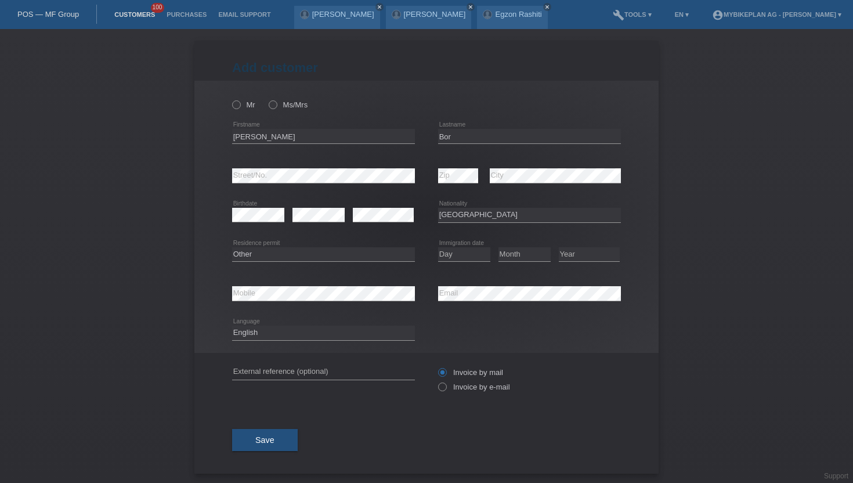
click at [132, 16] on link "Customers" at bounding box center [135, 14] width 52 height 7
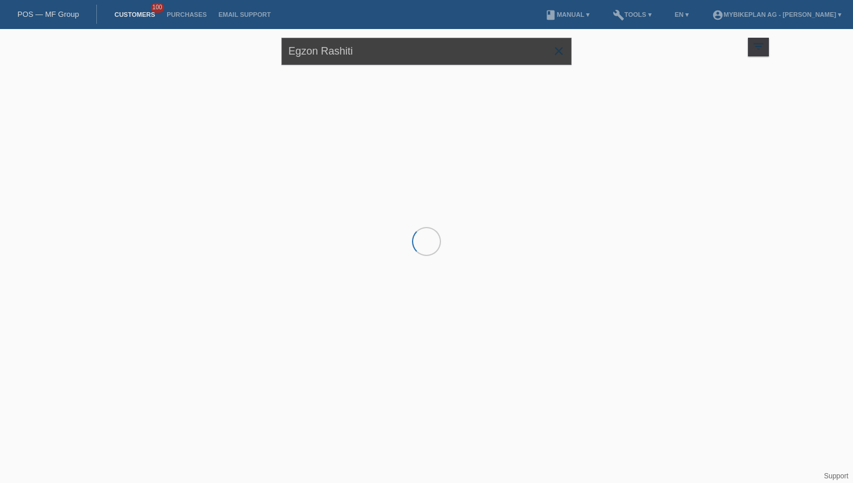
drag, startPoint x: 362, startPoint y: 49, endPoint x: 237, endPoint y: 78, distance: 128.2
click at [237, 78] on div "Egzon Rashiti close filter_list view_module Show all customers star Show stared…" at bounding box center [426, 108] width 853 height 158
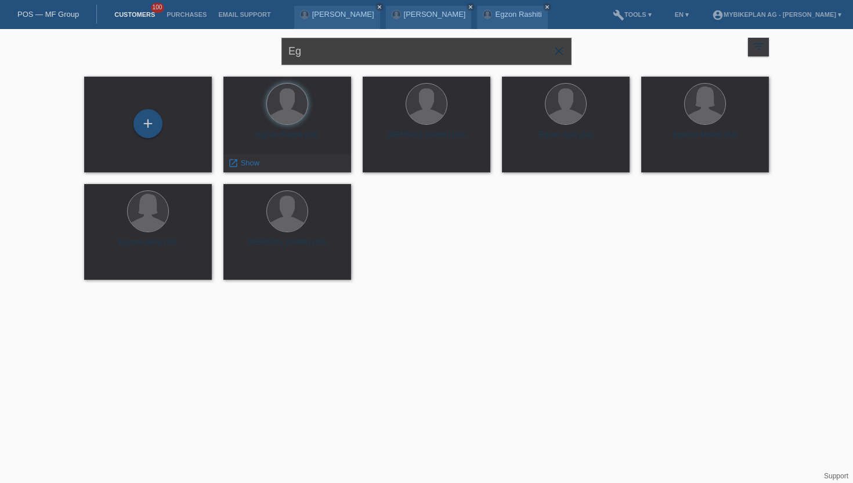
type input "E"
paste input "Hyunsub Shin"
type input "Hyunsub Shin"
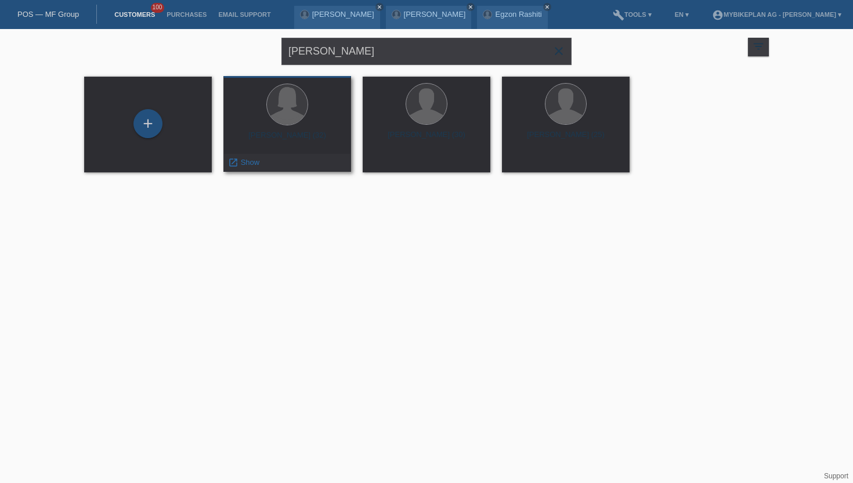
click at [268, 165] on div "launch Show" at bounding box center [287, 162] width 127 height 17
click at [244, 165] on span "Show" at bounding box center [250, 162] width 19 height 9
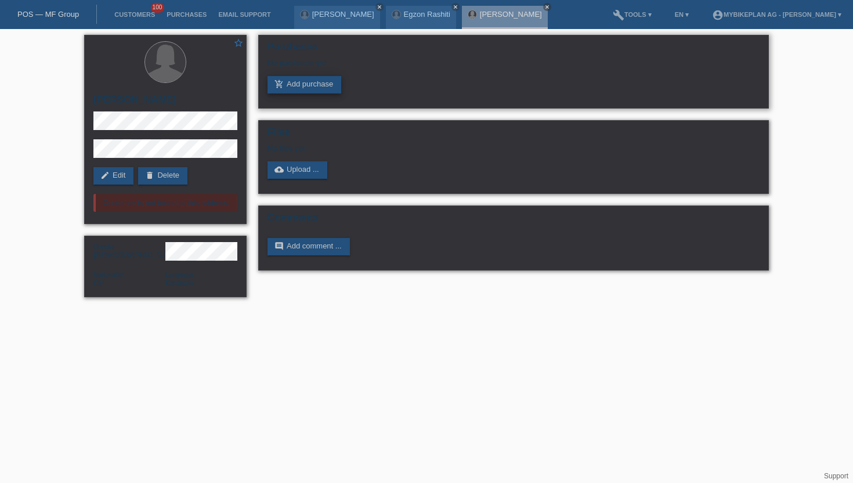
click at [305, 86] on link "add_shopping_cart Add purchase" at bounding box center [305, 84] width 74 height 17
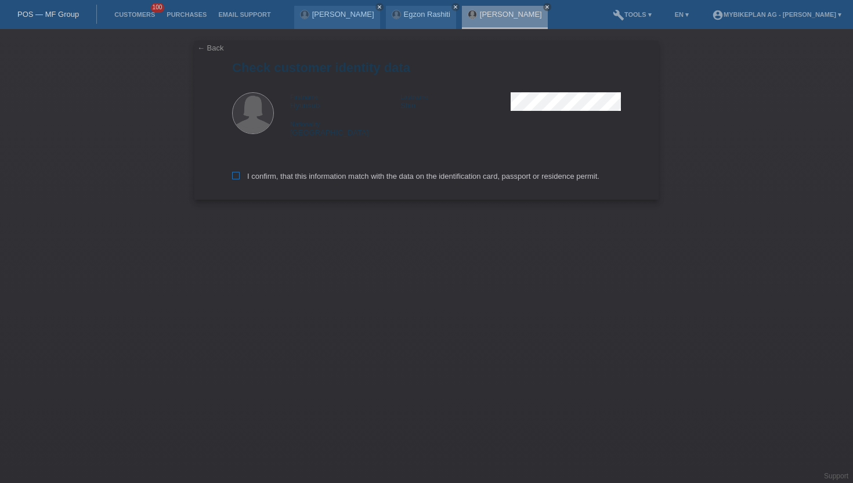
click at [236, 179] on icon at bounding box center [236, 176] width 8 height 8
click at [236, 179] on input "I confirm, that this information match with the data on the identification card…" at bounding box center [236, 176] width 8 height 8
checkbox input "true"
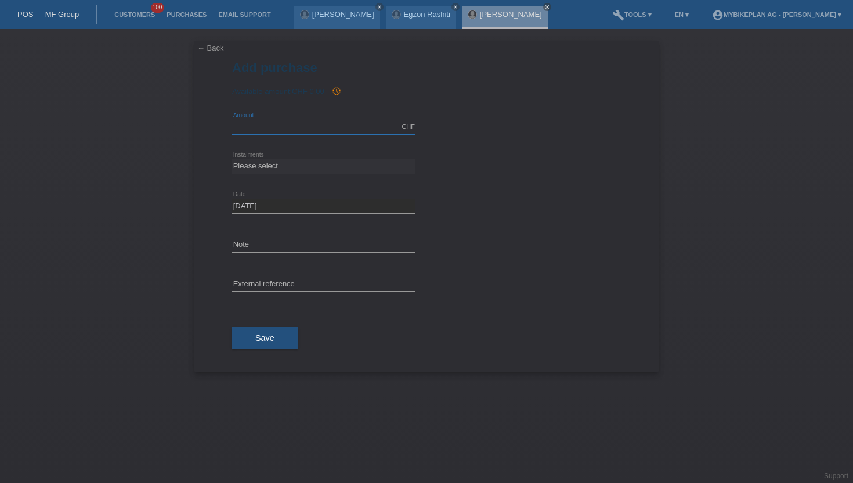
click at [265, 124] on input "text" at bounding box center [323, 127] width 183 height 15
type input "2999.00"
click at [280, 165] on select "Please select 6 instalments 12 instalments 18 instalments 24 instalments 36 ins…" at bounding box center [323, 166] width 183 height 14
click at [232, 159] on select "Please select 6 instalments 12 instalments 18 instalments 24 instalments 36 ins…" at bounding box center [323, 166] width 183 height 14
click at [272, 171] on select "Please select 6 instalments 12 instalments 18 instalments 24 instalments 36 ins…" at bounding box center [323, 166] width 183 height 14
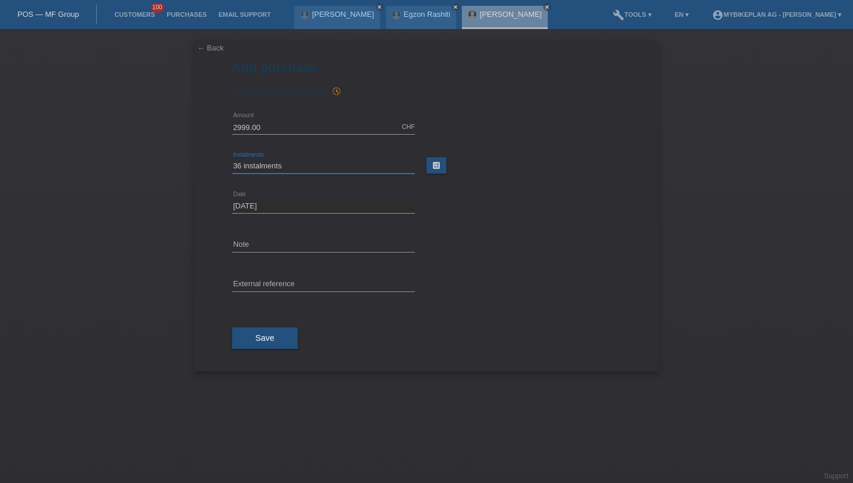
select select "488"
click at [232, 159] on select "Please select 6 instalments 12 instalments 18 instalments 24 instalments 36 ins…" at bounding box center [323, 166] width 183 height 14
click at [270, 337] on span "Save" at bounding box center [264, 337] width 19 height 9
